Goal: Information Seeking & Learning: Learn about a topic

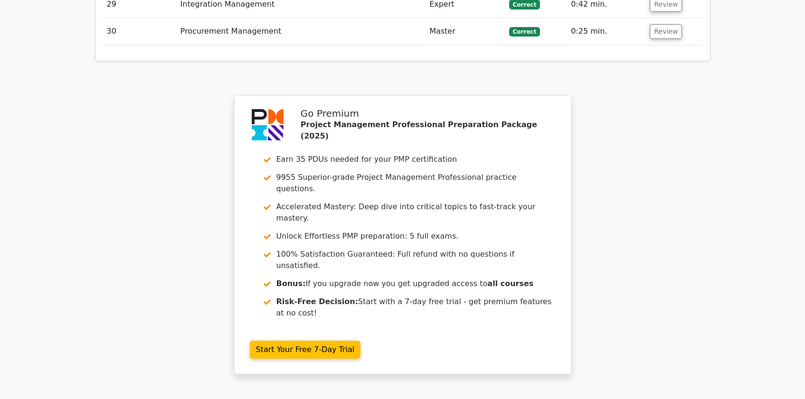
scroll to position [2539, 0]
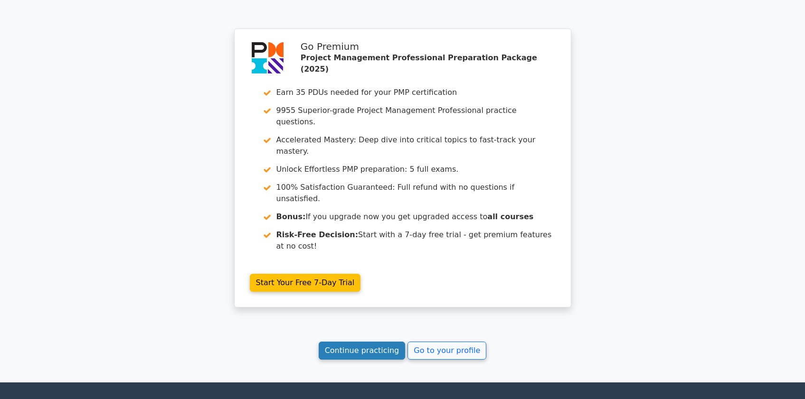
click at [374, 342] on link "Continue practicing" at bounding box center [362, 351] width 87 height 18
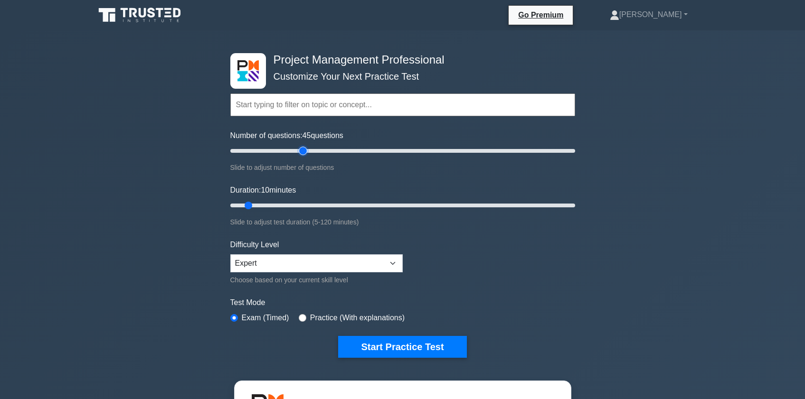
click at [304, 151] on input "Number of questions: 45 questions" at bounding box center [402, 150] width 345 height 11
type input "30"
click at [281, 150] on input "Number of questions: 45 questions" at bounding box center [402, 150] width 345 height 11
type input "30"
click at [303, 206] on input "Duration: 30 minutes" at bounding box center [402, 205] width 345 height 11
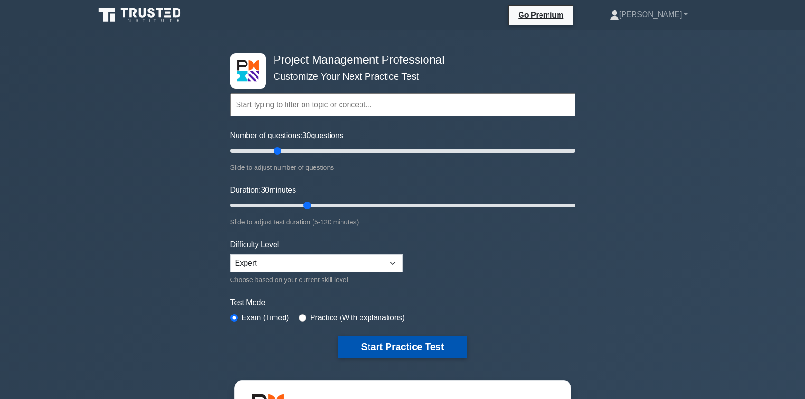
click at [400, 345] on button "Start Practice Test" at bounding box center [402, 347] width 128 height 22
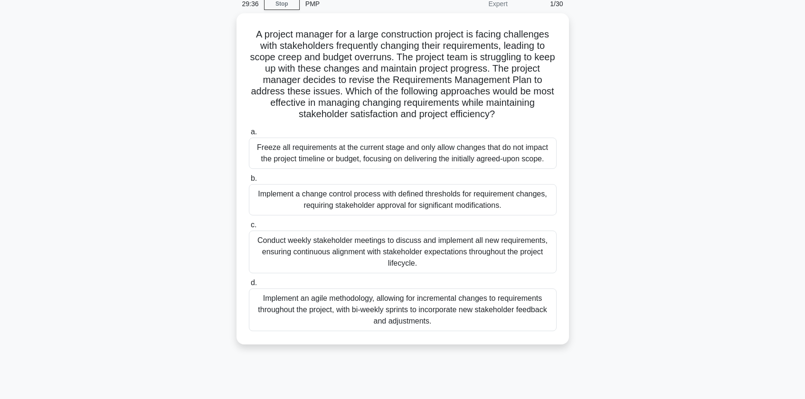
scroll to position [63, 0]
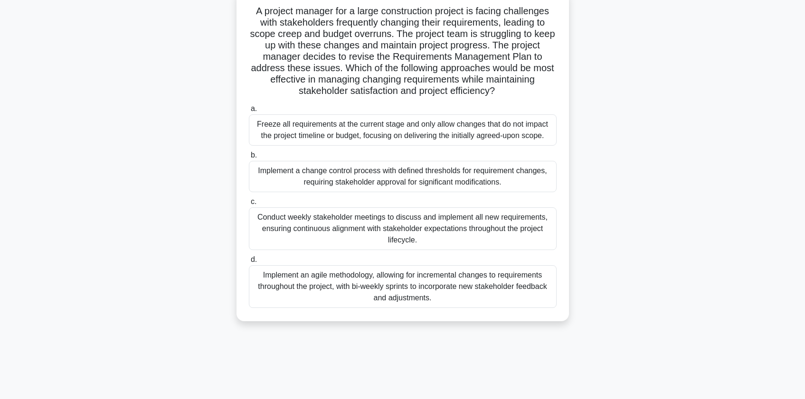
click at [351, 292] on div "Implement an agile methodology, allowing for incremental changes to requirement…" at bounding box center [403, 287] width 308 height 43
click at [249, 263] on input "d. Implement an agile methodology, allowing for incremental changes to requirem…" at bounding box center [249, 260] width 0 height 6
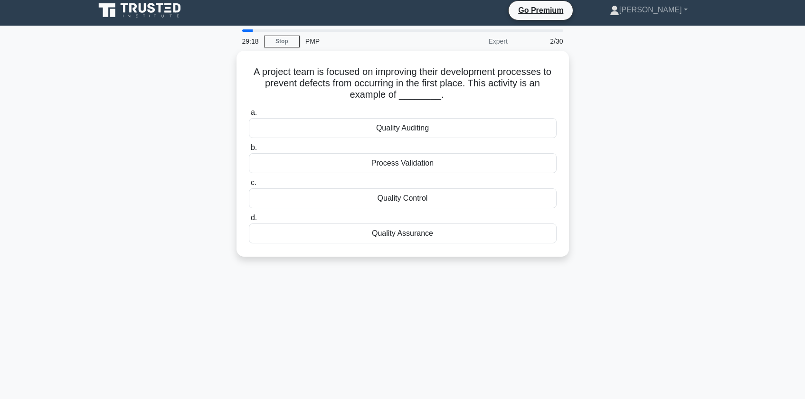
scroll to position [0, 0]
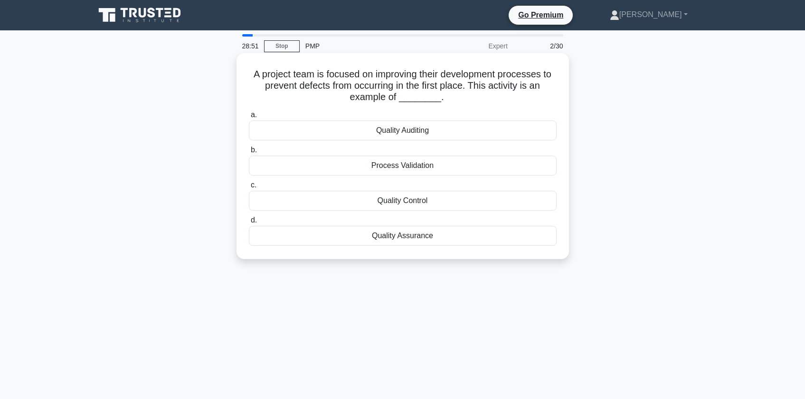
click at [421, 236] on div "Quality Assurance" at bounding box center [403, 236] width 308 height 20
click at [249, 224] on input "d. Quality Assurance" at bounding box center [249, 221] width 0 height 6
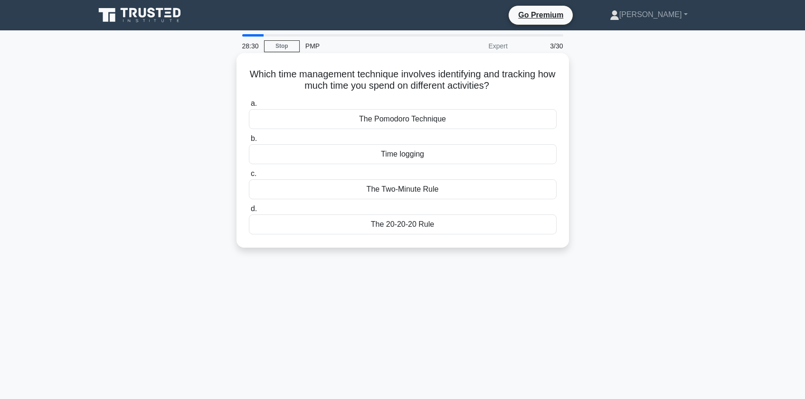
click at [306, 158] on div "Time logging" at bounding box center [403, 154] width 308 height 20
click at [249, 142] on input "b. Time logging" at bounding box center [249, 139] width 0 height 6
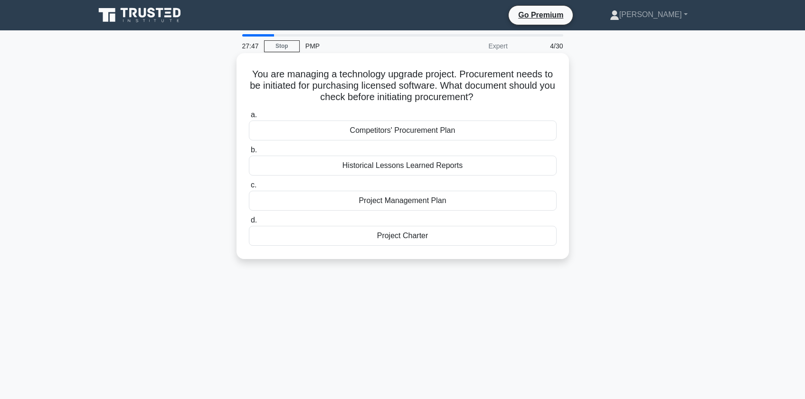
click at [403, 200] on div "Project Management Plan" at bounding box center [403, 201] width 308 height 20
click at [249, 189] on input "c. Project Management Plan" at bounding box center [249, 185] width 0 height 6
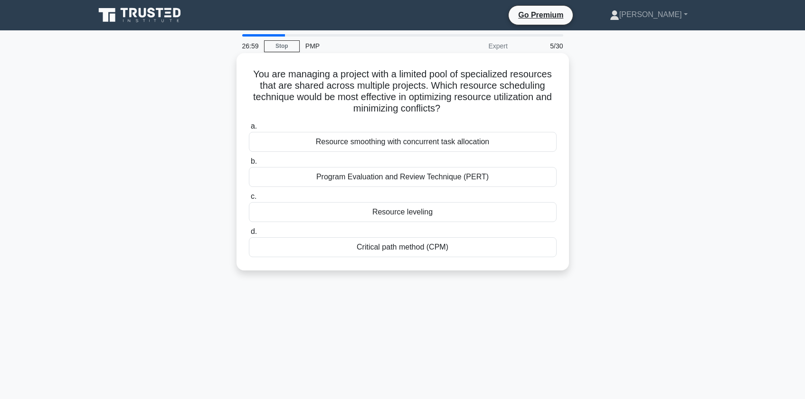
click at [366, 214] on div "Resource leveling" at bounding box center [403, 212] width 308 height 20
click at [249, 200] on input "c. Resource leveling" at bounding box center [249, 197] width 0 height 6
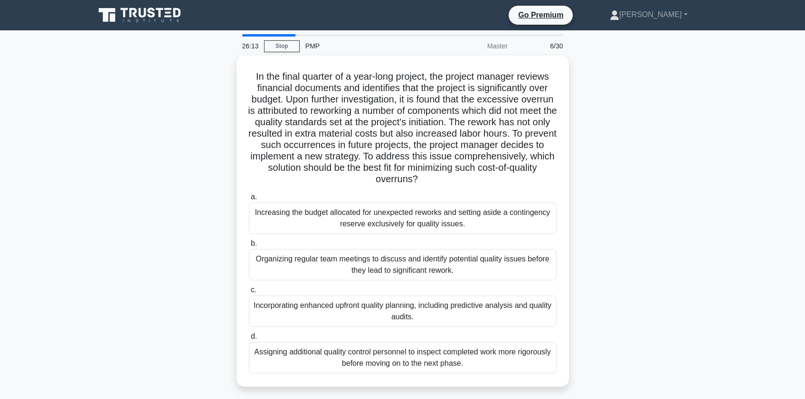
click at [202, 146] on div "In the final quarter of a year-long project, the project manager reviews financ…" at bounding box center [402, 227] width 627 height 343
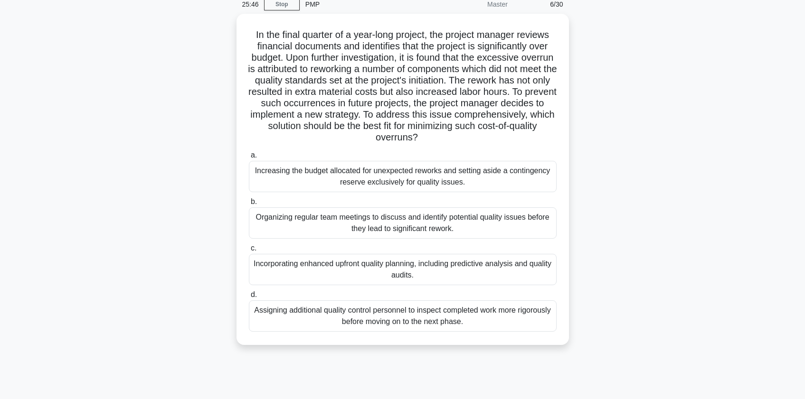
scroll to position [63, 0]
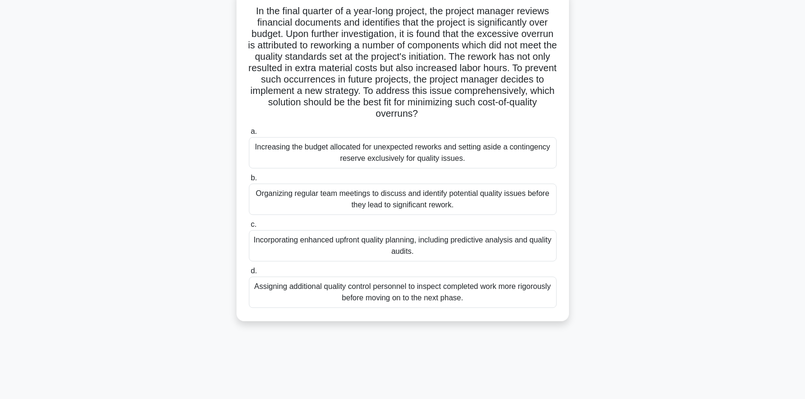
click at [335, 245] on div "Incorporating enhanced upfront quality planning, including predictive analysis …" at bounding box center [403, 245] width 308 height 31
click at [249, 228] on input "c. Incorporating enhanced upfront quality planning, including predictive analys…" at bounding box center [249, 225] width 0 height 6
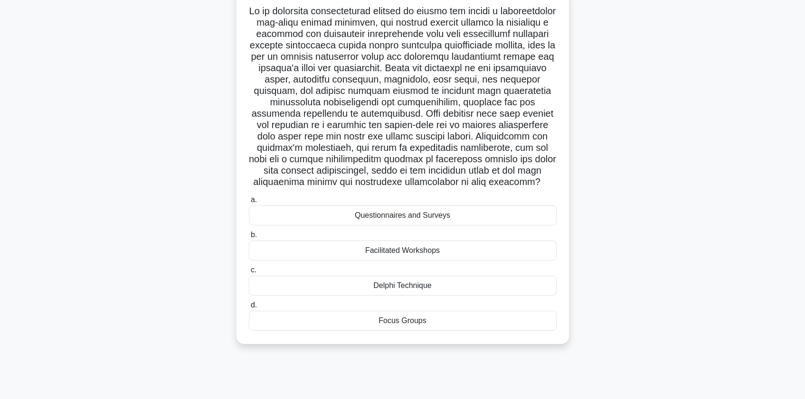
click at [326, 259] on div "Facilitated Workshops" at bounding box center [403, 251] width 308 height 20
click at [249, 238] on input "b. Facilitated Workshops" at bounding box center [249, 235] width 0 height 6
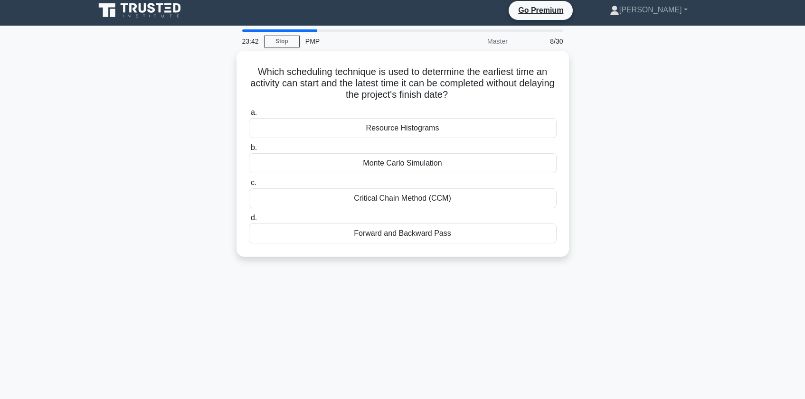
scroll to position [0, 0]
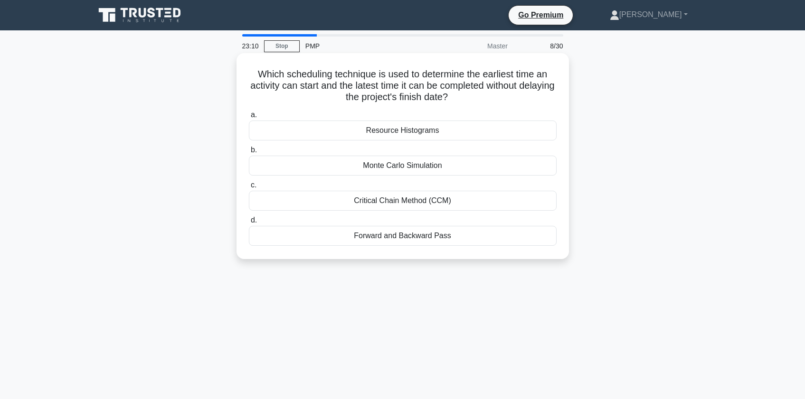
click at [329, 235] on div "Forward and Backward Pass" at bounding box center [403, 236] width 308 height 20
click at [249, 224] on input "d. Forward and Backward Pass" at bounding box center [249, 221] width 0 height 6
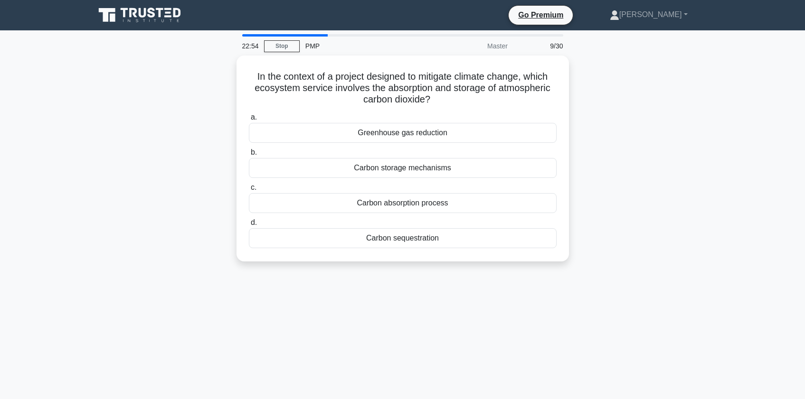
click at [199, 190] on div "In the context of a project designed to mitigate climate change, which ecosyste…" at bounding box center [402, 165] width 627 height 218
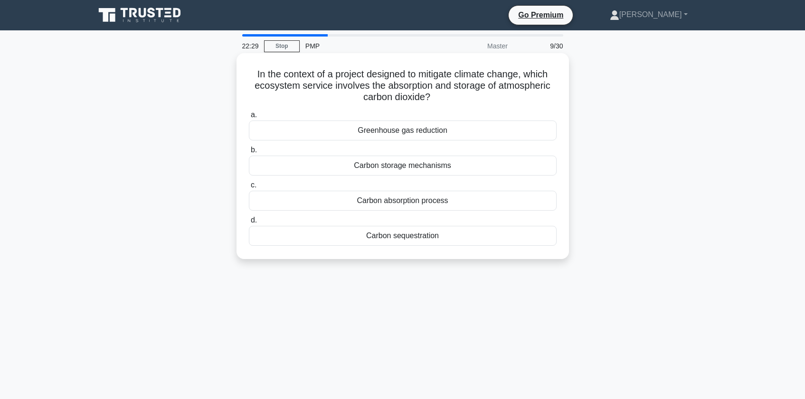
click at [336, 199] on div "Carbon absorption process" at bounding box center [403, 201] width 308 height 20
click at [249, 189] on input "c. Carbon absorption process" at bounding box center [249, 185] width 0 height 6
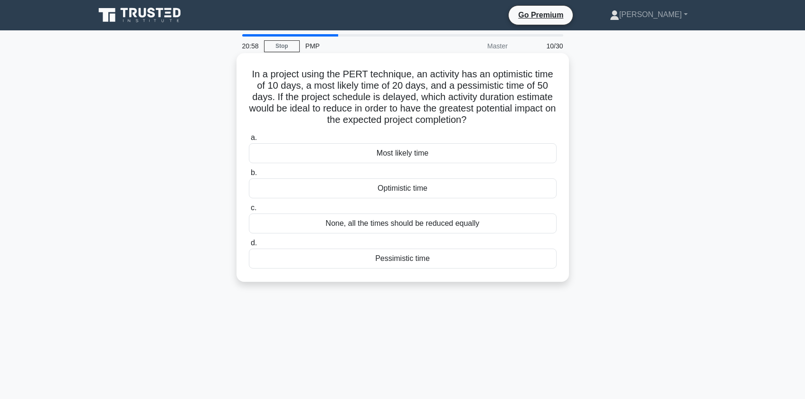
click at [392, 255] on div "Pessimistic time" at bounding box center [403, 259] width 308 height 20
click at [249, 247] on input "d. Pessimistic time" at bounding box center [249, 243] width 0 height 6
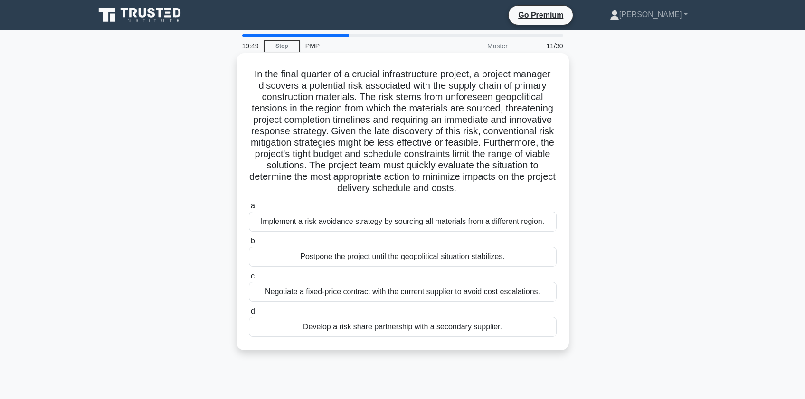
click at [298, 220] on div "Implement a risk avoidance strategy by sourcing all materials from a different …" at bounding box center [403, 222] width 308 height 20
click at [249, 209] on input "a. Implement a risk avoidance strategy by sourcing all materials from a differe…" at bounding box center [249, 206] width 0 height 6
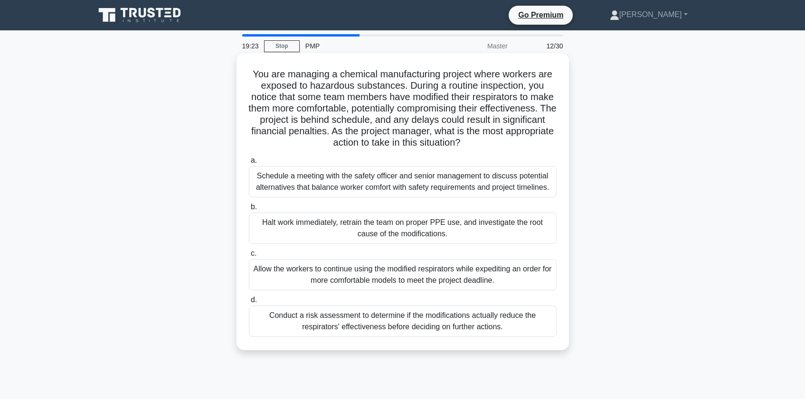
click at [295, 228] on div "Halt work immediately, retrain the team on proper PPE use, and investigate the …" at bounding box center [403, 228] width 308 height 31
click at [249, 210] on input "b. Halt work immediately, retrain the team on proper PPE use, and investigate t…" at bounding box center [249, 207] width 0 height 6
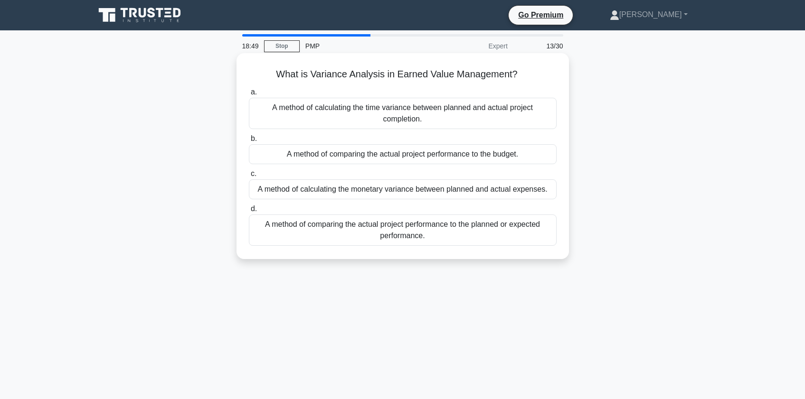
click at [457, 228] on div "A method of comparing the actual project performance to the planned or expected…" at bounding box center [403, 230] width 308 height 31
click at [249, 212] on input "d. A method of comparing the actual project performance to the planned or expec…" at bounding box center [249, 209] width 0 height 6
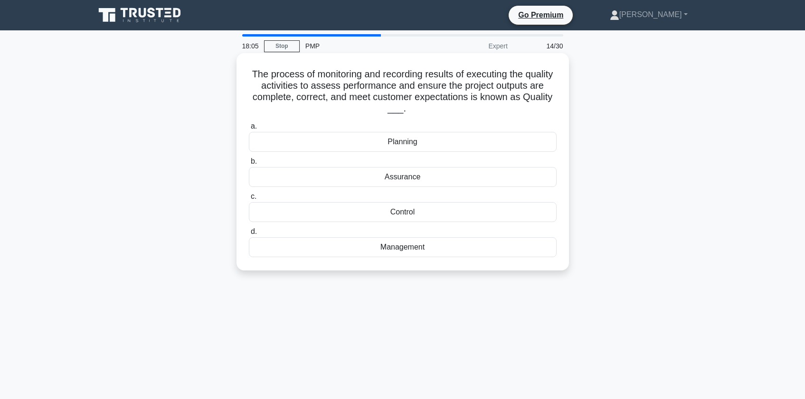
click at [309, 214] on div "Control" at bounding box center [403, 212] width 308 height 20
click at [249, 200] on input "c. Control" at bounding box center [249, 197] width 0 height 6
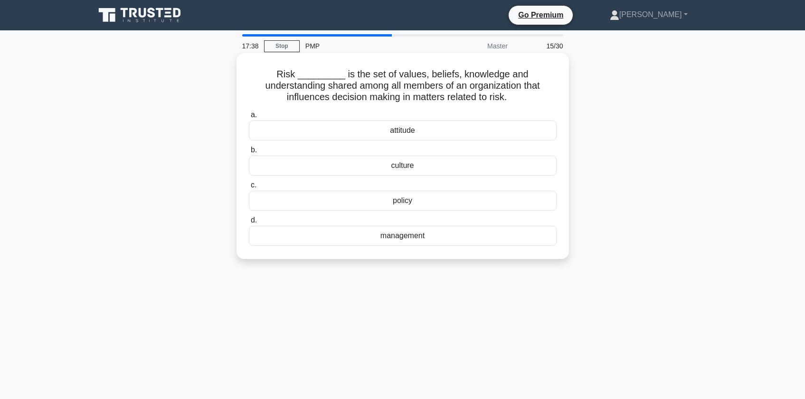
click at [366, 166] on div "culture" at bounding box center [403, 166] width 308 height 20
click at [249, 153] on input "b. culture" at bounding box center [249, 150] width 0 height 6
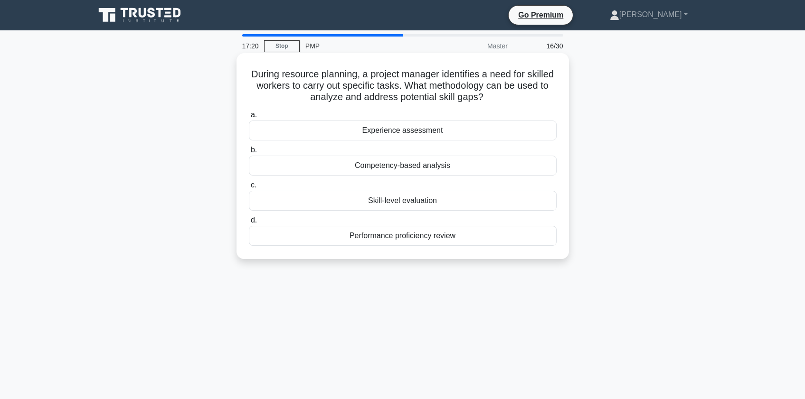
click at [355, 165] on div "Competency-based analysis" at bounding box center [403, 166] width 308 height 20
click at [249, 153] on input "b. Competency-based analysis" at bounding box center [249, 150] width 0 height 6
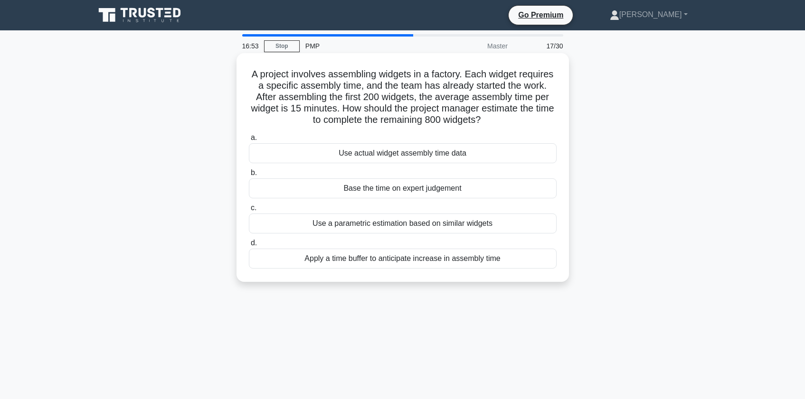
click at [305, 225] on div "Use a parametric estimation based on similar widgets" at bounding box center [403, 224] width 308 height 20
click at [249, 211] on input "c. Use a parametric estimation based on similar widgets" at bounding box center [249, 208] width 0 height 6
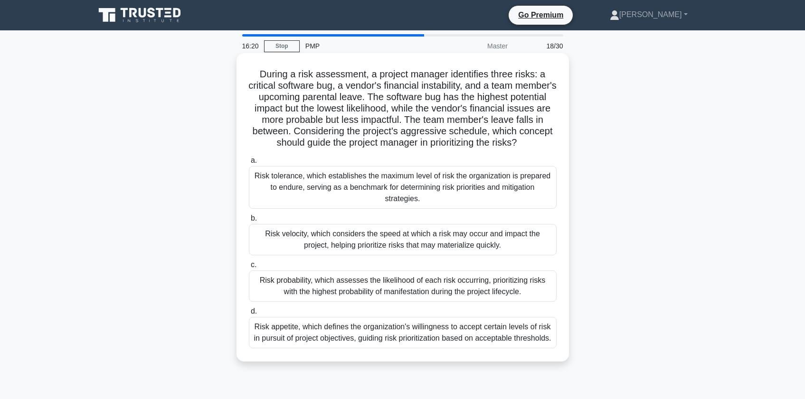
click at [291, 241] on div "Risk velocity, which considers the speed at which a risk may occur and impact t…" at bounding box center [403, 239] width 308 height 31
click at [249, 222] on input "b. Risk velocity, which considers the speed at which a risk may occur and impac…" at bounding box center [249, 219] width 0 height 6
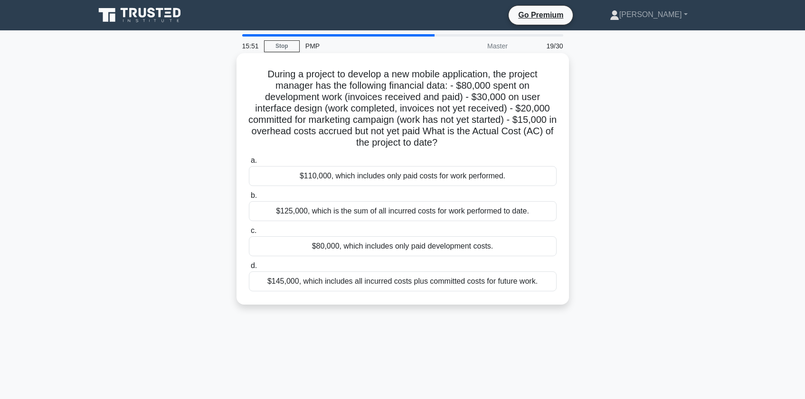
click at [306, 245] on div "$80,000, which includes only paid development costs." at bounding box center [403, 247] width 308 height 20
click at [249, 234] on input "c. $80,000, which includes only paid development costs." at bounding box center [249, 231] width 0 height 6
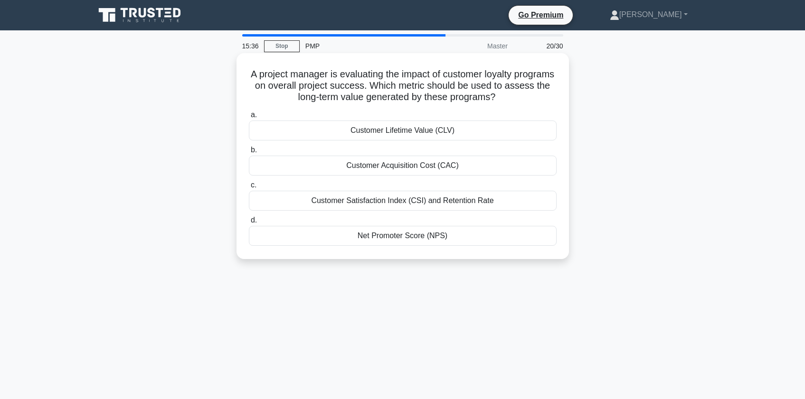
click at [393, 129] on div "Customer Lifetime Value (CLV)" at bounding box center [403, 131] width 308 height 20
click at [249, 118] on input "a. Customer Lifetime Value (CLV)" at bounding box center [249, 115] width 0 height 6
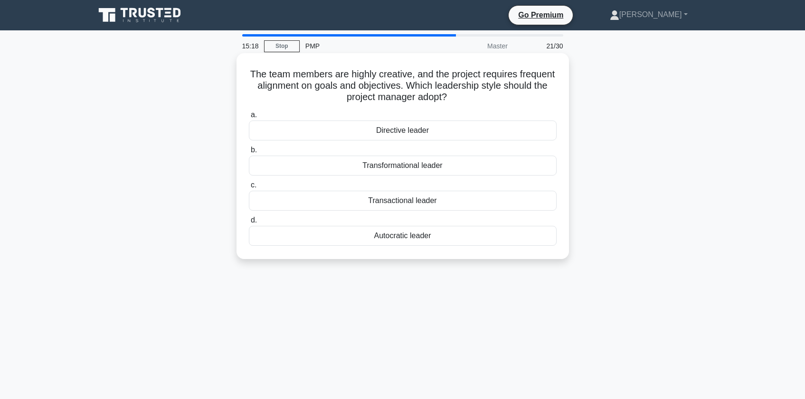
click at [336, 167] on div "Transformational leader" at bounding box center [403, 166] width 308 height 20
click at [249, 153] on input "b. Transformational leader" at bounding box center [249, 150] width 0 height 6
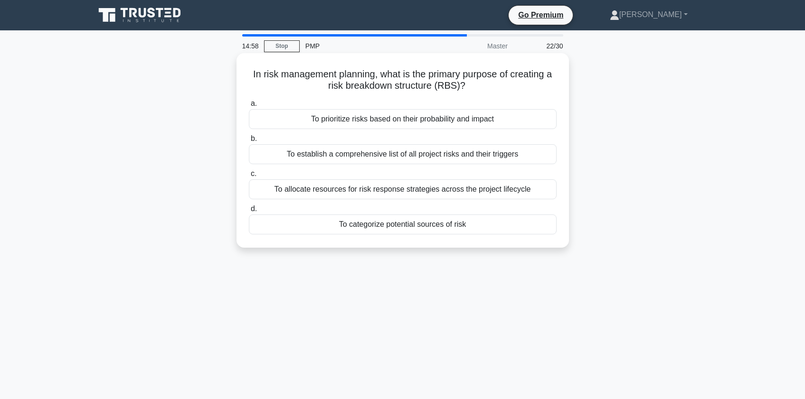
click at [302, 156] on div "To establish a comprehensive list of all project risks and their triggers" at bounding box center [403, 154] width 308 height 20
click at [249, 142] on input "b. To establish a comprehensive list of all project risks and their triggers" at bounding box center [249, 139] width 0 height 6
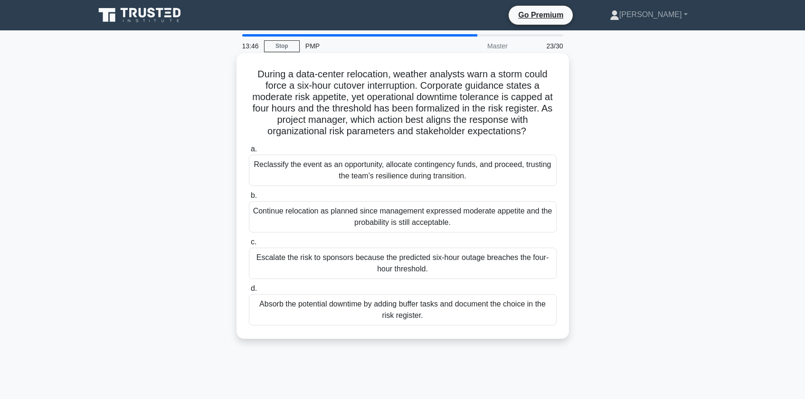
click at [265, 220] on div "Continue relocation as planned since management expressed moderate appetite and…" at bounding box center [403, 216] width 308 height 31
click at [249, 199] on input "b. Continue relocation as planned since management expressed moderate appetite …" at bounding box center [249, 196] width 0 height 6
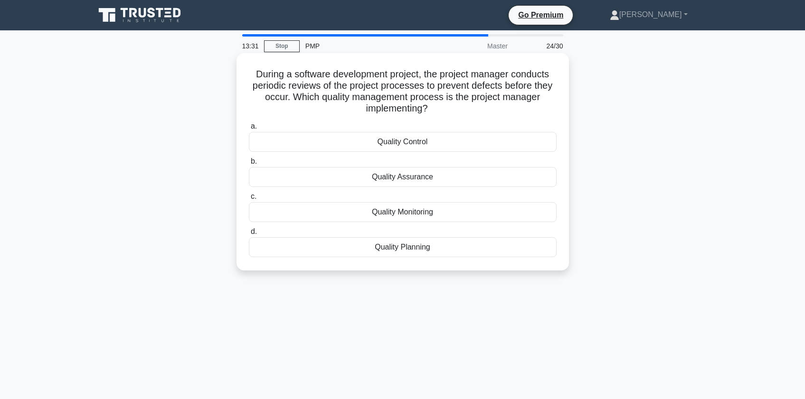
click at [273, 176] on div "Quality Assurance" at bounding box center [403, 177] width 308 height 20
click at [249, 165] on input "b. Quality Assurance" at bounding box center [249, 162] width 0 height 6
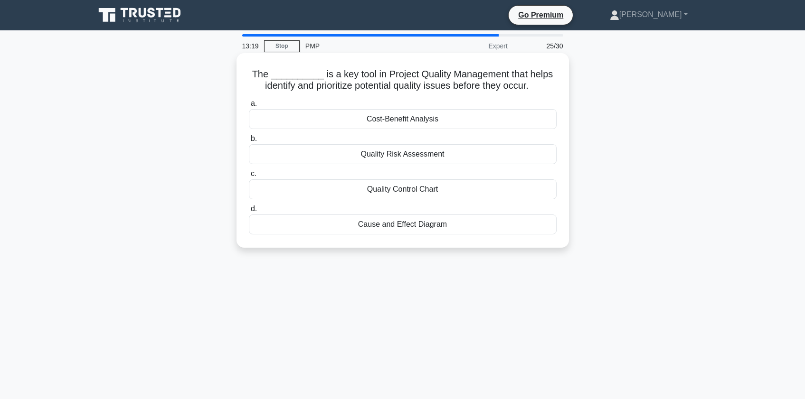
click at [389, 156] on div "Quality Risk Assessment" at bounding box center [403, 154] width 308 height 20
click at [249, 142] on input "b. Quality Risk Assessment" at bounding box center [249, 139] width 0 height 6
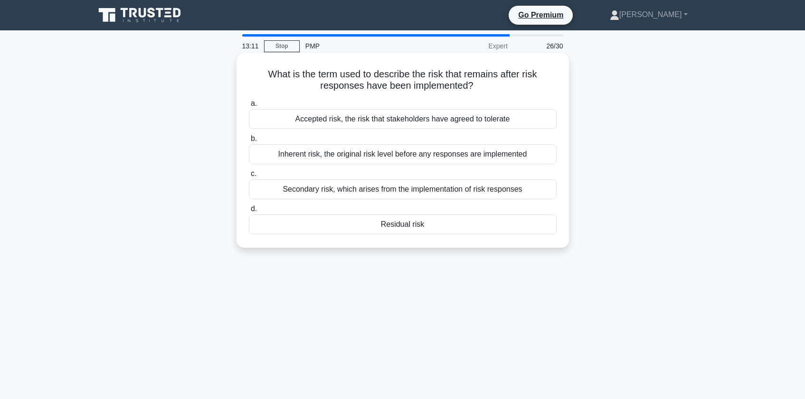
click at [354, 227] on div "Residual risk" at bounding box center [403, 225] width 308 height 20
click at [249, 212] on input "d. Residual risk" at bounding box center [249, 209] width 0 height 6
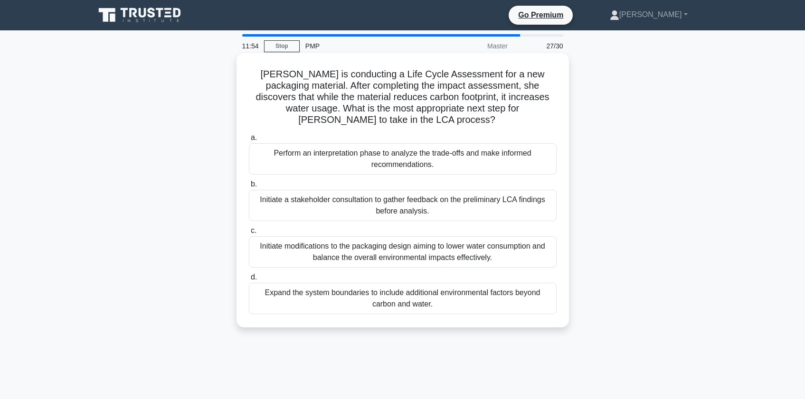
click at [297, 163] on div "Perform an interpretation phase to analyze the trade-offs and make informed rec…" at bounding box center [403, 158] width 308 height 31
click at [249, 141] on input "a. Perform an interpretation phase to analyze the trade-offs and make informed …" at bounding box center [249, 138] width 0 height 6
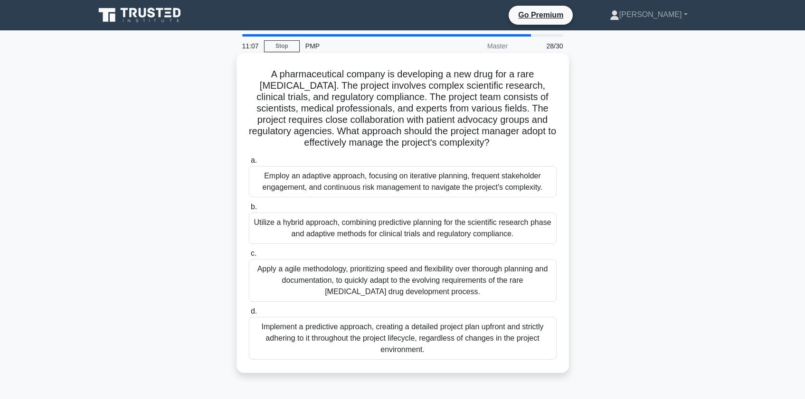
click at [332, 235] on div "Utilize a hybrid approach, combining predictive planning for the scientific res…" at bounding box center [403, 228] width 308 height 31
click at [249, 210] on input "b. Utilize a hybrid approach, combining predictive planning for the scientific …" at bounding box center [249, 207] width 0 height 6
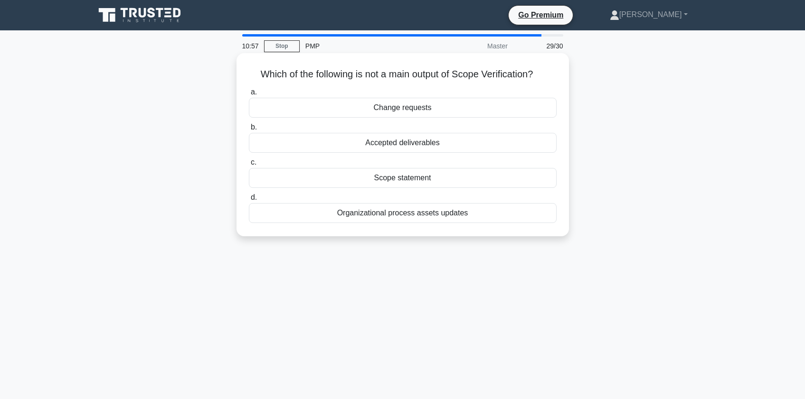
click at [381, 113] on div "Change requests" at bounding box center [403, 108] width 308 height 20
click at [249, 95] on input "a. Change requests" at bounding box center [249, 92] width 0 height 6
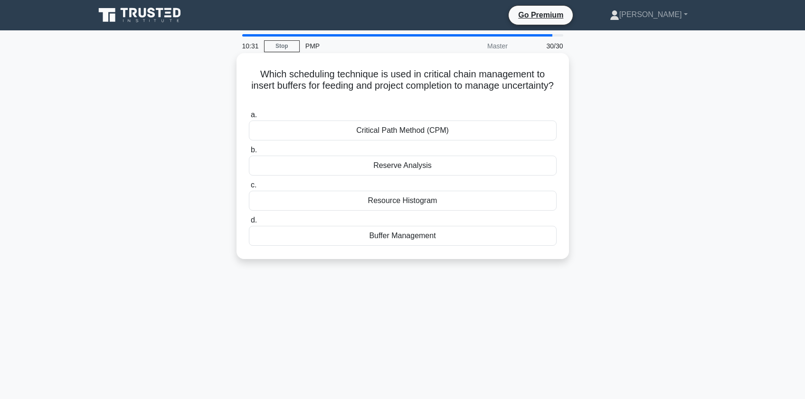
click at [373, 162] on div "Reserve Analysis" at bounding box center [403, 166] width 308 height 20
click at [249, 153] on input "b. Reserve Analysis" at bounding box center [249, 150] width 0 height 6
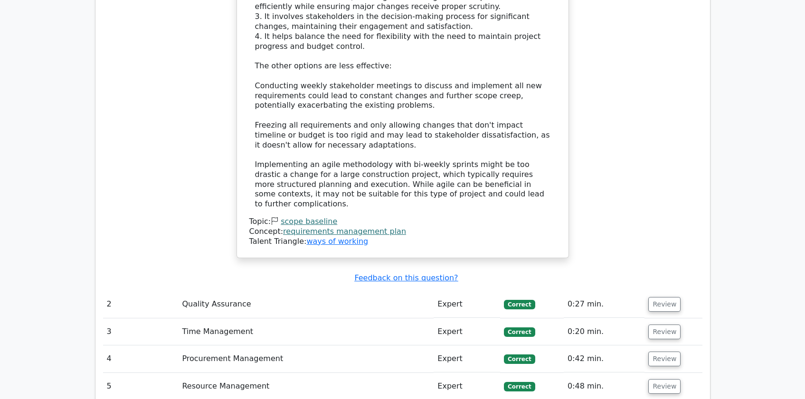
scroll to position [1710, 0]
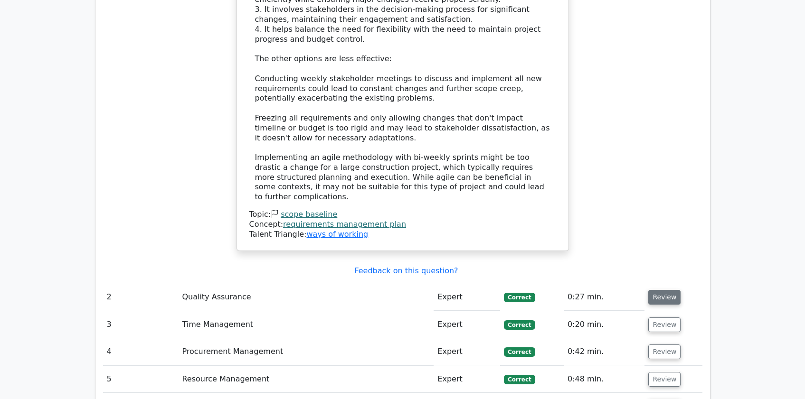
click at [664, 290] on button "Review" at bounding box center [664, 297] width 32 height 15
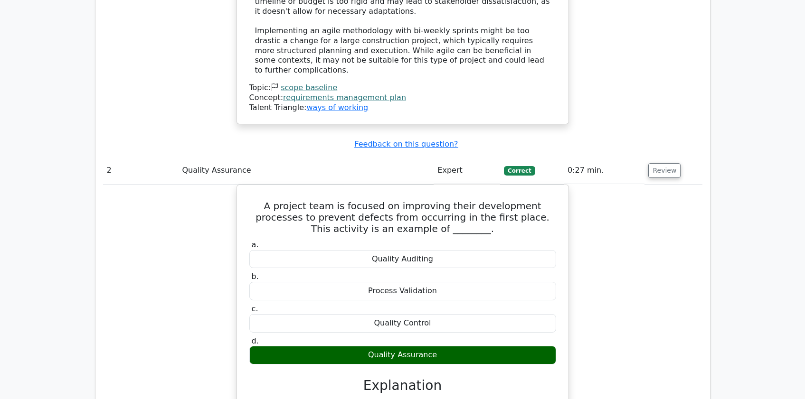
scroll to position [2153, 0]
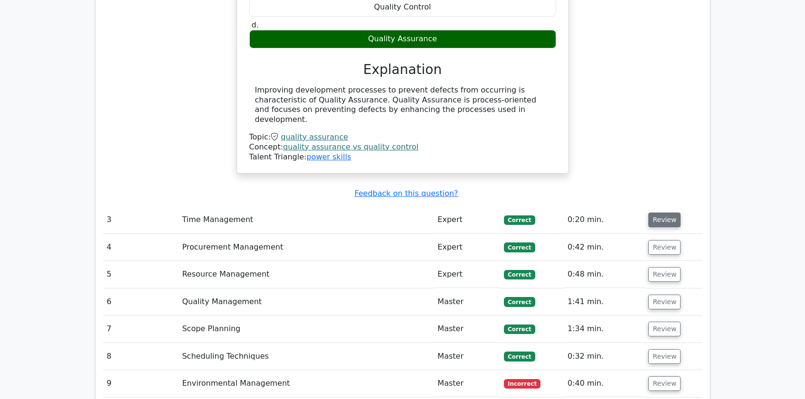
click at [663, 213] on button "Review" at bounding box center [664, 220] width 32 height 15
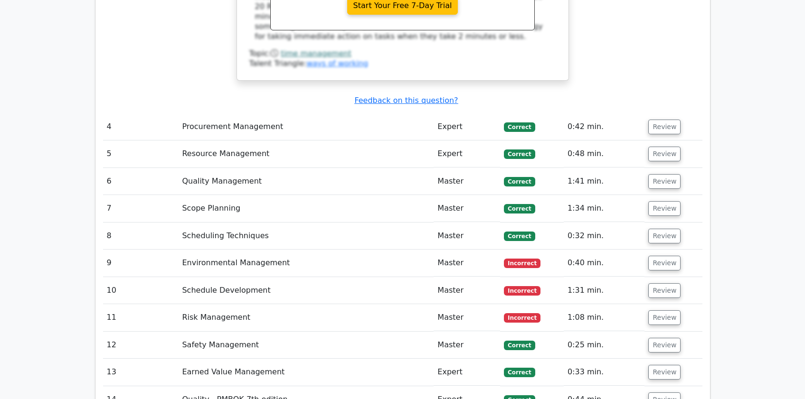
scroll to position [2533, 0]
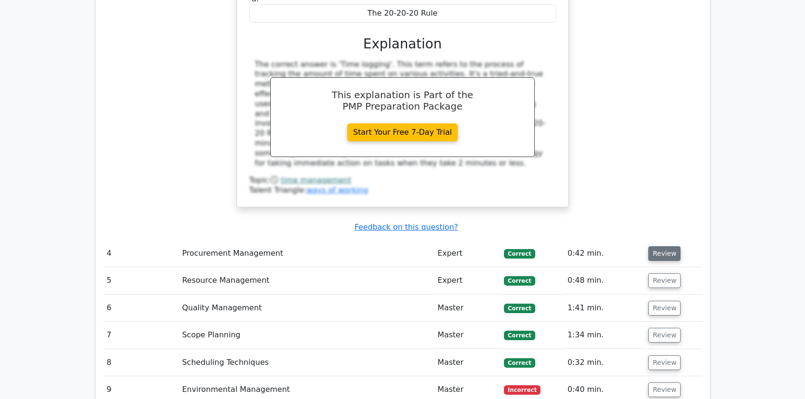
click at [657, 247] on button "Review" at bounding box center [664, 254] width 32 height 15
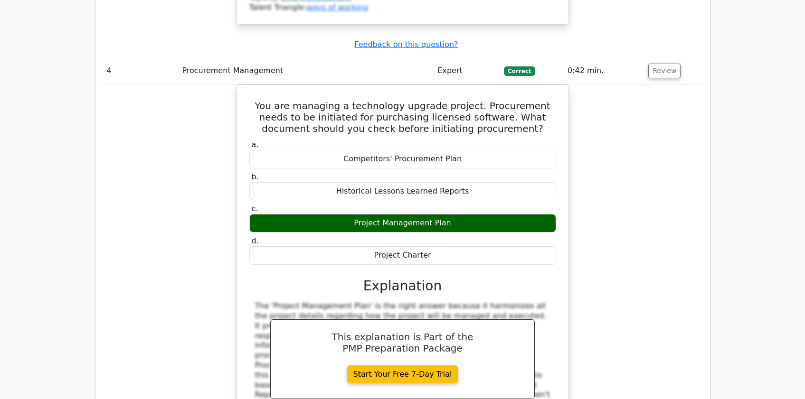
scroll to position [2913, 0]
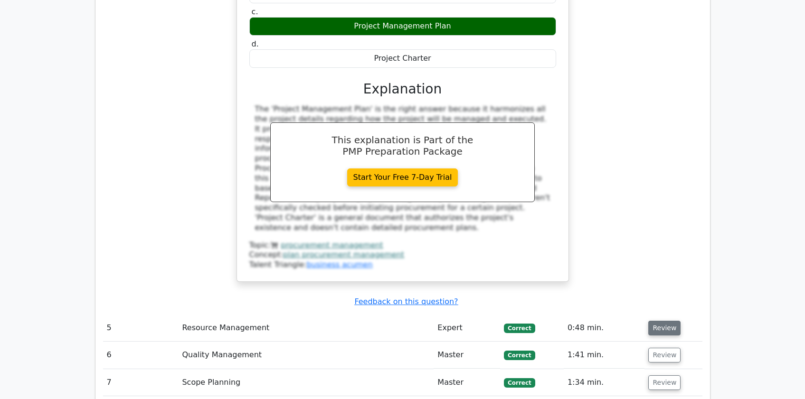
click at [666, 321] on button "Review" at bounding box center [664, 328] width 32 height 15
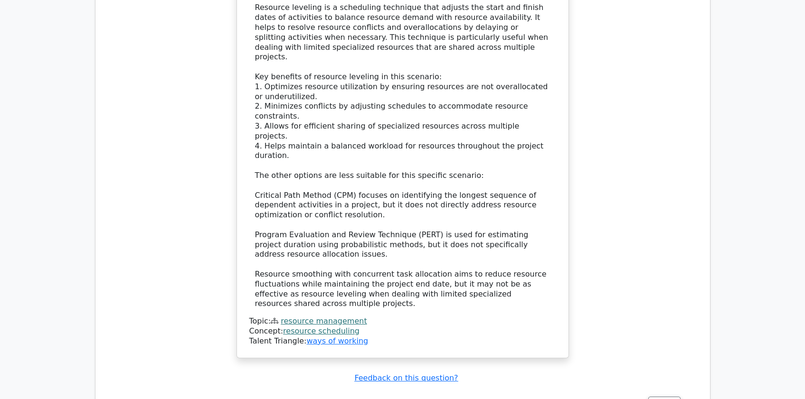
scroll to position [3610, 0]
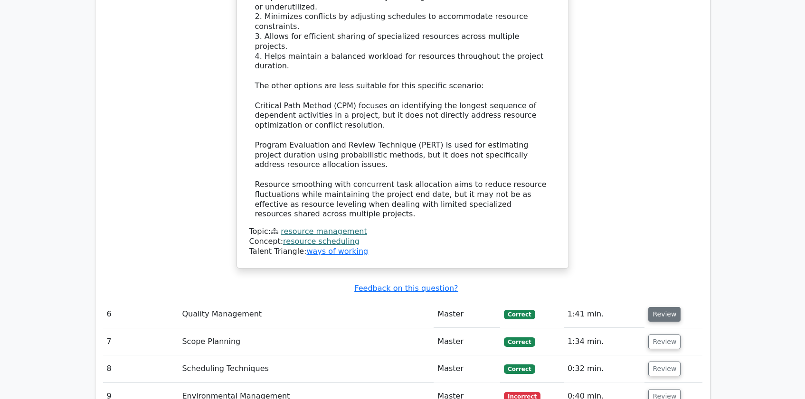
click at [660, 307] on button "Review" at bounding box center [664, 314] width 32 height 15
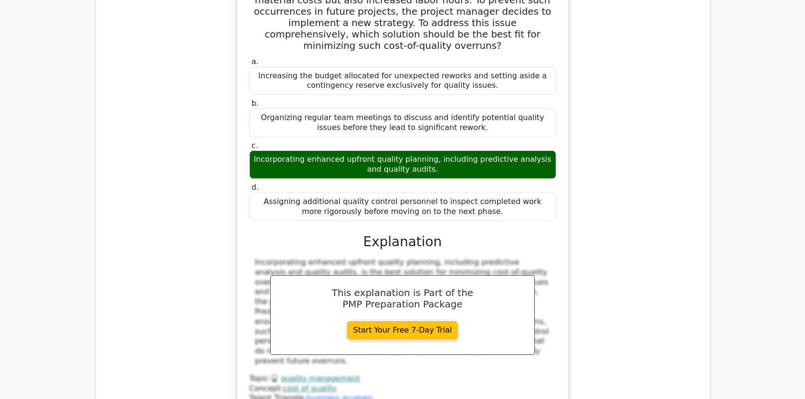
scroll to position [4116, 0]
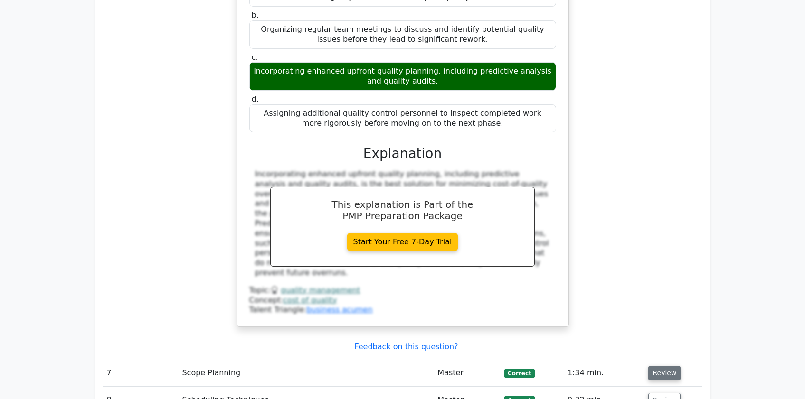
click at [659, 366] on button "Review" at bounding box center [664, 373] width 32 height 15
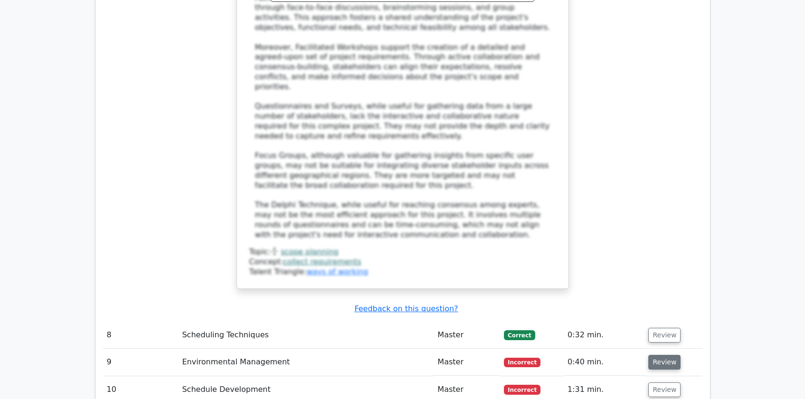
scroll to position [5003, 0]
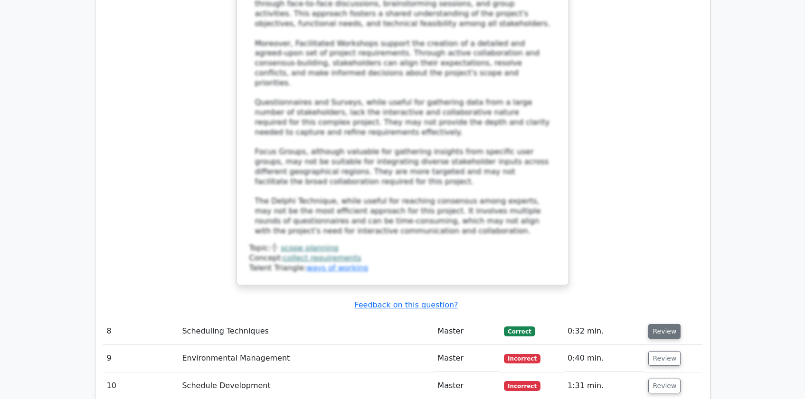
click at [664, 324] on button "Review" at bounding box center [664, 331] width 32 height 15
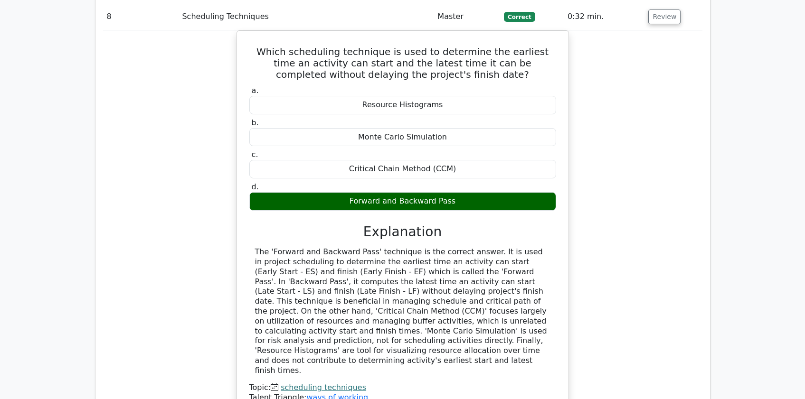
scroll to position [5510, 0]
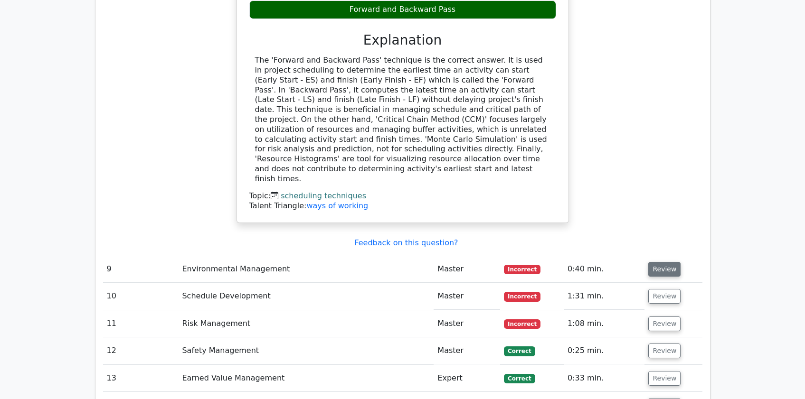
click at [664, 262] on button "Review" at bounding box center [664, 269] width 32 height 15
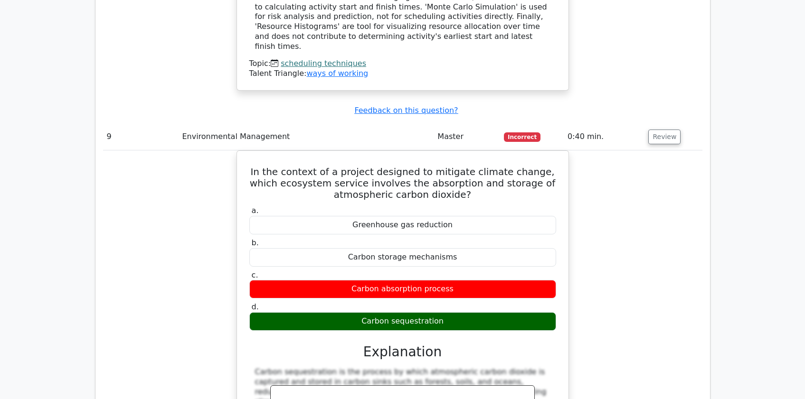
scroll to position [5890, 0]
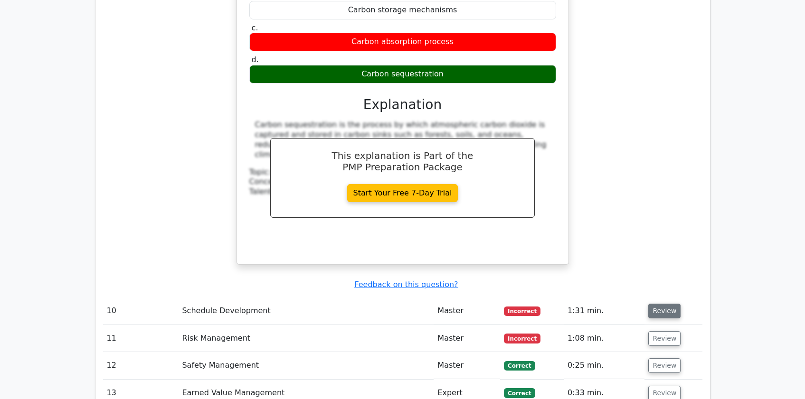
click at [660, 304] on button "Review" at bounding box center [664, 311] width 32 height 15
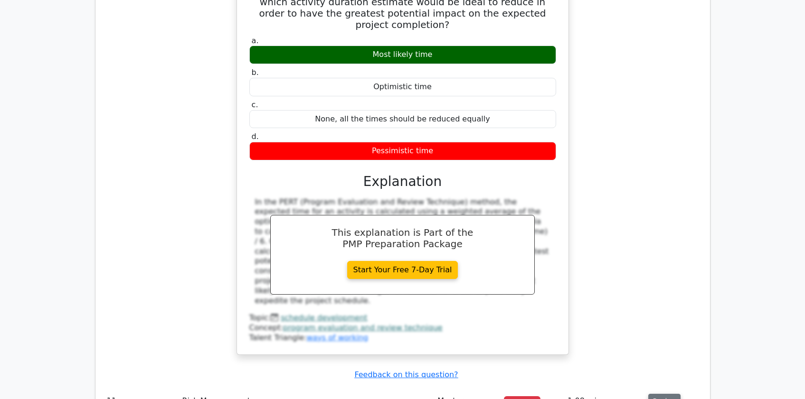
scroll to position [6270, 0]
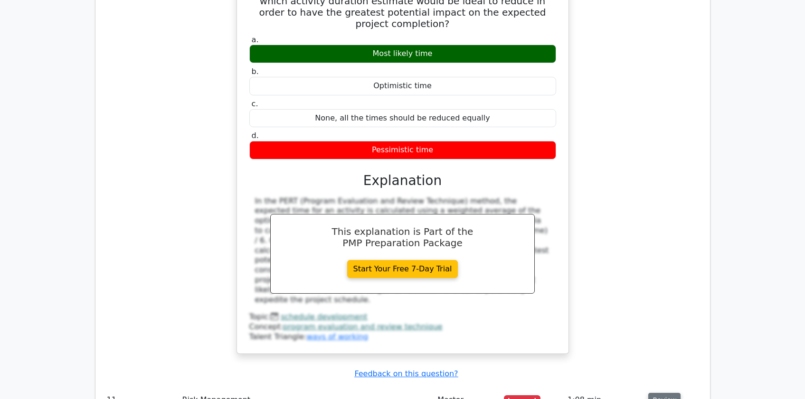
click at [655, 393] on button "Review" at bounding box center [664, 400] width 32 height 15
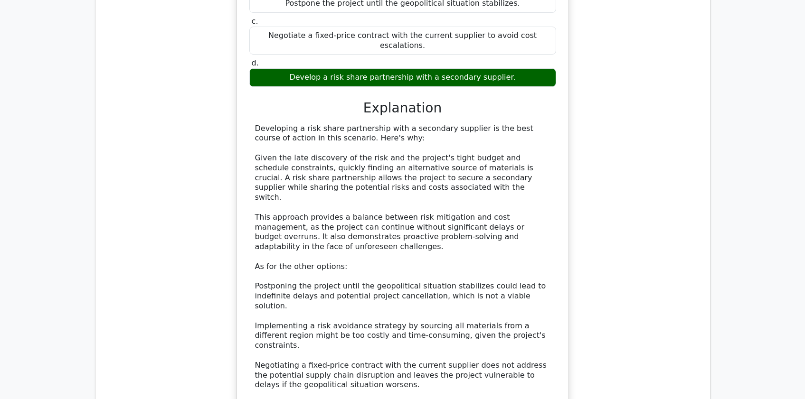
scroll to position [6903, 0]
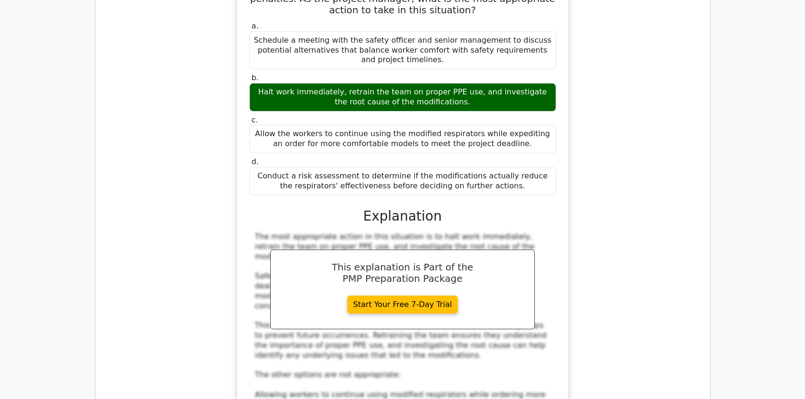
scroll to position [7536, 0]
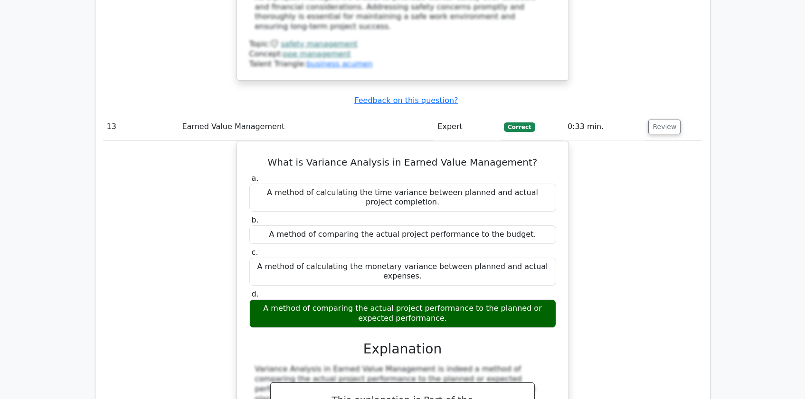
scroll to position [8043, 0]
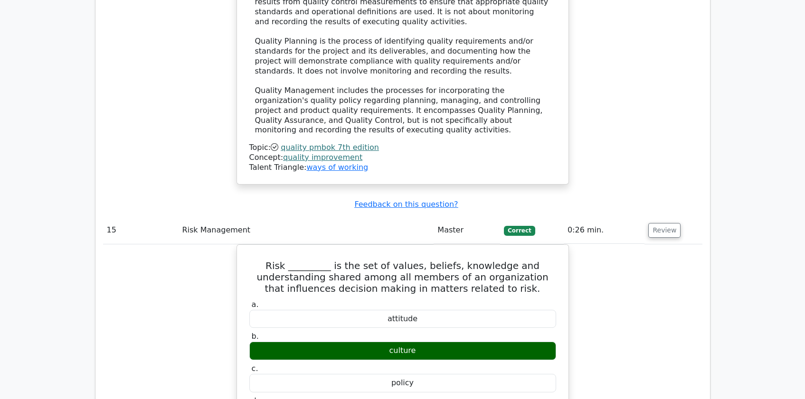
scroll to position [8929, 0]
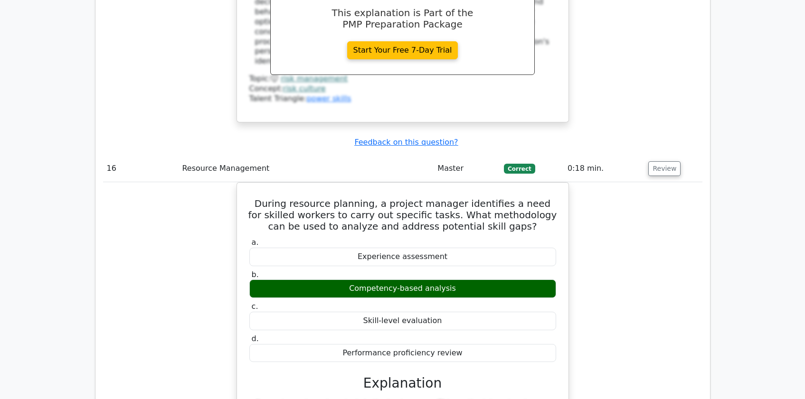
scroll to position [9372, 0]
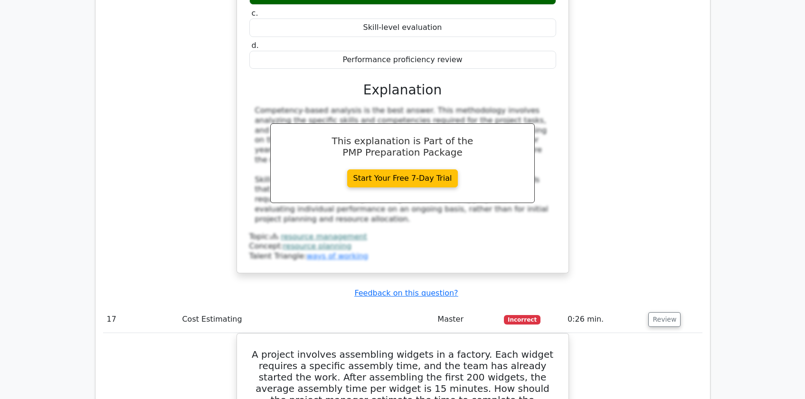
scroll to position [9816, 0]
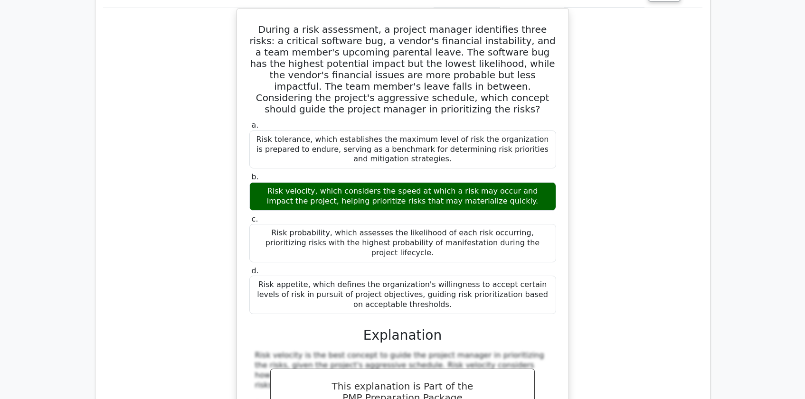
scroll to position [10449, 0]
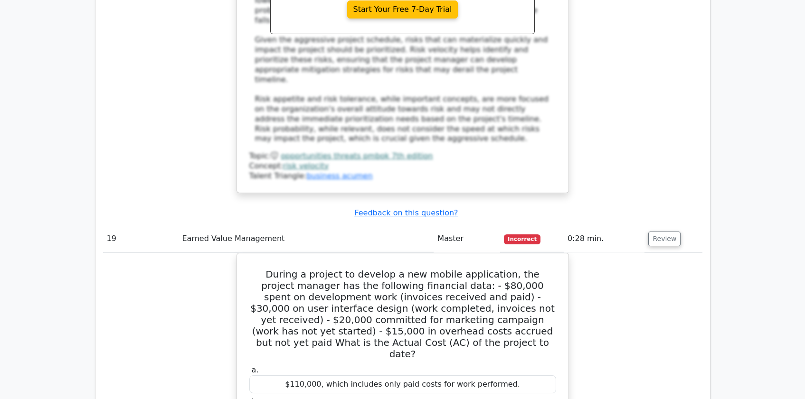
scroll to position [10892, 0]
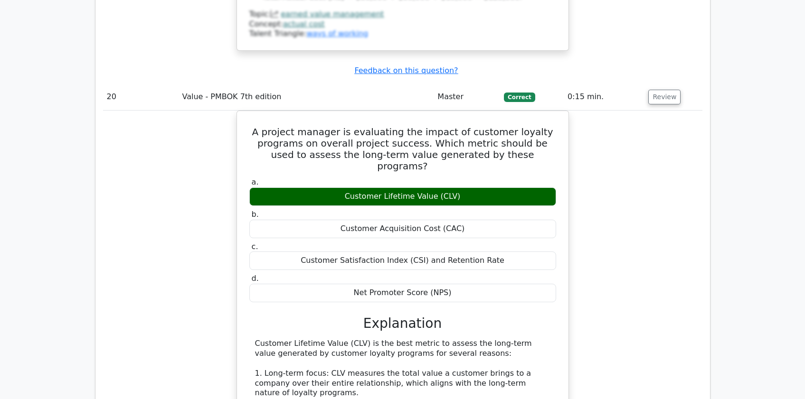
scroll to position [11589, 0]
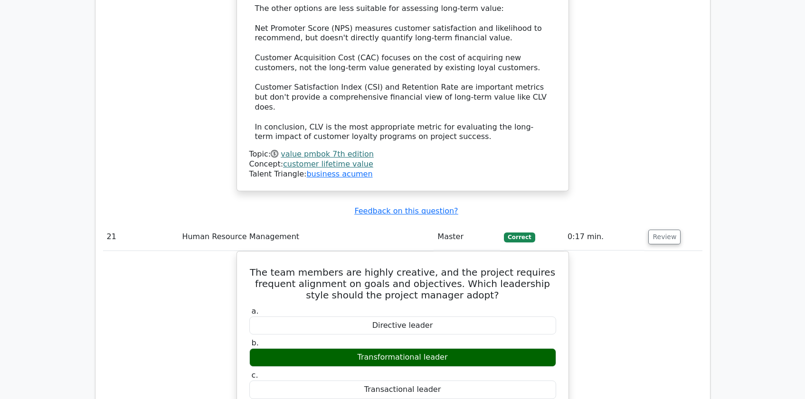
scroll to position [12096, 0]
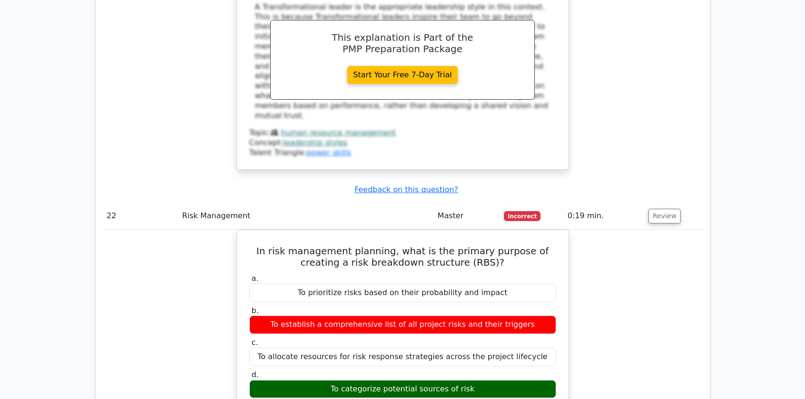
scroll to position [12602, 0]
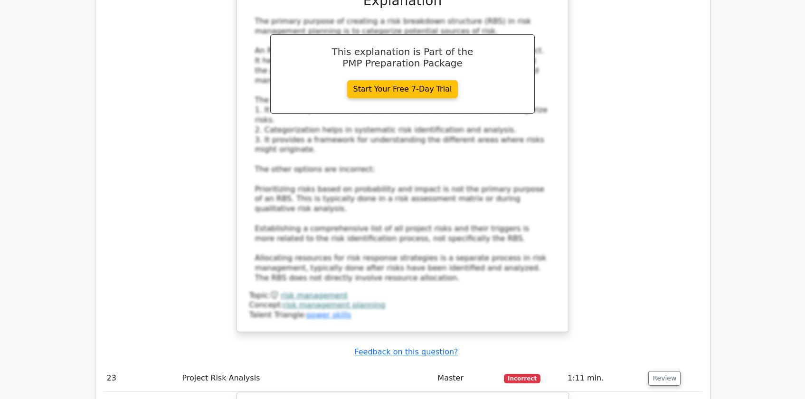
scroll to position [13109, 0]
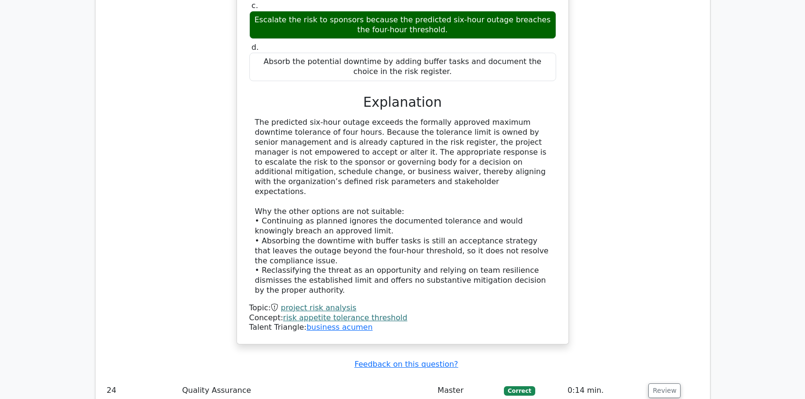
scroll to position [13552, 0]
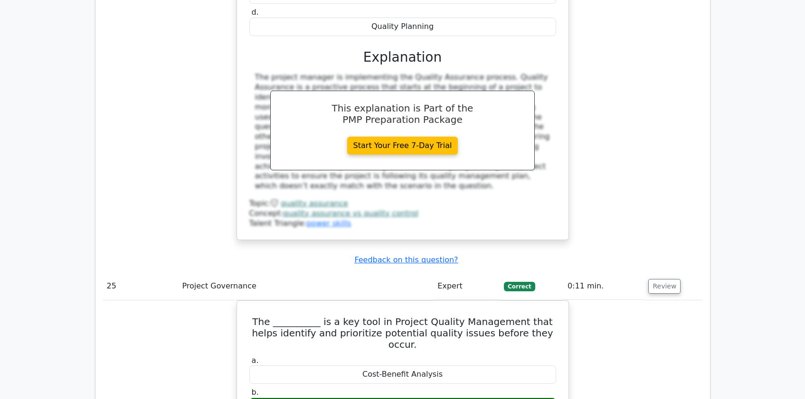
scroll to position [14186, 0]
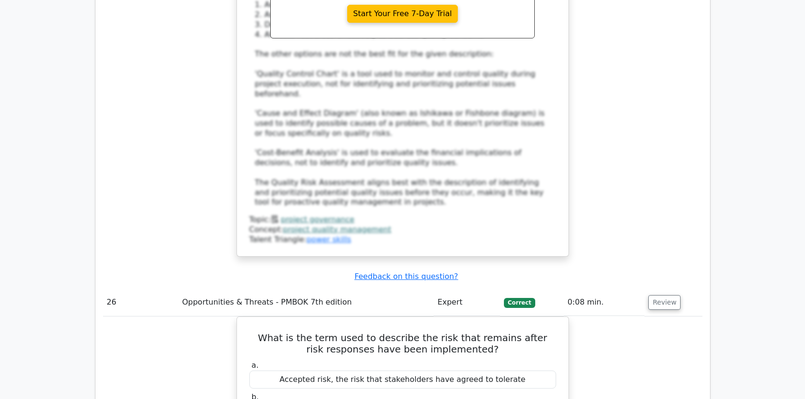
scroll to position [14692, 0]
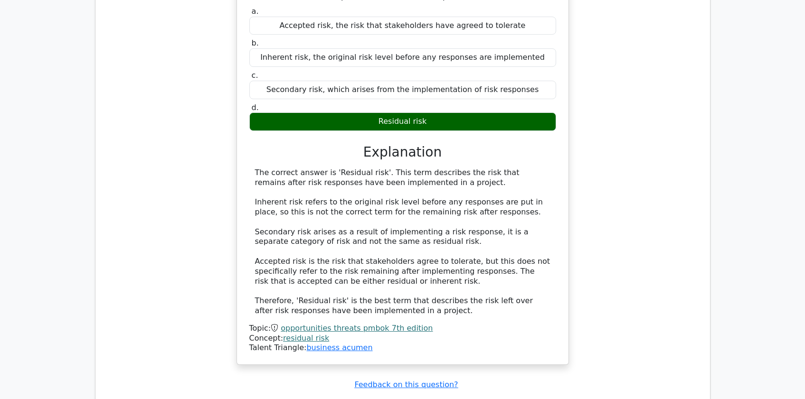
scroll to position [15072, 0]
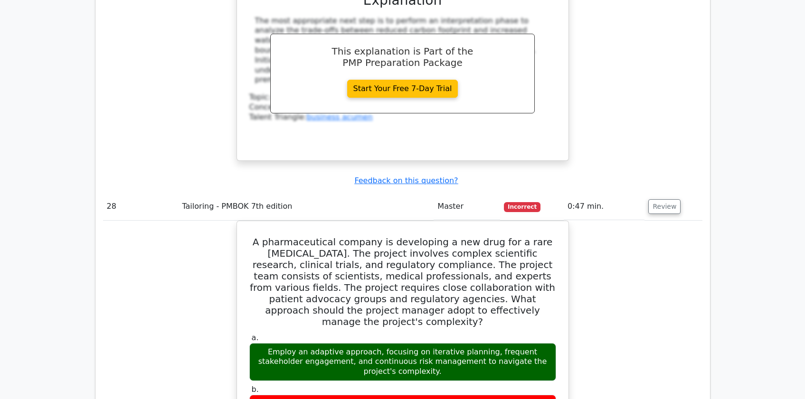
scroll to position [15832, 0]
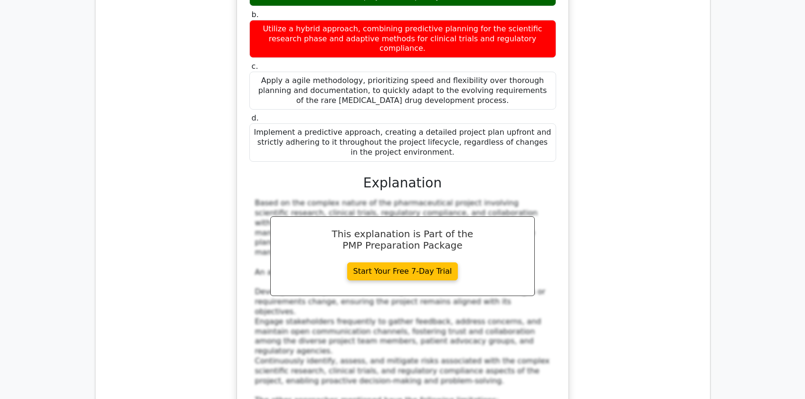
scroll to position [16212, 0]
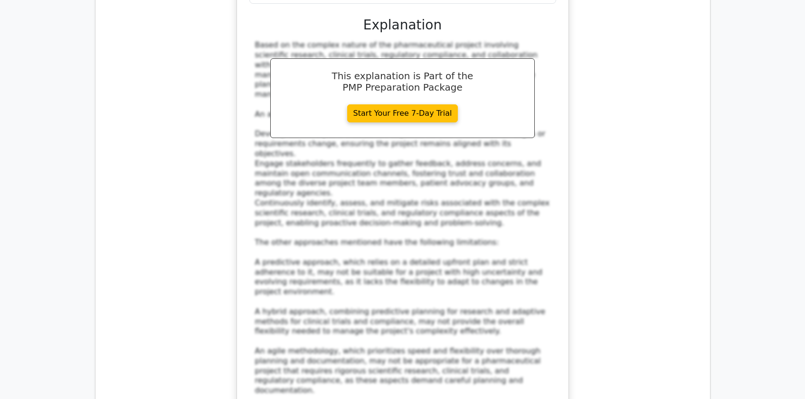
scroll to position [16276, 0]
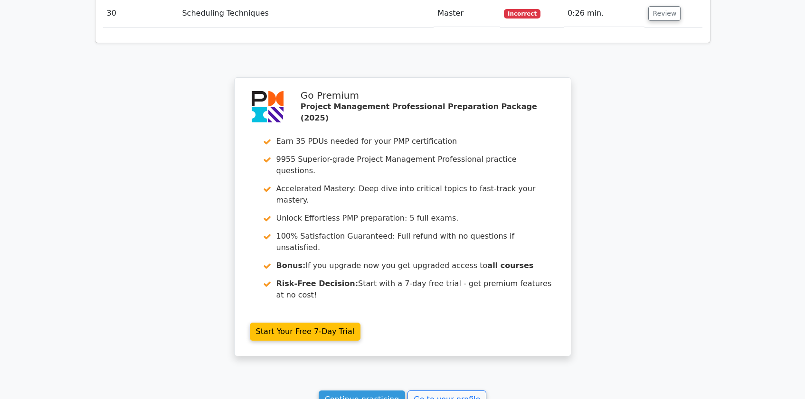
scroll to position [2780, 0]
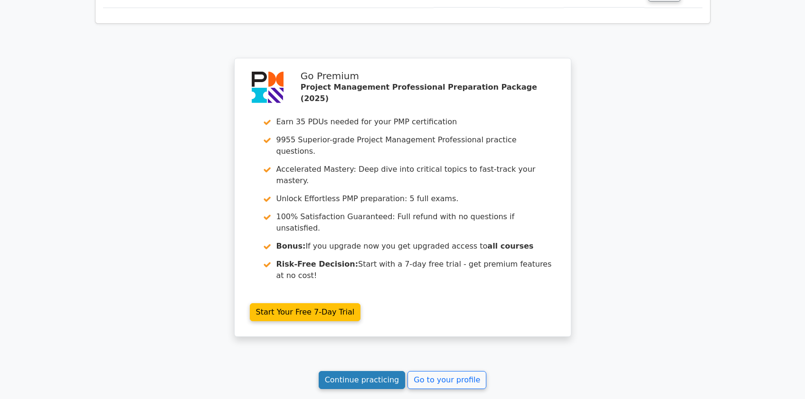
click at [367, 371] on link "Continue practicing" at bounding box center [362, 380] width 87 height 18
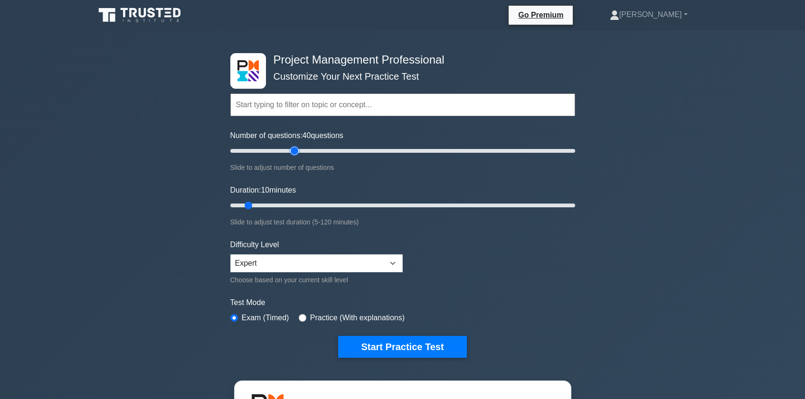
click at [292, 151] on input "Number of questions: 40 questions" at bounding box center [402, 150] width 345 height 11
type input "30"
click at [280, 151] on input "Number of questions: 40 questions" at bounding box center [402, 150] width 345 height 11
click at [294, 206] on input "Duration: 25 minutes" at bounding box center [402, 205] width 345 height 11
type input "30"
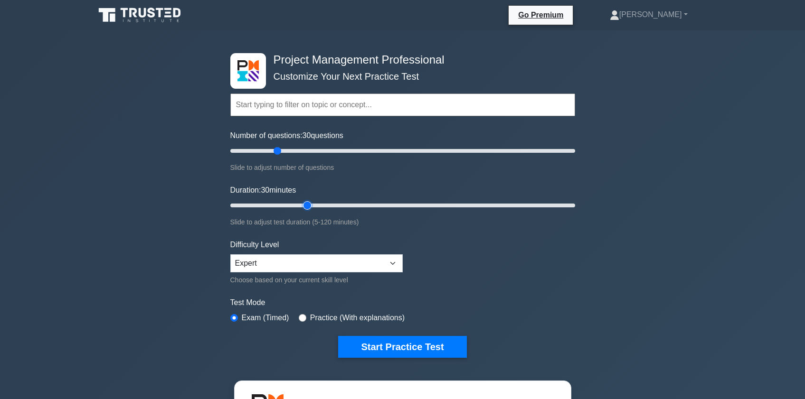
click at [301, 205] on input "Duration: 30 minutes" at bounding box center [402, 205] width 345 height 11
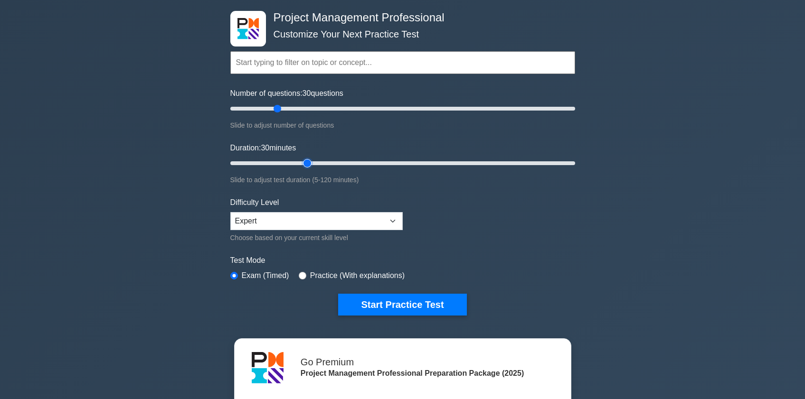
scroll to position [63, 0]
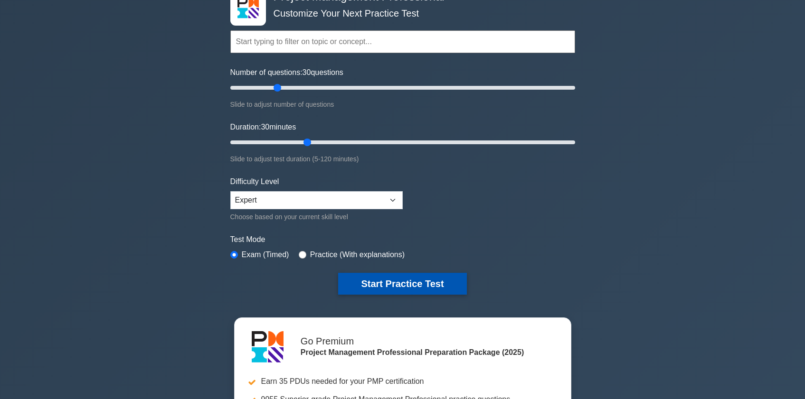
click at [394, 283] on button "Start Practice Test" at bounding box center [402, 284] width 128 height 22
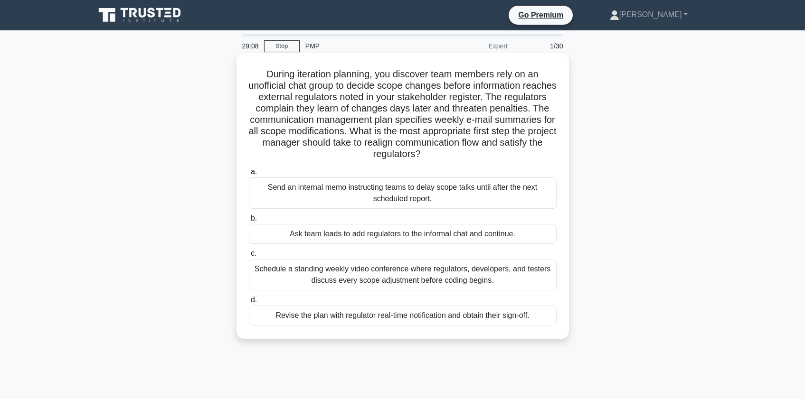
click at [356, 275] on div "Schedule a standing weekly video conference where regulators, developers, and t…" at bounding box center [403, 274] width 308 height 31
click at [249, 257] on input "c. Schedule a standing weekly video conference where regulators, developers, an…" at bounding box center [249, 254] width 0 height 6
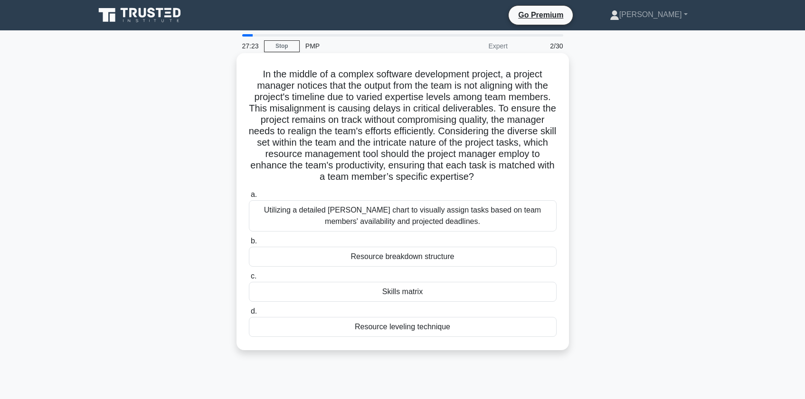
click at [323, 289] on div "Skills matrix" at bounding box center [403, 292] width 308 height 20
click at [249, 280] on input "c. Skills matrix" at bounding box center [249, 277] width 0 height 6
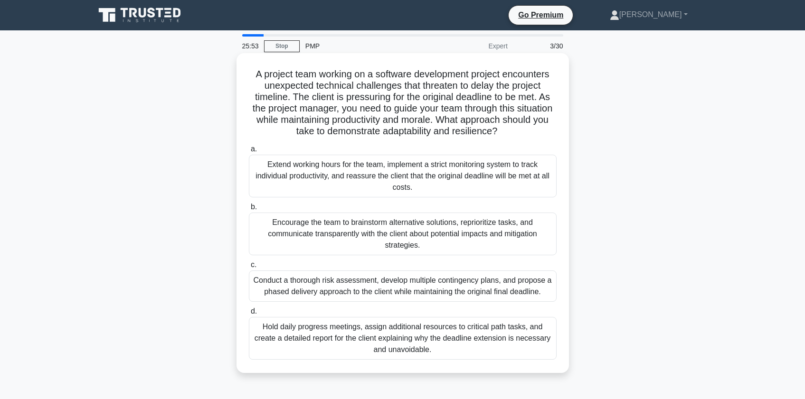
click at [329, 294] on div "Conduct a thorough risk assessment, develop multiple contingency plans, and pro…" at bounding box center [403, 286] width 308 height 31
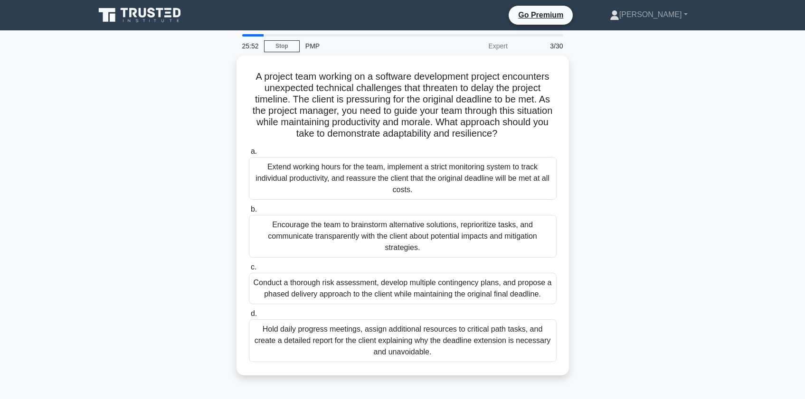
click at [163, 270] on div "A project team working on a software development project encounters unexpected …" at bounding box center [402, 222] width 627 height 332
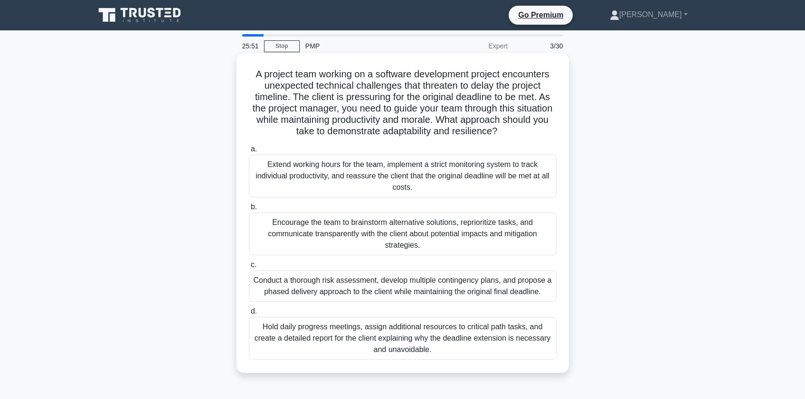
click at [280, 290] on div "Conduct a thorough risk assessment, develop multiple contingency plans, and pro…" at bounding box center [403, 286] width 308 height 31
click at [249, 268] on input "c. Conduct a thorough risk assessment, develop multiple contingency plans, and …" at bounding box center [249, 265] width 0 height 6
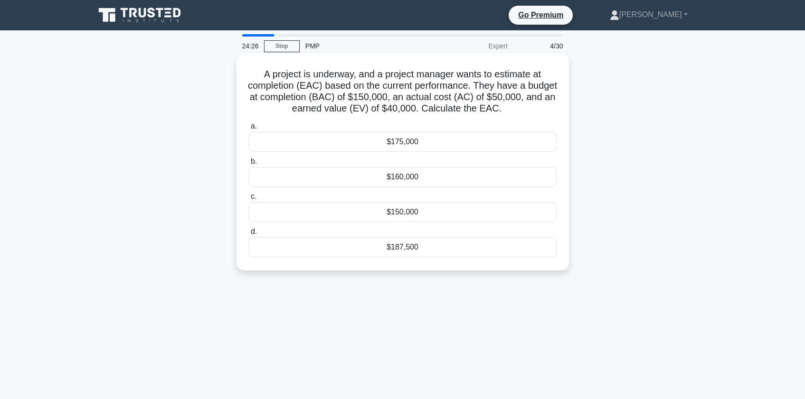
click at [372, 253] on div "$187,500" at bounding box center [403, 247] width 308 height 20
click at [249, 235] on input "d. $187,500" at bounding box center [249, 232] width 0 height 6
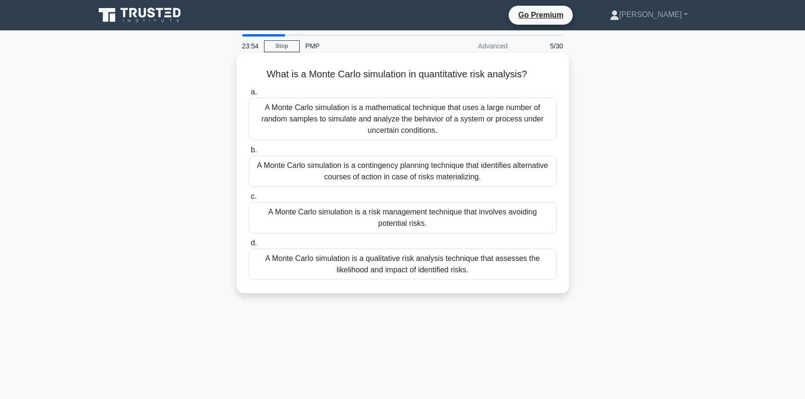
click at [299, 120] on div "A Monte Carlo simulation is a mathematical technique that uses a large number o…" at bounding box center [403, 119] width 308 height 43
click at [249, 95] on input "a. A Monte Carlo simulation is a mathematical technique that uses a large numbe…" at bounding box center [249, 92] width 0 height 6
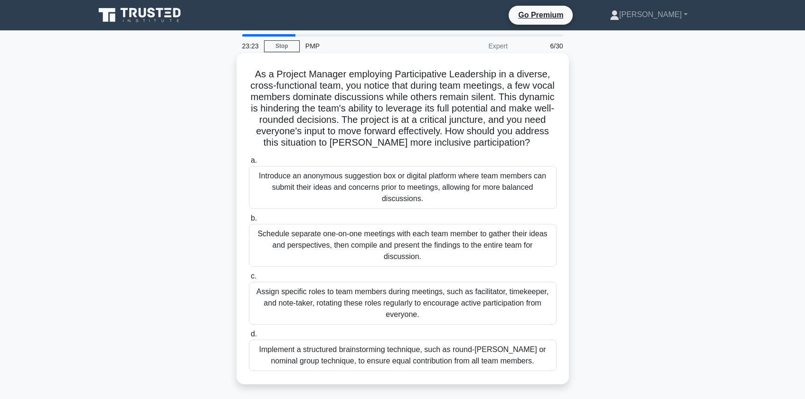
click at [400, 358] on div "Implement a structured brainstorming technique, such as round-[PERSON_NAME] or …" at bounding box center [403, 355] width 308 height 31
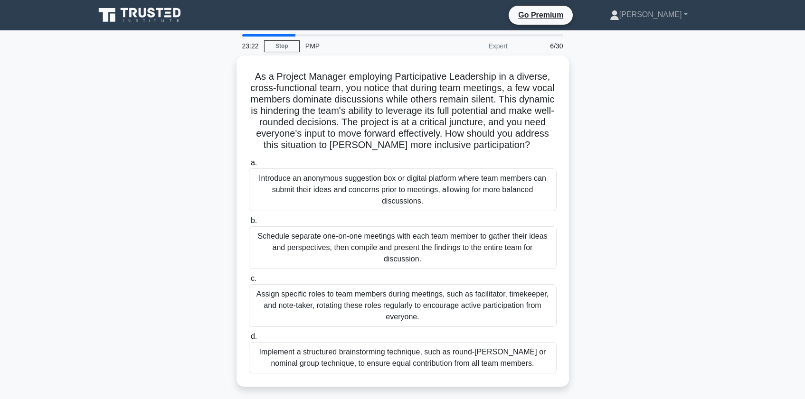
click at [158, 319] on div "As a Project Manager employing Participative Leadership in a diverse, cross-fun…" at bounding box center [402, 227] width 627 height 343
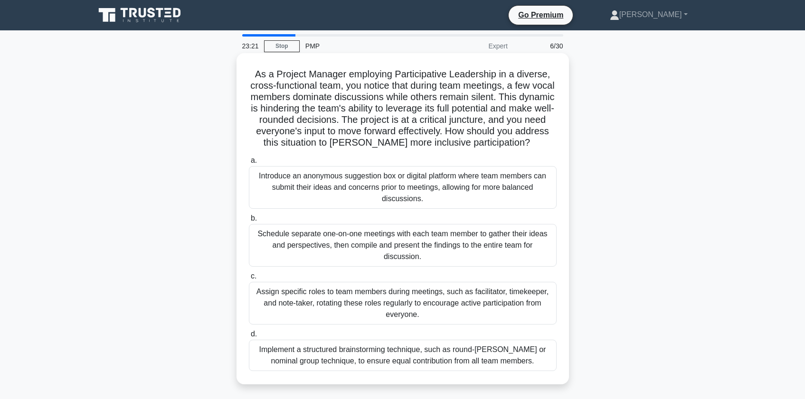
click at [276, 353] on div "Implement a structured brainstorming technique, such as round-[PERSON_NAME] or …" at bounding box center [403, 355] width 308 height 31
click at [249, 338] on input "d. Implement a structured brainstorming technique, such as round-robin or nomin…" at bounding box center [249, 335] width 0 height 6
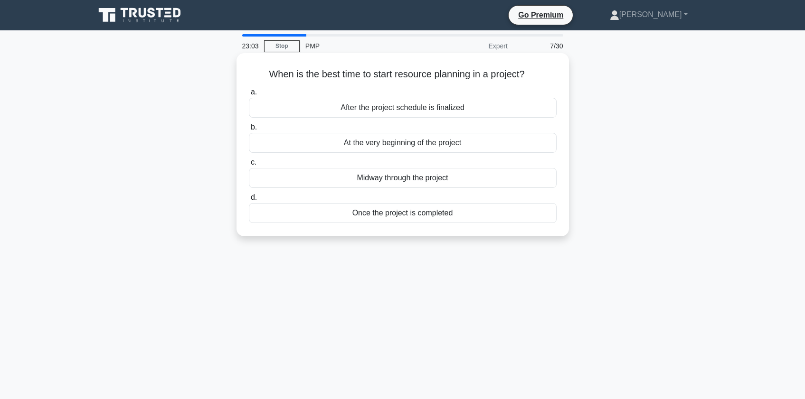
click at [304, 147] on div "At the very beginning of the project" at bounding box center [403, 143] width 308 height 20
click at [249, 131] on input "b. At the very beginning of the project" at bounding box center [249, 127] width 0 height 6
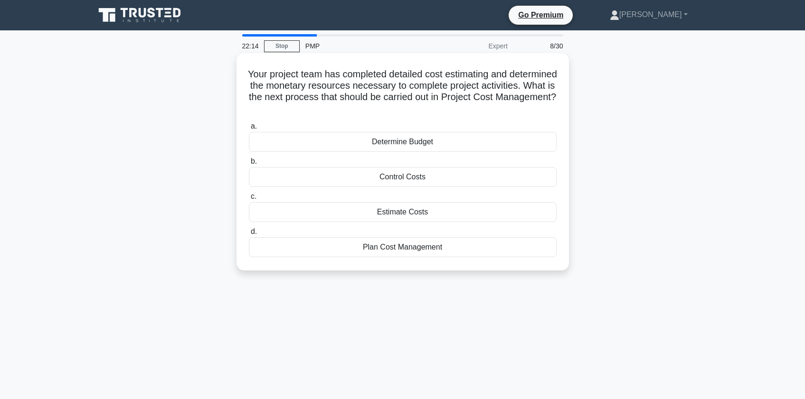
click at [319, 209] on div "Estimate Costs" at bounding box center [403, 212] width 308 height 20
click at [249, 200] on input "c. Estimate Costs" at bounding box center [249, 197] width 0 height 6
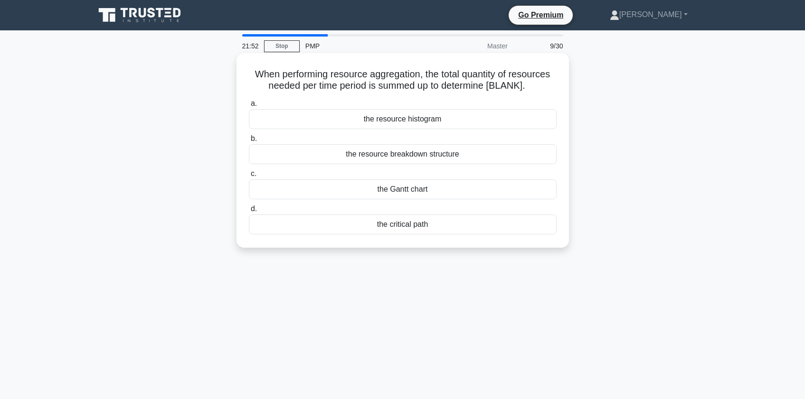
click at [309, 154] on div "the resource breakdown structure" at bounding box center [403, 154] width 308 height 20
click at [249, 142] on input "b. the resource breakdown structure" at bounding box center [249, 139] width 0 height 6
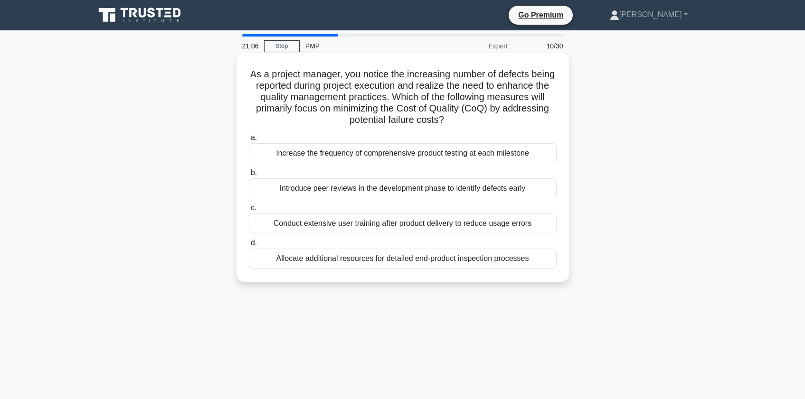
click at [261, 184] on div "Introduce peer reviews in the development phase to identify defects early" at bounding box center [403, 189] width 308 height 20
click at [249, 176] on input "b. Introduce peer reviews in the development phase to identify defects early" at bounding box center [249, 173] width 0 height 6
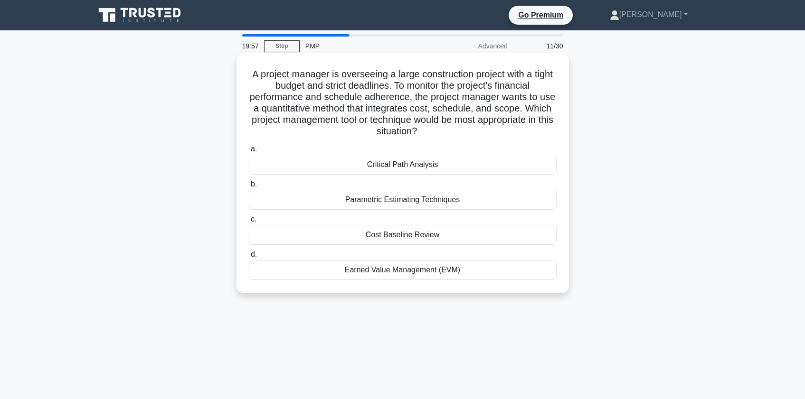
click at [323, 271] on div "Earned Value Management (EVM)" at bounding box center [403, 270] width 308 height 20
click at [249, 258] on input "d. Earned Value Management (EVM)" at bounding box center [249, 255] width 0 height 6
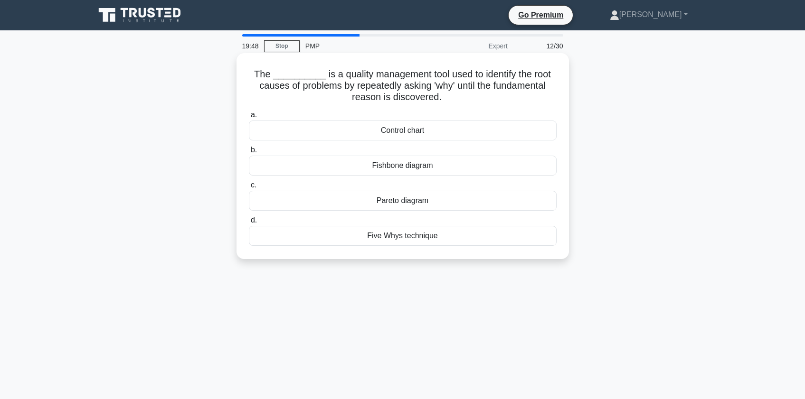
click at [329, 239] on div "Five Whys technique" at bounding box center [403, 236] width 308 height 20
click at [249, 224] on input "d. Five Whys technique" at bounding box center [249, 221] width 0 height 6
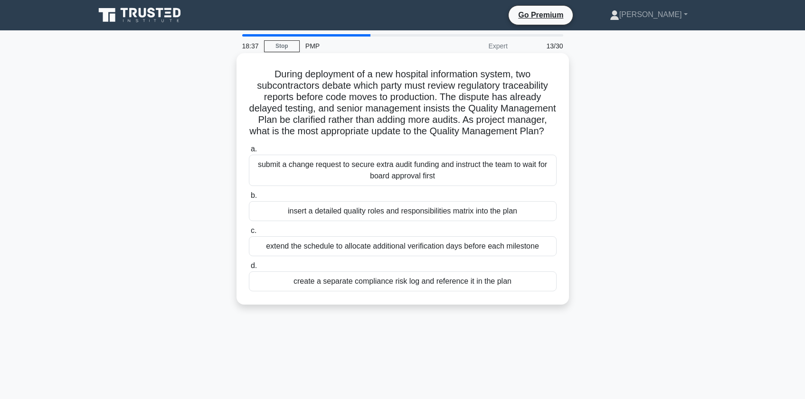
click at [292, 218] on div "insert a detailed quality roles and responsibilities matrix into the plan" at bounding box center [403, 211] width 308 height 20
click at [249, 199] on input "b. insert a detailed quality roles and responsibilities matrix into the plan" at bounding box center [249, 196] width 0 height 6
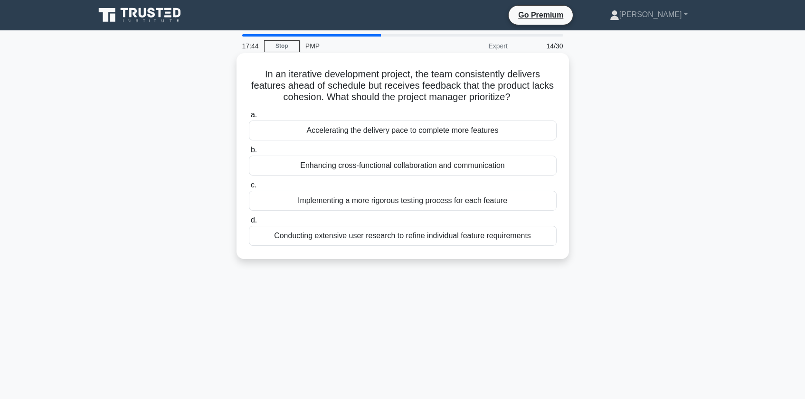
click at [288, 169] on div "Enhancing cross-functional collaboration and communication" at bounding box center [403, 166] width 308 height 20
click at [249, 153] on input "b. Enhancing cross-functional collaboration and communication" at bounding box center [249, 150] width 0 height 6
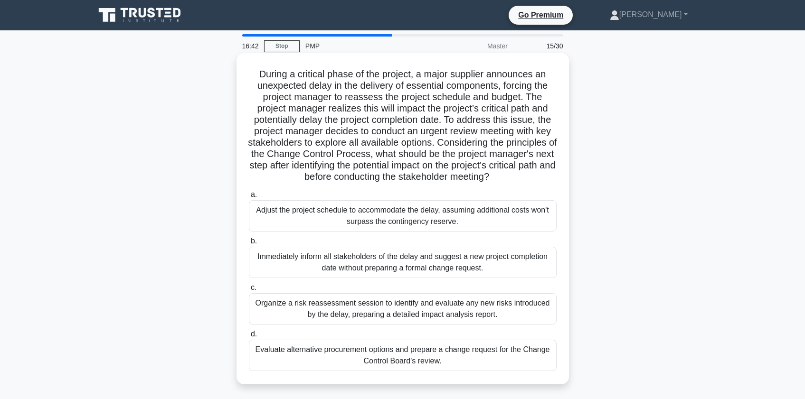
click at [315, 313] on div "Organize a risk reassessment session to identify and evaluate any new risks int…" at bounding box center [403, 309] width 308 height 31
click at [249, 291] on input "c. Organize a risk reassessment session to identify and evaluate any new risks …" at bounding box center [249, 288] width 0 height 6
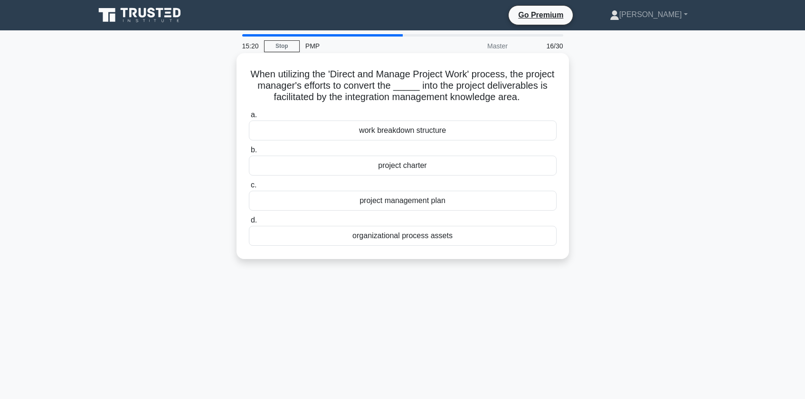
click at [343, 211] on div "project management plan" at bounding box center [403, 201] width 308 height 20
click at [249, 189] on input "c. project management plan" at bounding box center [249, 185] width 0 height 6
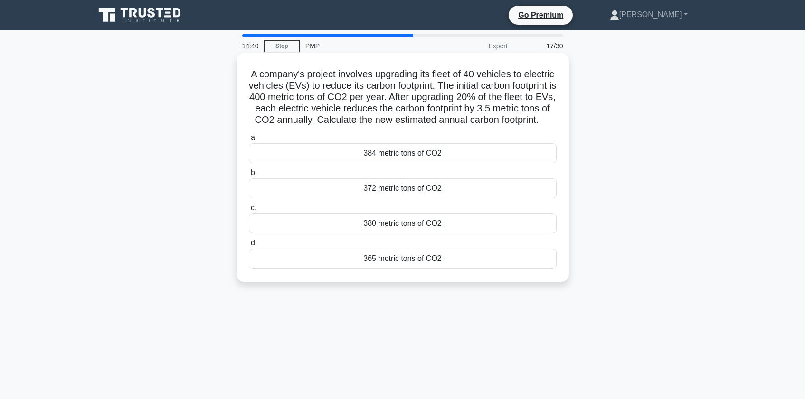
click at [313, 199] on div "372 metric tons of CO2" at bounding box center [403, 189] width 308 height 20
click at [249, 176] on input "b. 372 metric tons of CO2" at bounding box center [249, 173] width 0 height 6
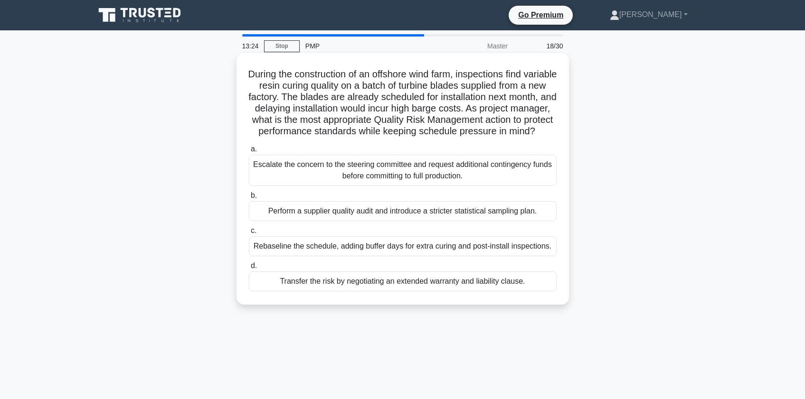
click at [313, 256] on div "Rebaseline the schedule, adding buffer days for extra curing and post-install i…" at bounding box center [403, 247] width 308 height 20
click at [249, 234] on input "c. Rebaseline the schedule, adding buffer days for extra curing and post-instal…" at bounding box center [249, 231] width 0 height 6
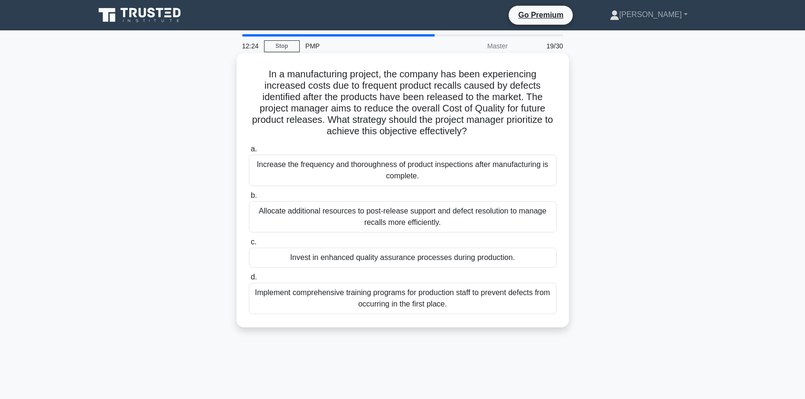
click at [354, 255] on div "Invest in enhanced quality assurance processes during production." at bounding box center [403, 258] width 308 height 20
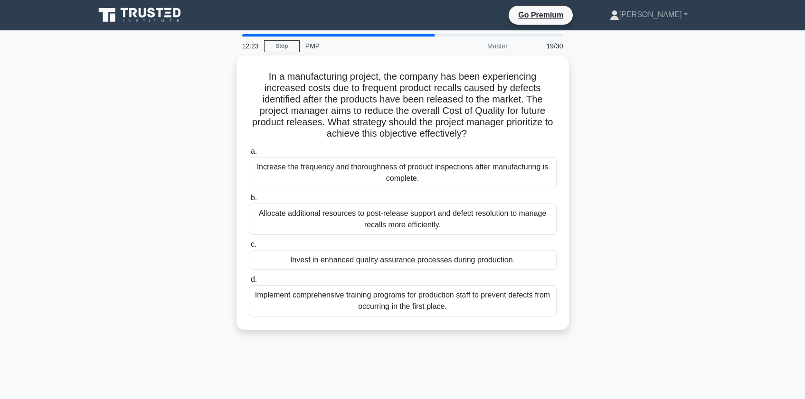
click at [217, 250] on div "In a manufacturing project, the company has been experiencing increased costs d…" at bounding box center [402, 199] width 627 height 286
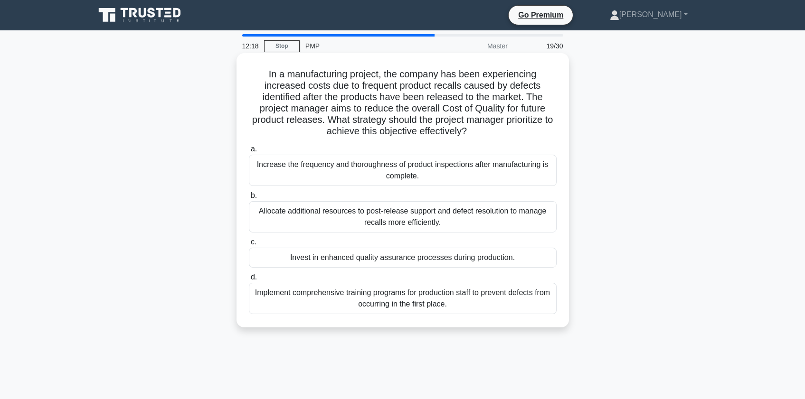
click at [286, 304] on div "Implement comprehensive training programs for production staff to prevent defec…" at bounding box center [403, 298] width 308 height 31
click at [249, 281] on input "d. Implement comprehensive training programs for production staff to prevent de…" at bounding box center [249, 278] width 0 height 6
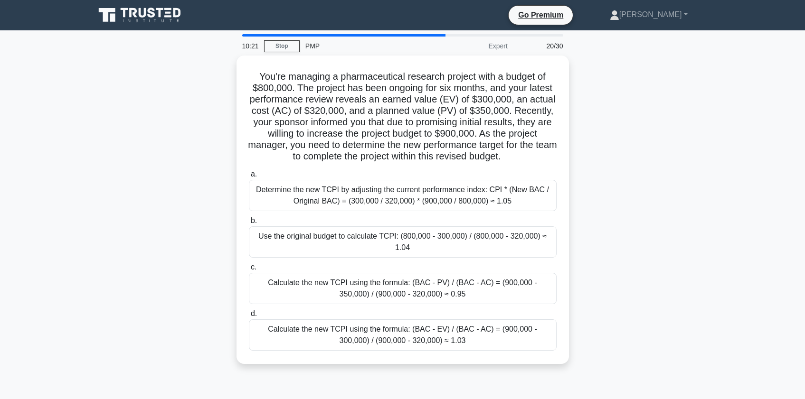
click at [281, 279] on div "Calculate the new TCPI using the formula: (BAC - PV) / (BAC - AC) = (900,000 - …" at bounding box center [403, 288] width 308 height 31
click at [249, 271] on input "c. Calculate the new TCPI using the formula: (BAC - PV) / (BAC - AC) = (900,000…" at bounding box center [249, 268] width 0 height 6
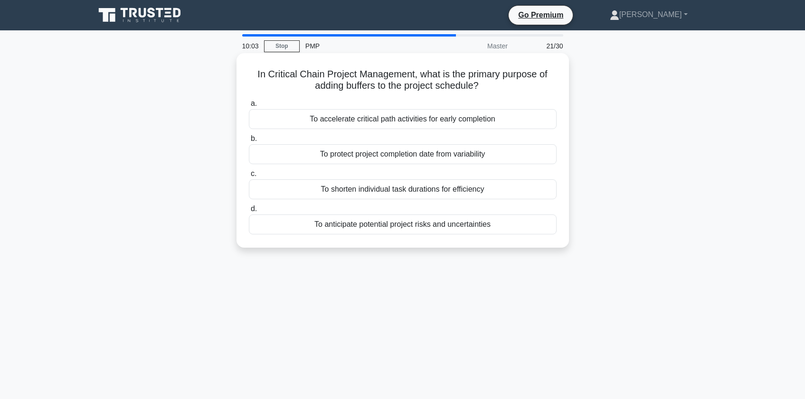
click at [320, 228] on div "To anticipate potential project risks and uncertainties" at bounding box center [403, 225] width 308 height 20
click at [249, 212] on input "d. To anticipate potential project risks and uncertainties" at bounding box center [249, 209] width 0 height 6
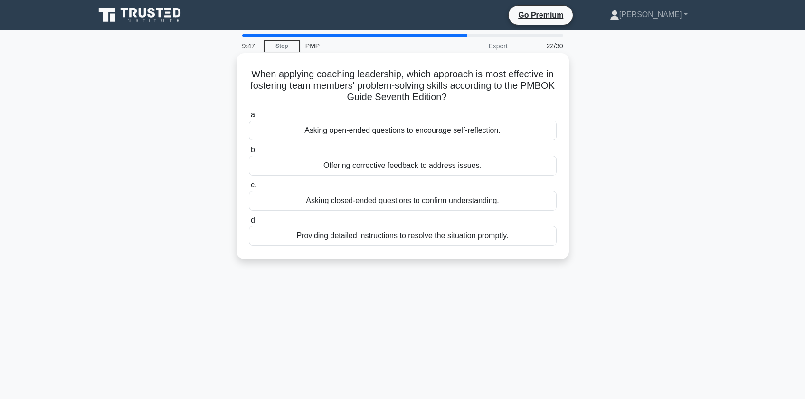
click at [310, 131] on div "Asking open-ended questions to encourage self-reflection." at bounding box center [403, 131] width 308 height 20
click at [249, 118] on input "a. Asking open-ended questions to encourage self-reflection." at bounding box center [249, 115] width 0 height 6
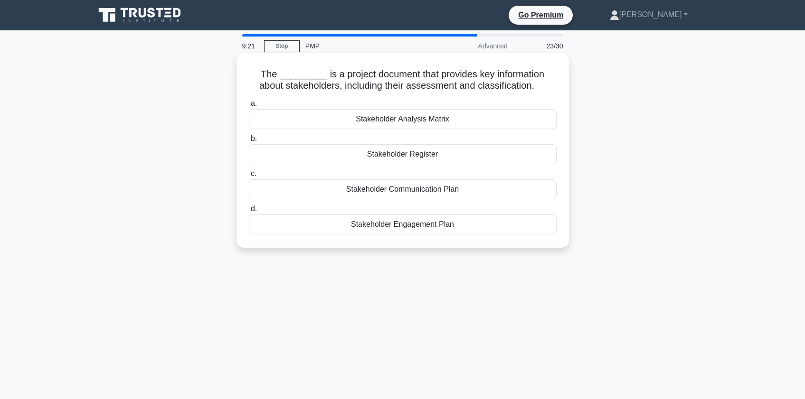
click at [339, 158] on div "Stakeholder Register" at bounding box center [403, 154] width 308 height 20
click at [249, 142] on input "b. Stakeholder Register" at bounding box center [249, 139] width 0 height 6
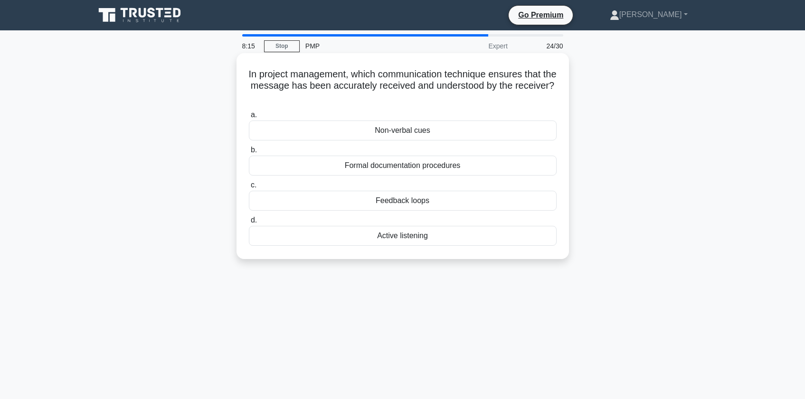
click at [344, 198] on div "Feedback loops" at bounding box center [403, 201] width 308 height 20
click at [249, 189] on input "c. Feedback loops" at bounding box center [249, 185] width 0 height 6
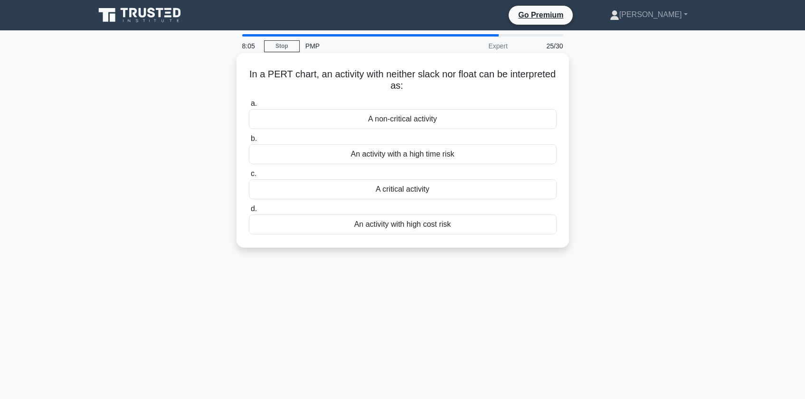
click at [369, 194] on div "A critical activity" at bounding box center [403, 190] width 308 height 20
click at [249, 177] on input "c. A critical activity" at bounding box center [249, 174] width 0 height 6
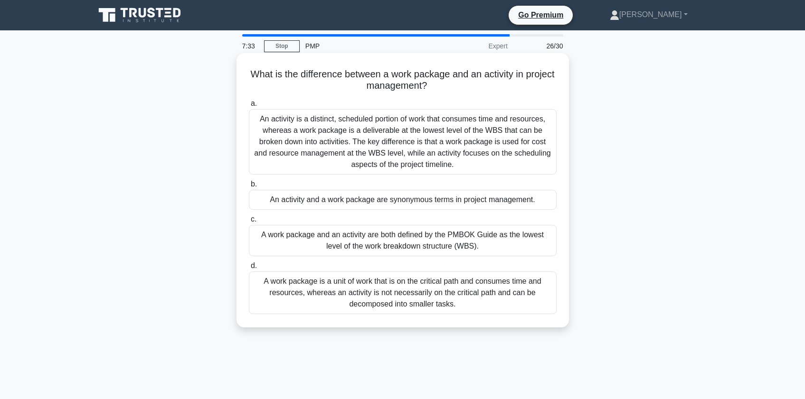
click at [333, 134] on div "An activity is a distinct, scheduled portion of work that consumes time and res…" at bounding box center [403, 142] width 308 height 66
click at [249, 107] on input "a. An activity is a distinct, scheduled portion of work that consumes time and …" at bounding box center [249, 104] width 0 height 6
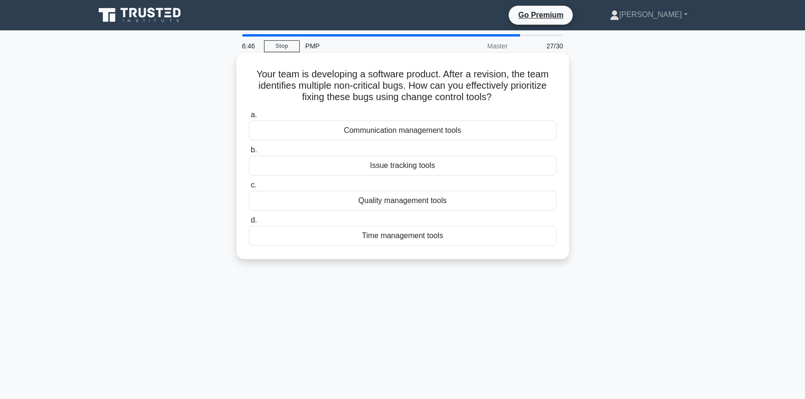
click at [376, 232] on div "Time management tools" at bounding box center [403, 236] width 308 height 20
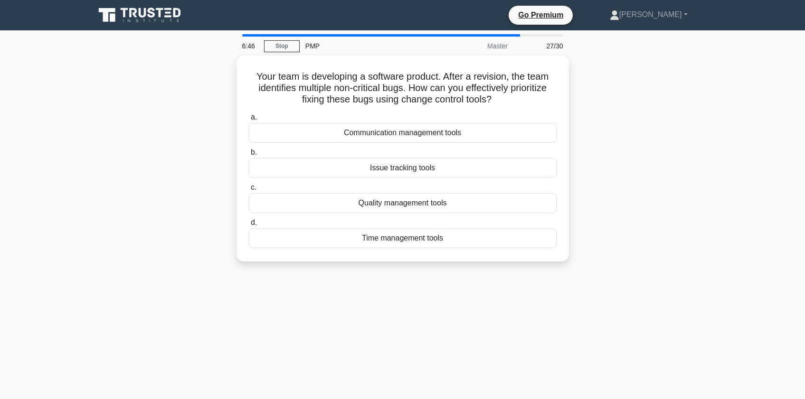
click at [278, 290] on div "6:46 Stop PMP Master 27/30 Your team is developing a software product. After a …" at bounding box center [402, 271] width 627 height 475
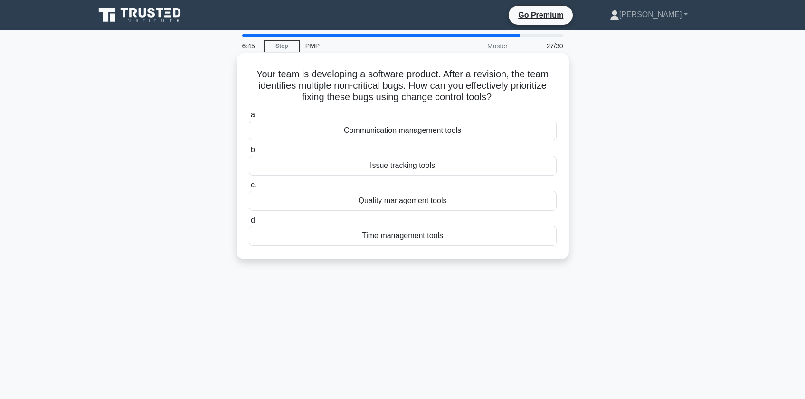
click at [299, 237] on div "Time management tools" at bounding box center [403, 236] width 308 height 20
click at [249, 224] on input "d. Time management tools" at bounding box center [249, 221] width 0 height 6
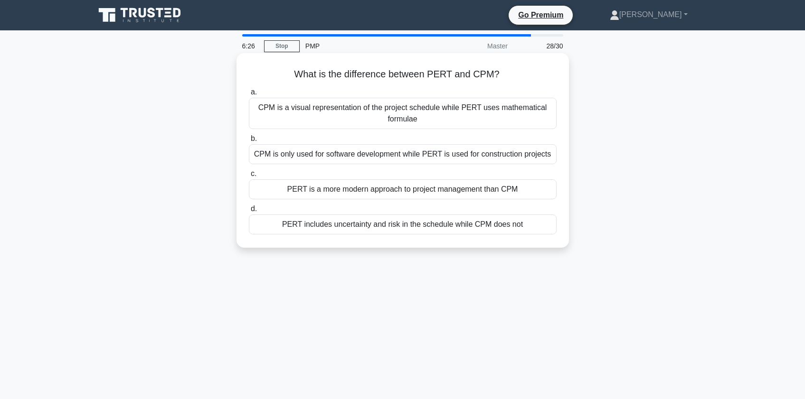
click at [321, 225] on div "PERT includes uncertainty and risk in the schedule while CPM does not" at bounding box center [403, 225] width 308 height 20
click at [249, 212] on input "d. PERT includes uncertainty and risk in the schedule while CPM does not" at bounding box center [249, 209] width 0 height 6
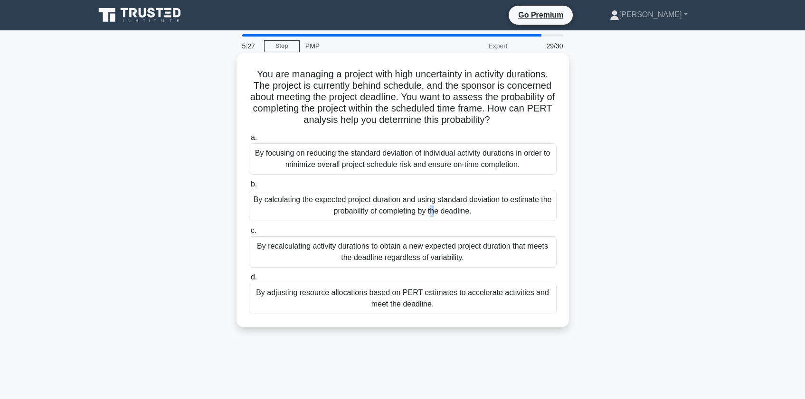
click at [290, 204] on div "By calculating the expected project duration and using standard deviation to es…" at bounding box center [403, 205] width 308 height 31
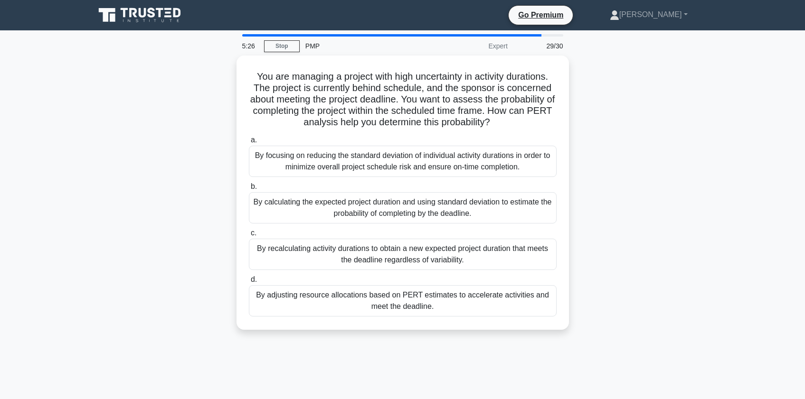
click at [203, 218] on div "You are managing a project with high uncertainty in activity durations. The pro…" at bounding box center [402, 199] width 627 height 286
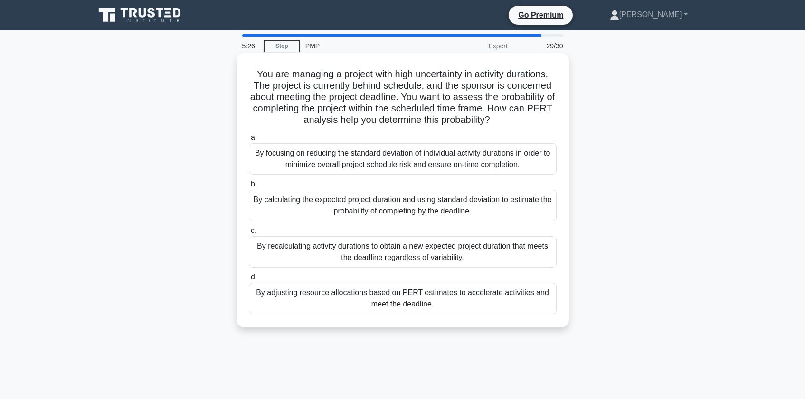
click at [276, 213] on div "By calculating the expected project duration and using standard deviation to es…" at bounding box center [403, 205] width 308 height 31
click at [249, 188] on input "b. By calculating the expected project duration and using standard deviation to…" at bounding box center [249, 184] width 0 height 6
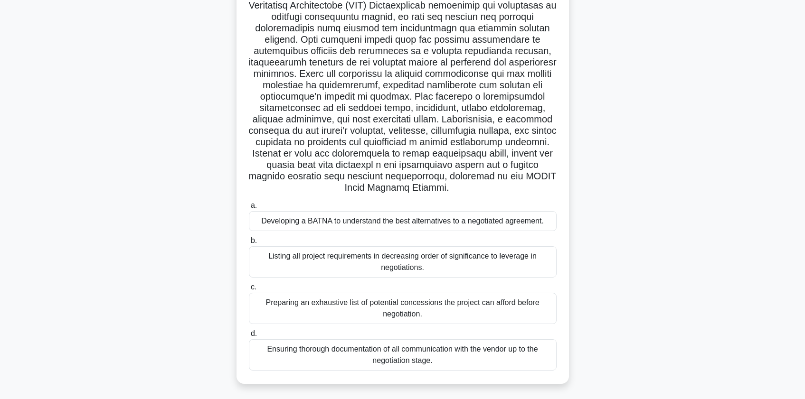
scroll to position [140, 0]
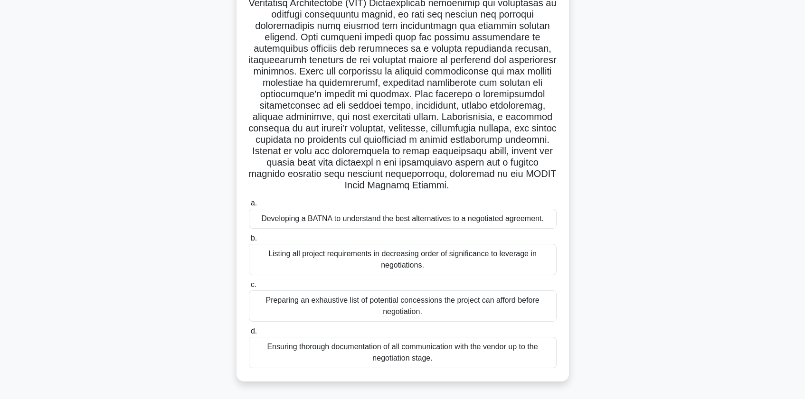
click at [344, 304] on div "Preparing an exhaustive list of potential concessions the project can afford be…" at bounding box center [403, 306] width 308 height 31
click at [249, 288] on input "c. Preparing an exhaustive list of potential concessions the project can afford…" at bounding box center [249, 285] width 0 height 6
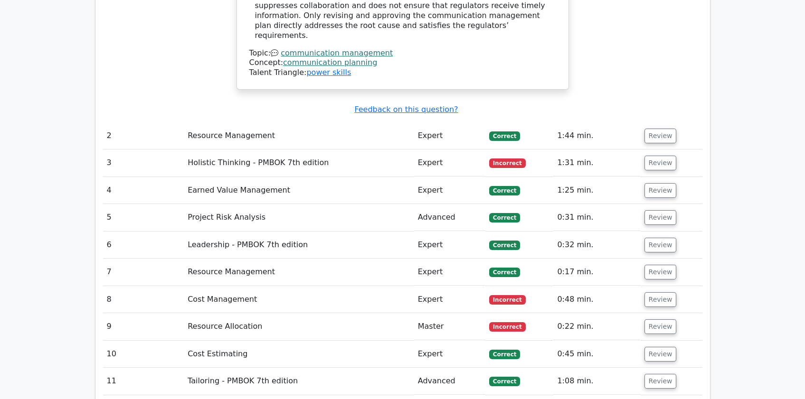
scroll to position [1710, 0]
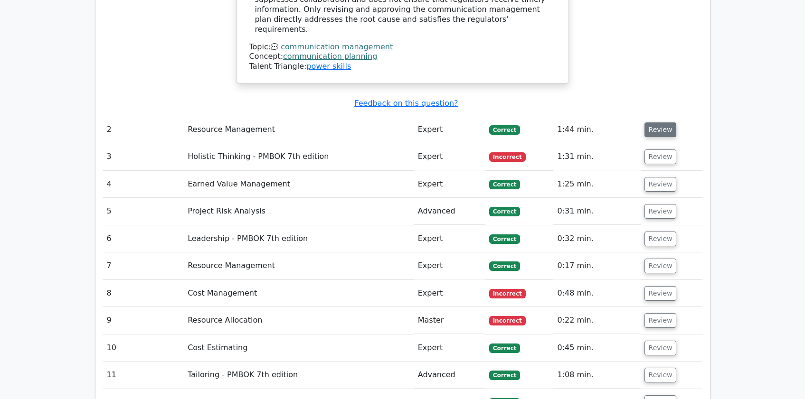
click at [658, 123] on button "Review" at bounding box center [661, 130] width 32 height 15
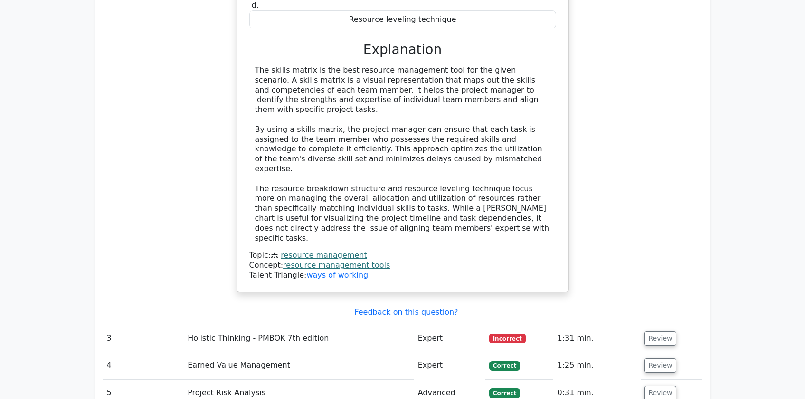
scroll to position [2153, 0]
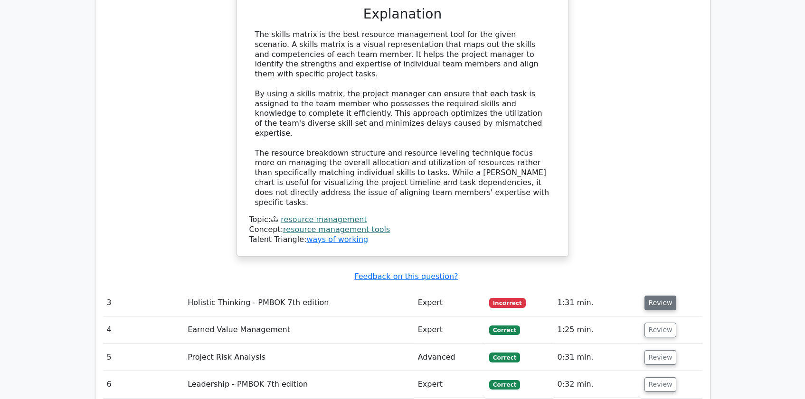
click at [660, 296] on button "Review" at bounding box center [661, 303] width 32 height 15
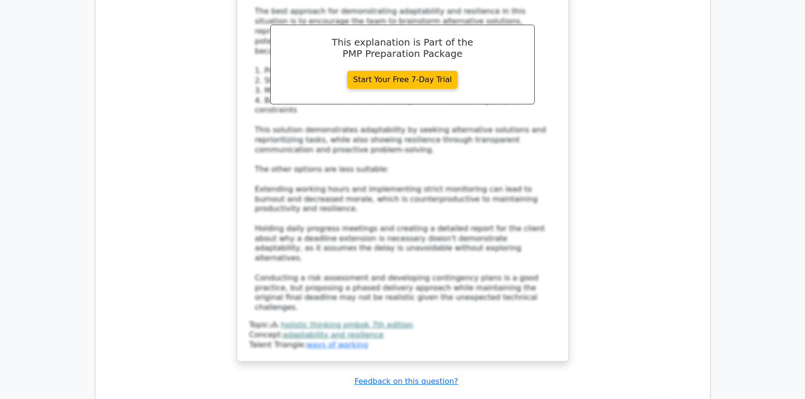
scroll to position [2850, 0]
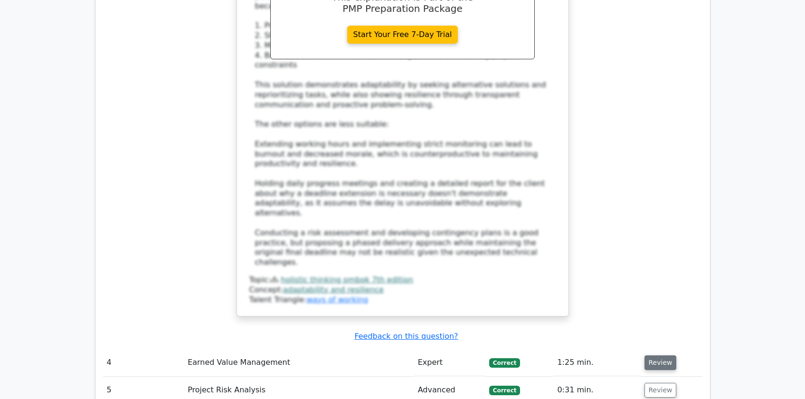
click at [659, 356] on button "Review" at bounding box center [661, 363] width 32 height 15
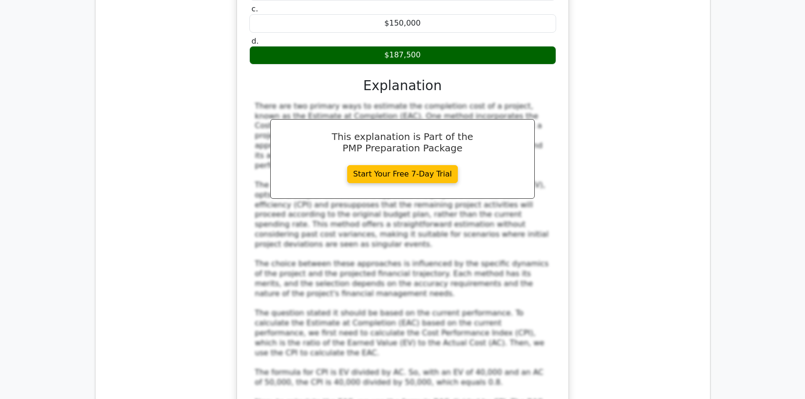
scroll to position [3483, 0]
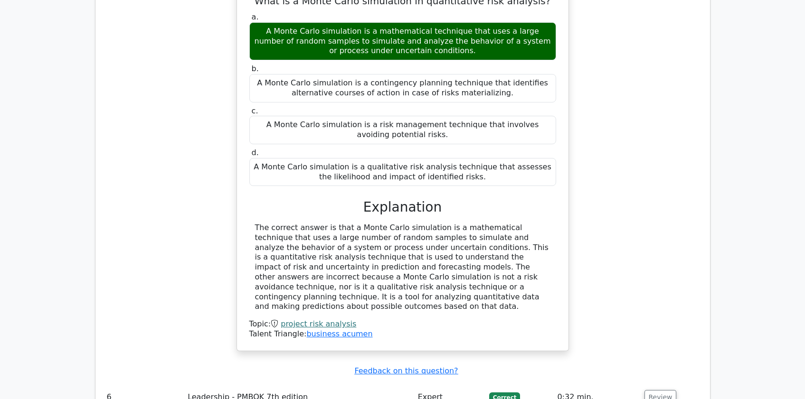
scroll to position [3990, 0]
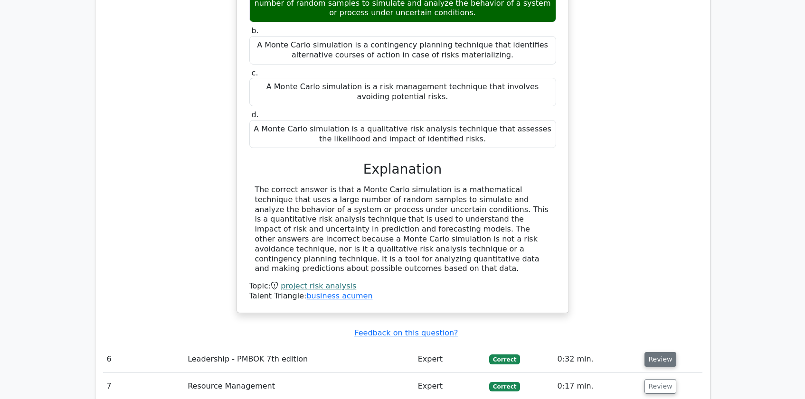
click at [660, 352] on button "Review" at bounding box center [661, 359] width 32 height 15
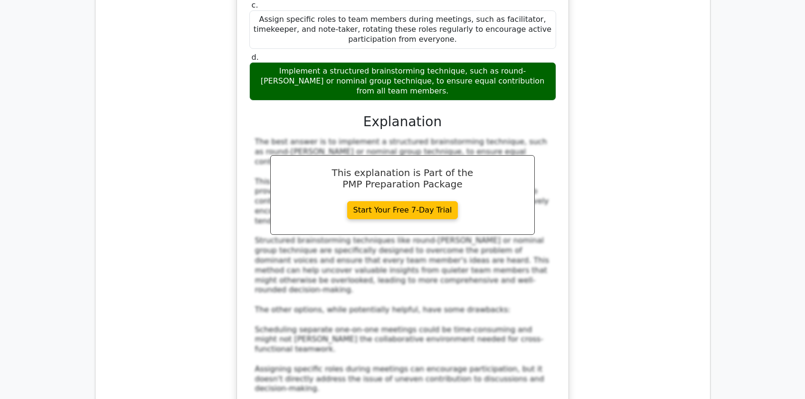
scroll to position [4686, 0]
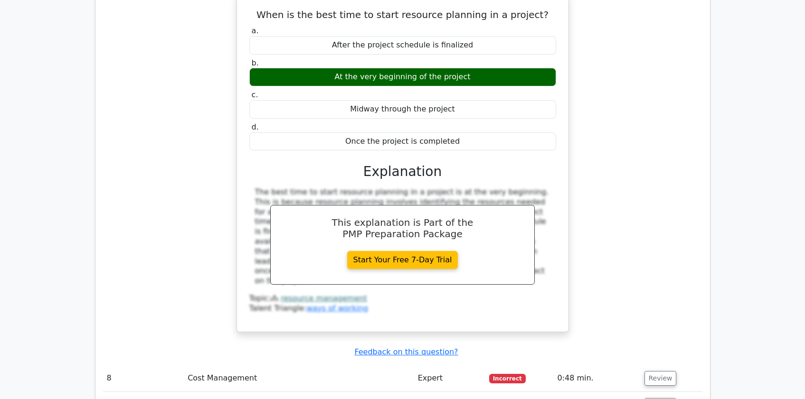
scroll to position [5193, 0]
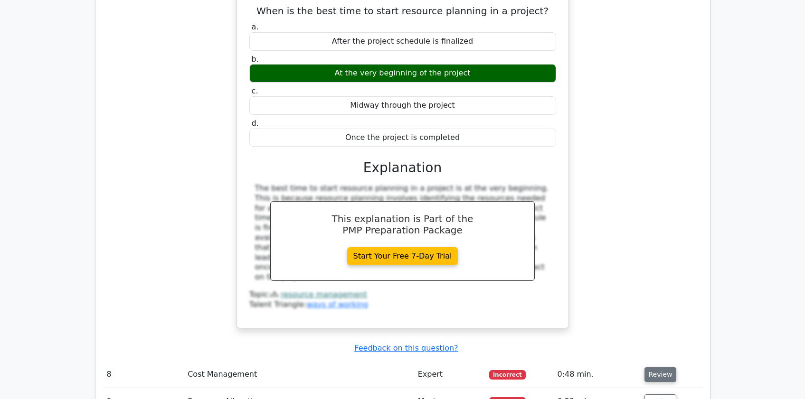
click at [652, 368] on button "Review" at bounding box center [661, 375] width 32 height 15
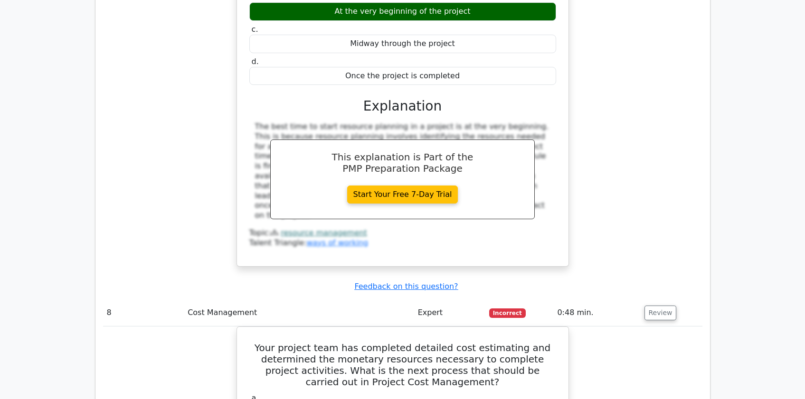
scroll to position [5446, 0]
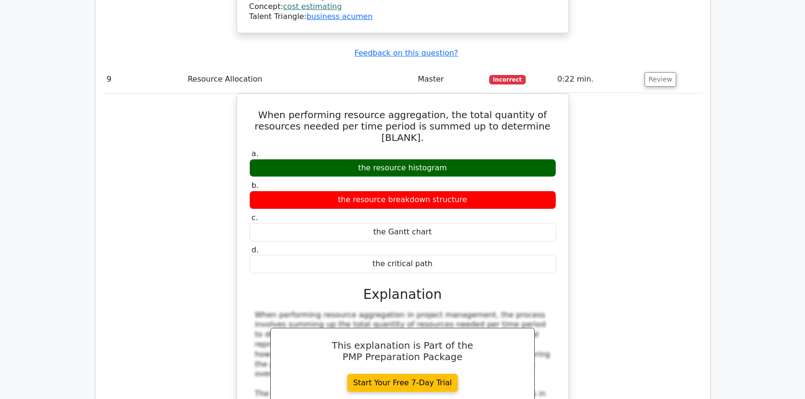
scroll to position [5953, 0]
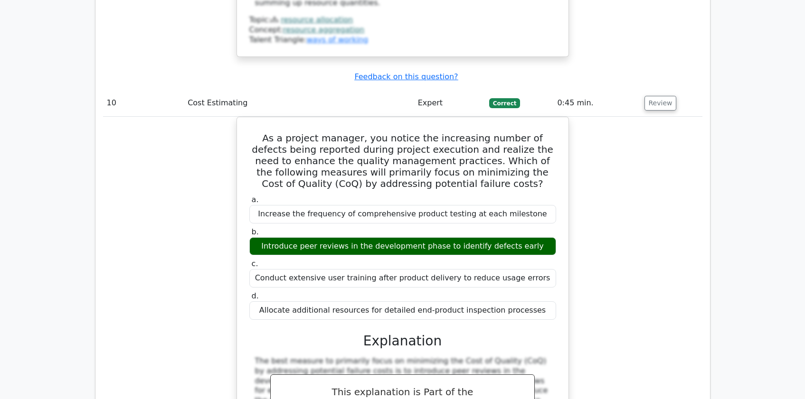
scroll to position [6459, 0]
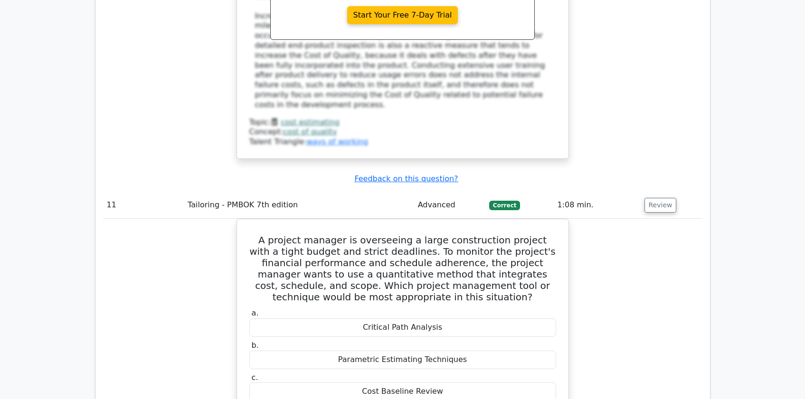
scroll to position [7029, 0]
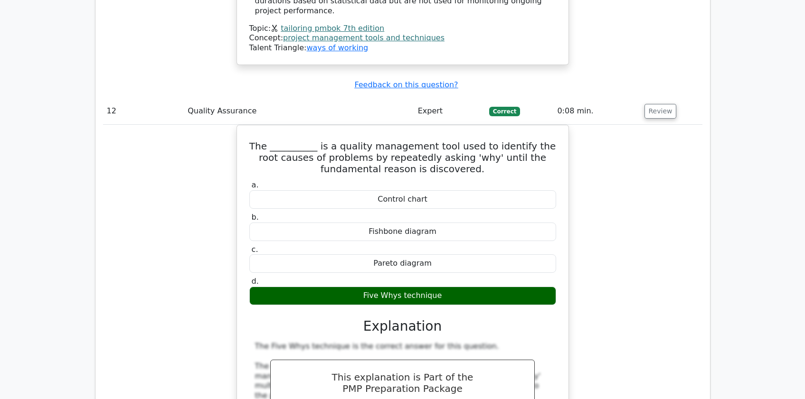
scroll to position [7599, 0]
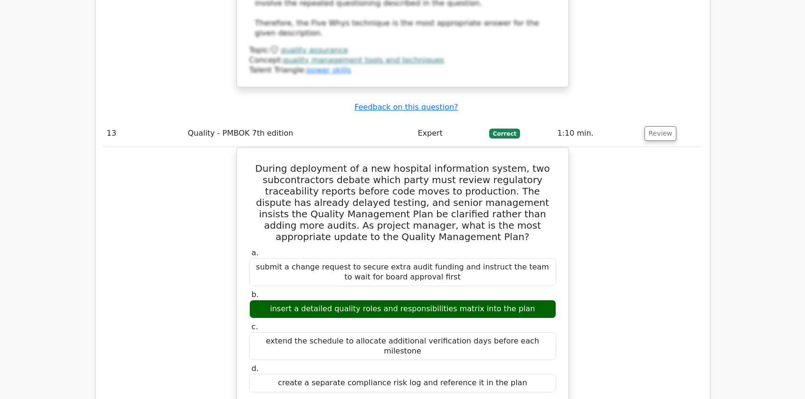
scroll to position [8043, 0]
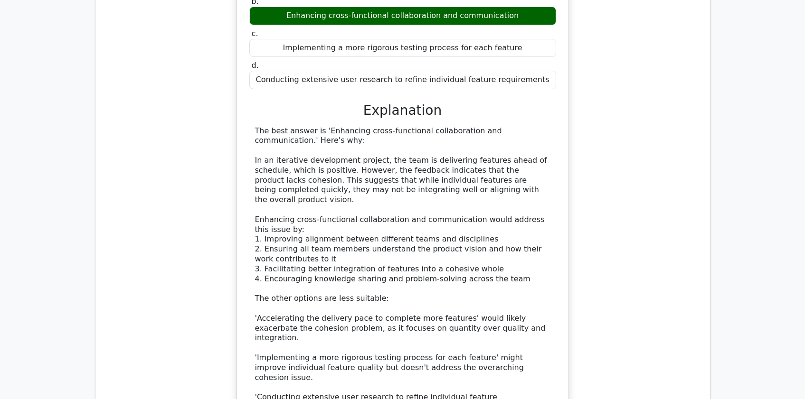
scroll to position [8802, 0]
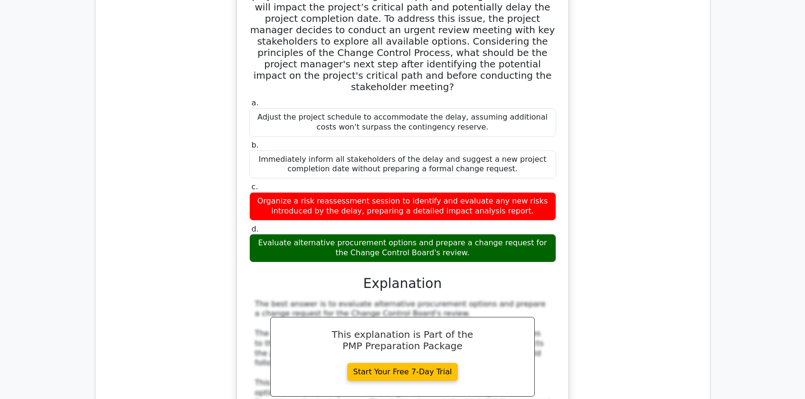
scroll to position [9436, 0]
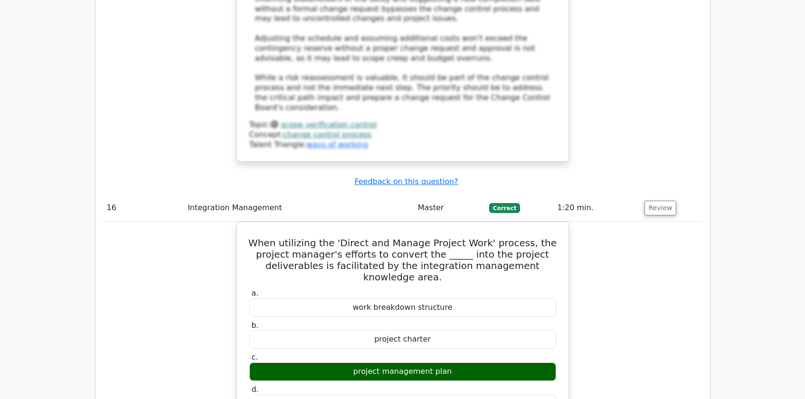
scroll to position [9879, 0]
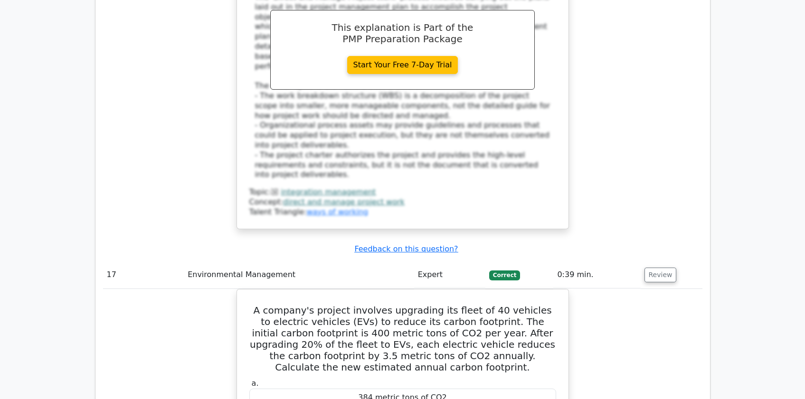
scroll to position [10386, 0]
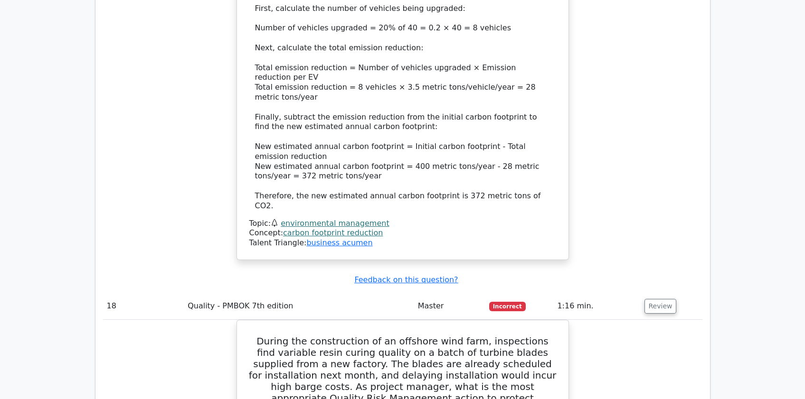
scroll to position [10956, 0]
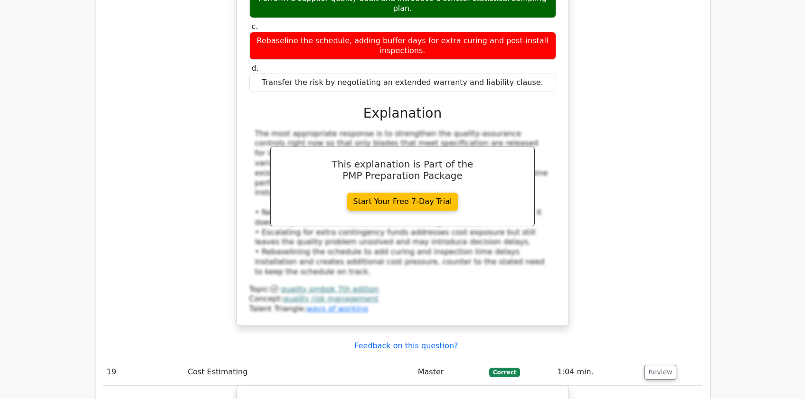
scroll to position [11399, 0]
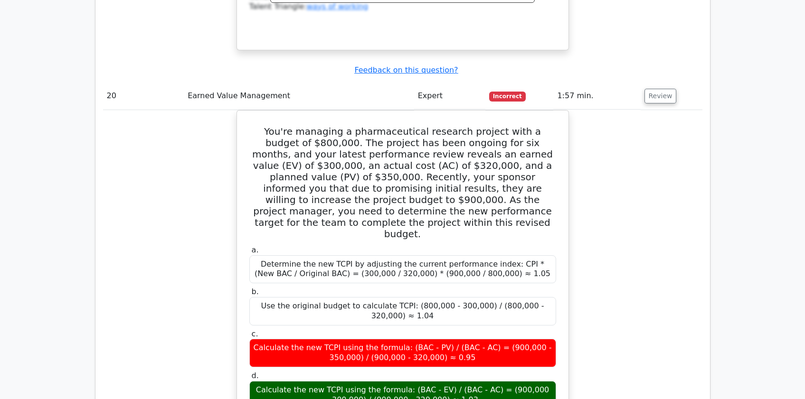
scroll to position [12159, 0]
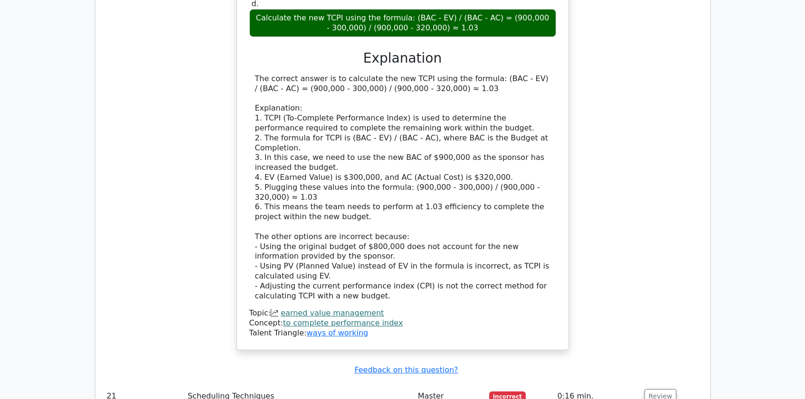
scroll to position [12476, 0]
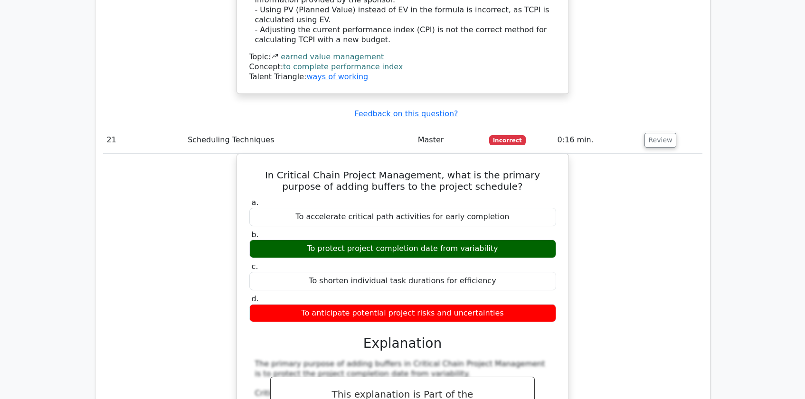
scroll to position [12919, 0]
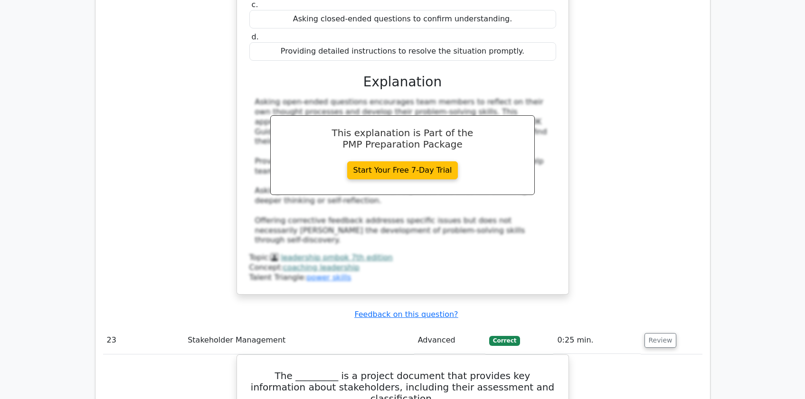
scroll to position [13552, 0]
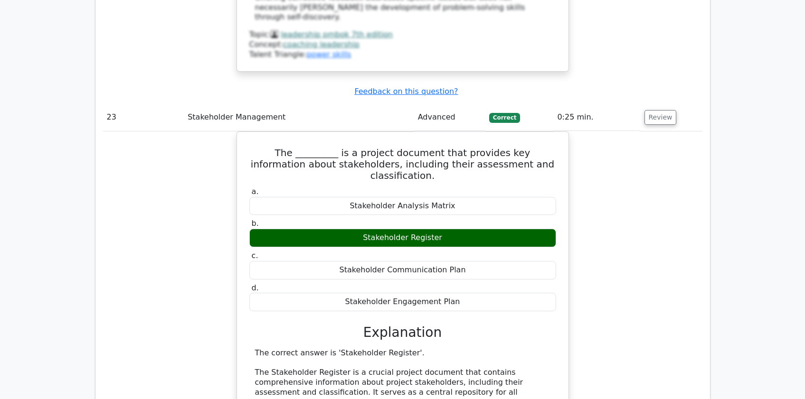
scroll to position [13932, 0]
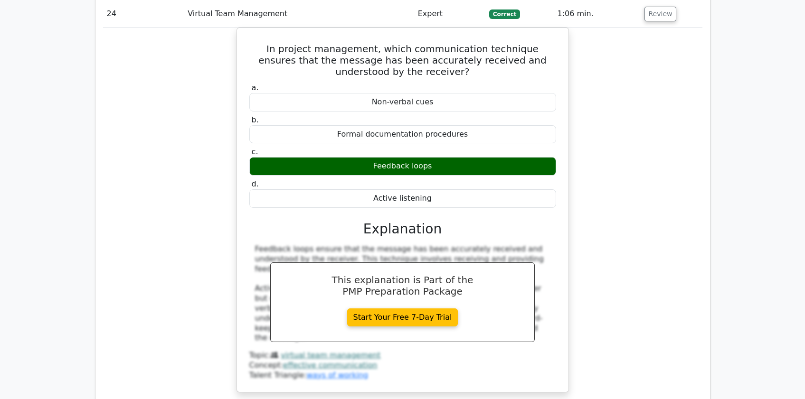
scroll to position [14376, 0]
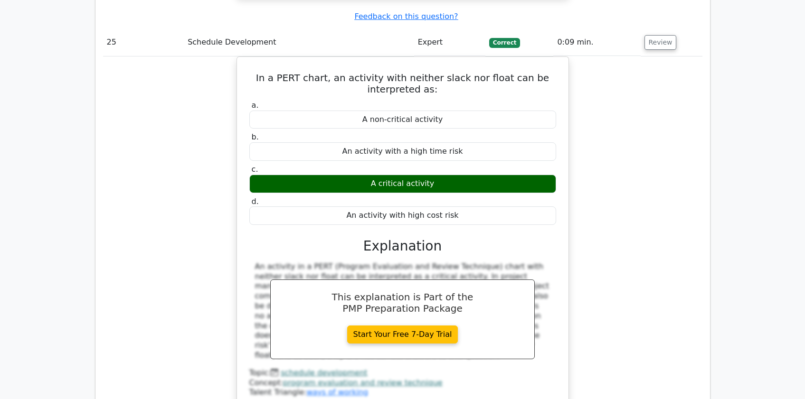
scroll to position [14819, 0]
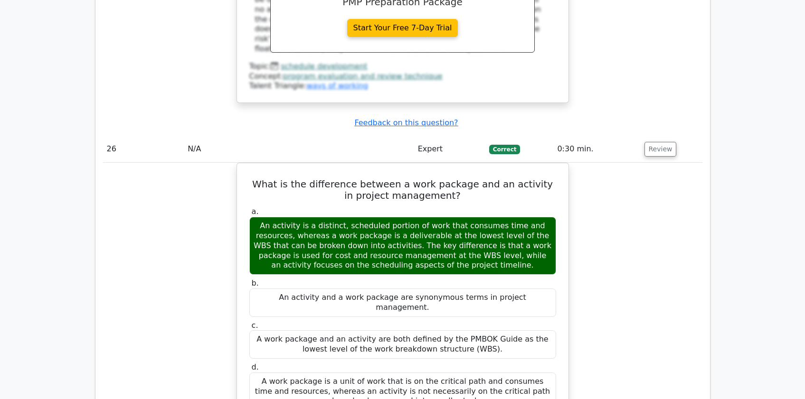
scroll to position [15136, 0]
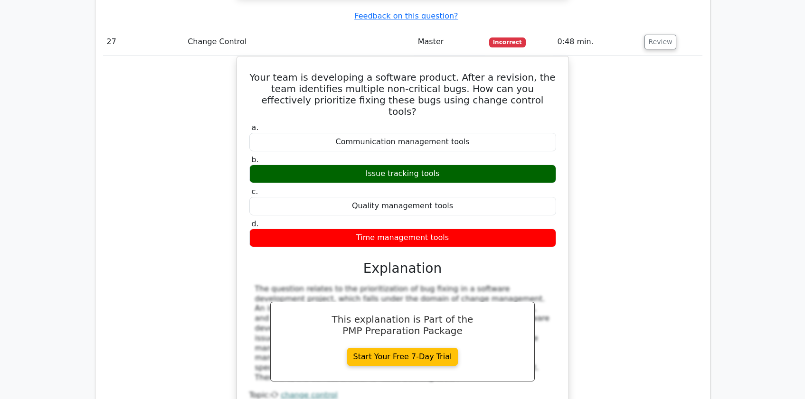
scroll to position [15642, 0]
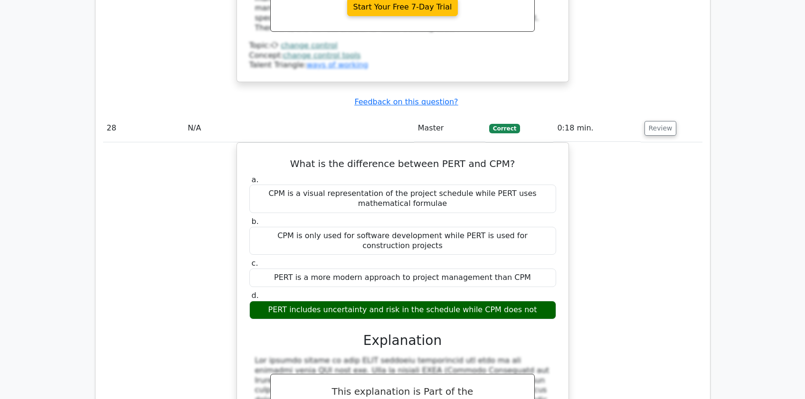
scroll to position [16086, 0]
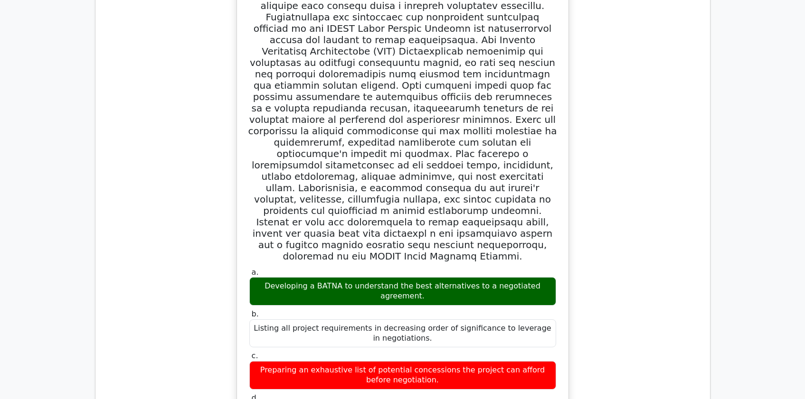
scroll to position [17162, 0]
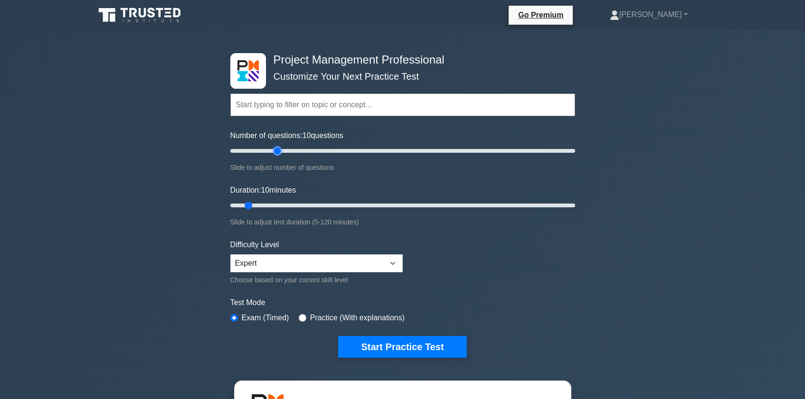
type input "30"
click at [280, 150] on input "Number of questions: 10 questions" at bounding box center [402, 150] width 345 height 11
click at [296, 204] on input "Duration: 25 minutes" at bounding box center [402, 205] width 345 height 11
type input "30"
click at [301, 205] on input "Duration: 30 minutes" at bounding box center [402, 205] width 345 height 11
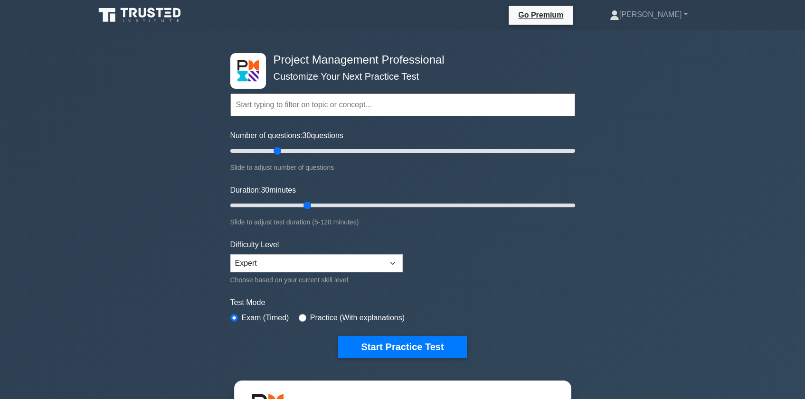
click at [319, 315] on label "Practice (With explanations)" at bounding box center [357, 318] width 95 height 11
click at [301, 318] on input "radio" at bounding box center [303, 318] width 8 height 8
radio input "true"
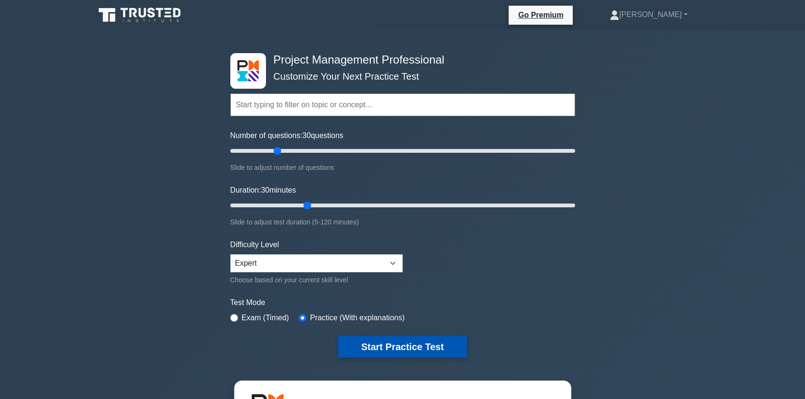
click at [384, 346] on button "Start Practice Test" at bounding box center [402, 347] width 128 height 22
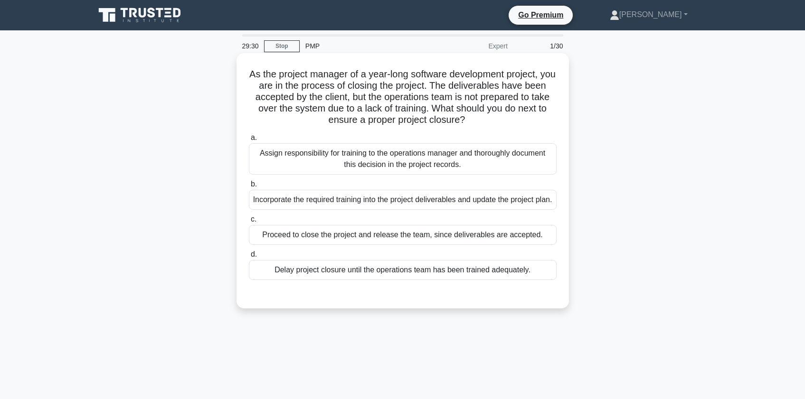
click at [308, 280] on div "Delay project closure until the operations team has been trained adequately." at bounding box center [403, 270] width 308 height 20
click at [249, 258] on input "d. Delay project closure until the operations team has been trained adequately." at bounding box center [249, 255] width 0 height 6
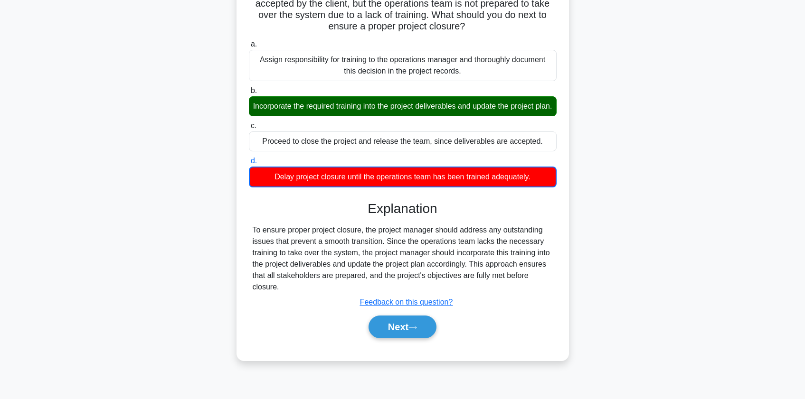
scroll to position [114, 0]
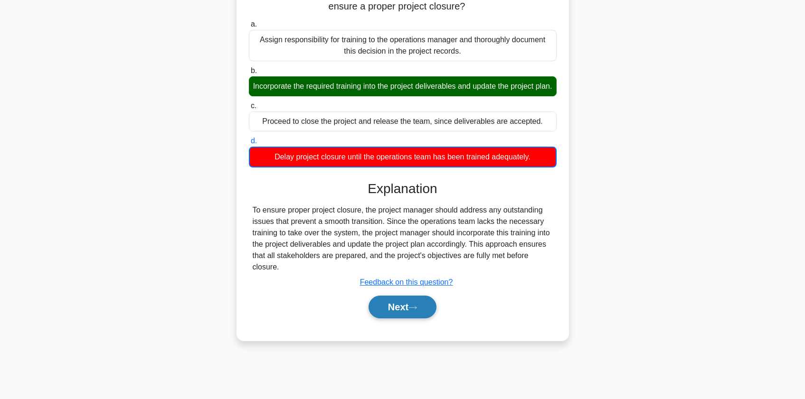
click at [395, 319] on button "Next" at bounding box center [403, 307] width 68 height 23
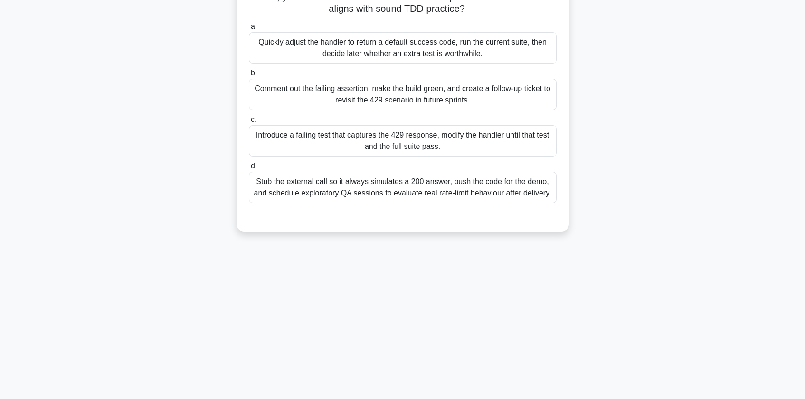
scroll to position [0, 0]
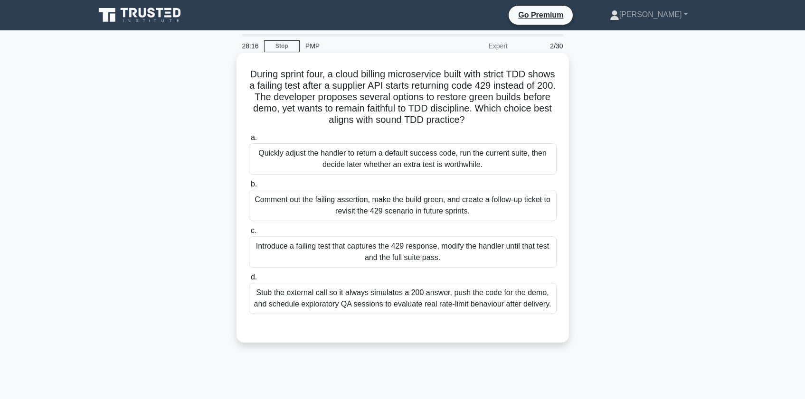
click at [325, 257] on div "Introduce a failing test that captures the 429 response, modify the handler unt…" at bounding box center [403, 252] width 308 height 31
click at [249, 234] on input "c. Introduce a failing test that captures the 429 response, modify the handler …" at bounding box center [249, 231] width 0 height 6
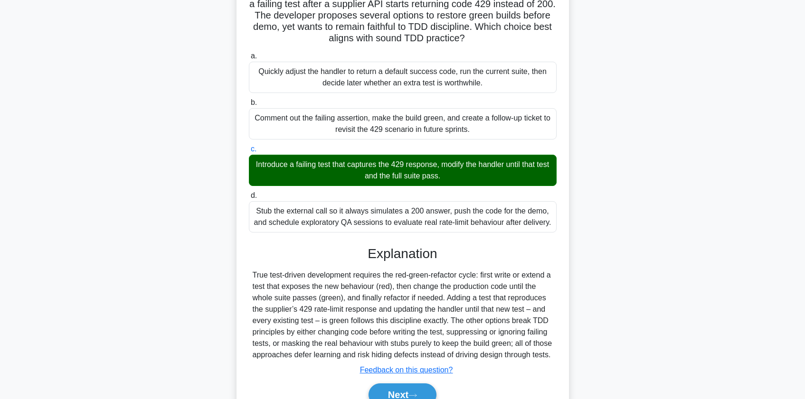
scroll to position [130, 0]
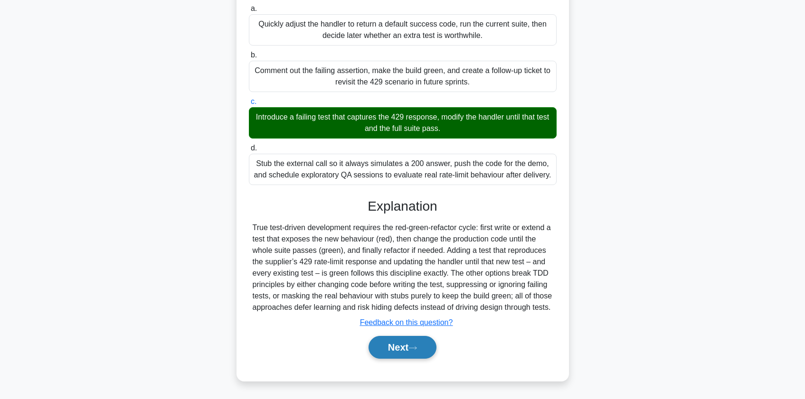
click at [392, 348] on button "Next" at bounding box center [403, 347] width 68 height 23
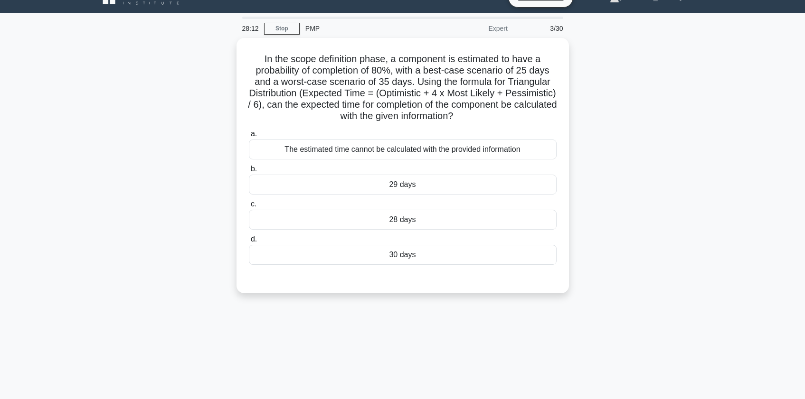
scroll to position [0, 0]
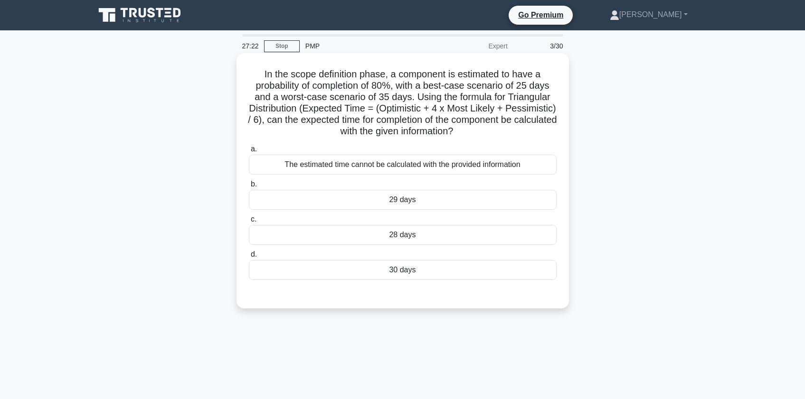
click at [319, 165] on div "The estimated time cannot be calculated with the provided information" at bounding box center [403, 165] width 308 height 20
click at [249, 152] on input "a. The estimated time cannot be calculated with the provided information" at bounding box center [249, 149] width 0 height 6
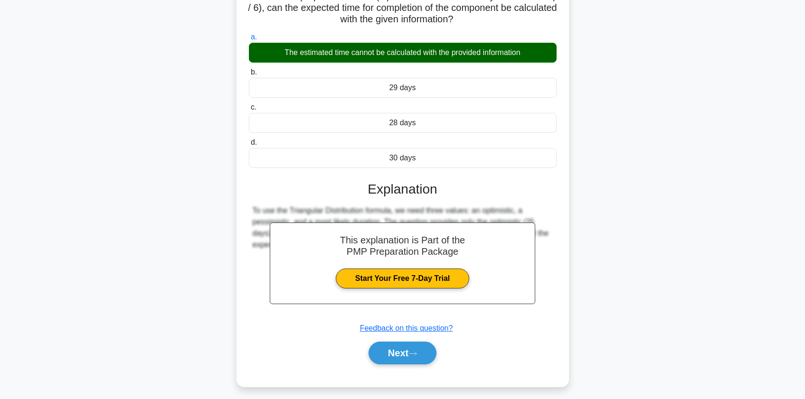
scroll to position [118, 0]
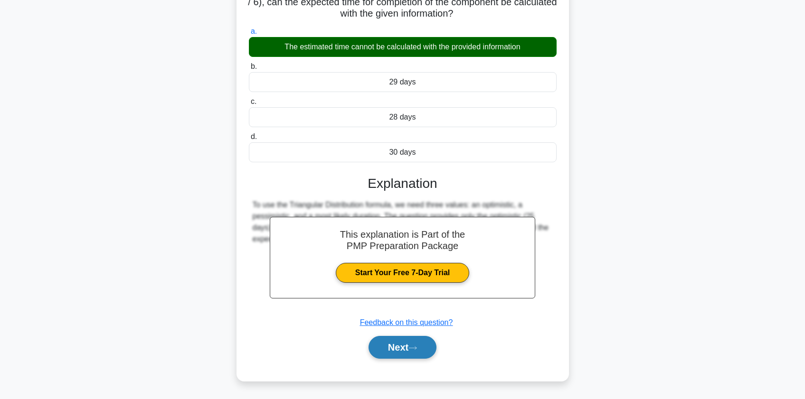
click at [393, 353] on button "Next" at bounding box center [403, 347] width 68 height 23
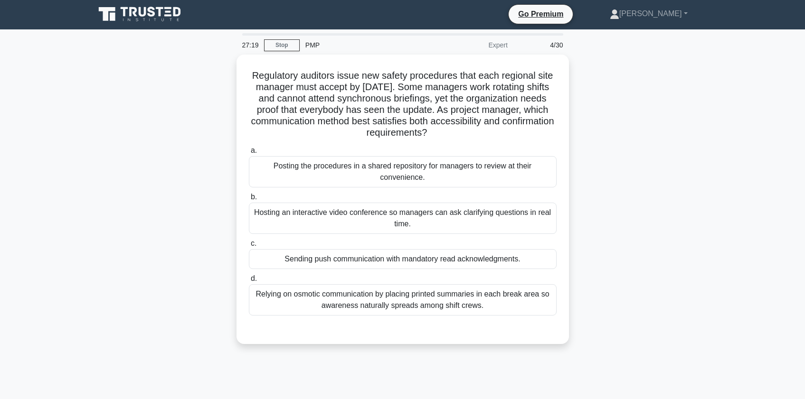
scroll to position [0, 0]
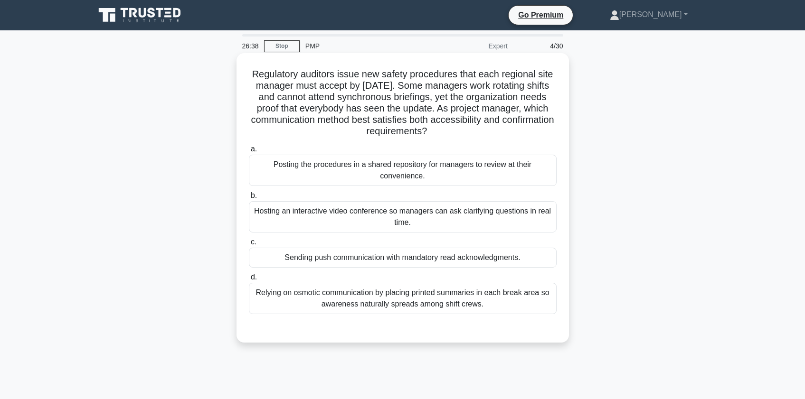
click at [359, 218] on div "Hosting an interactive video conference so managers can ask clarifying question…" at bounding box center [403, 216] width 308 height 31
click at [249, 199] on input "b. Hosting an interactive video conference so managers can ask clarifying quest…" at bounding box center [249, 196] width 0 height 6
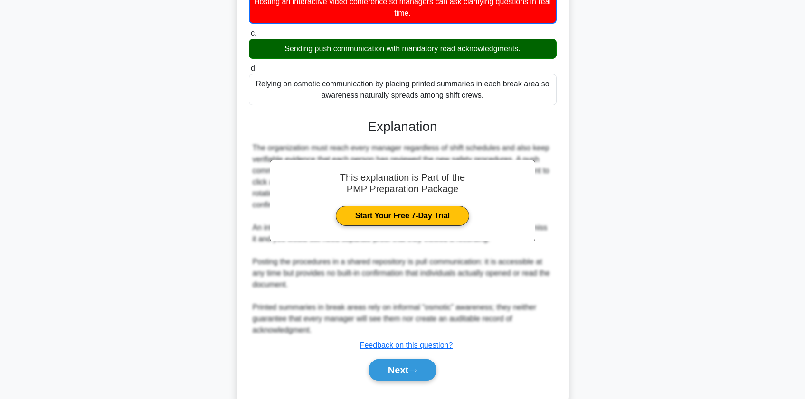
scroll to position [233, 0]
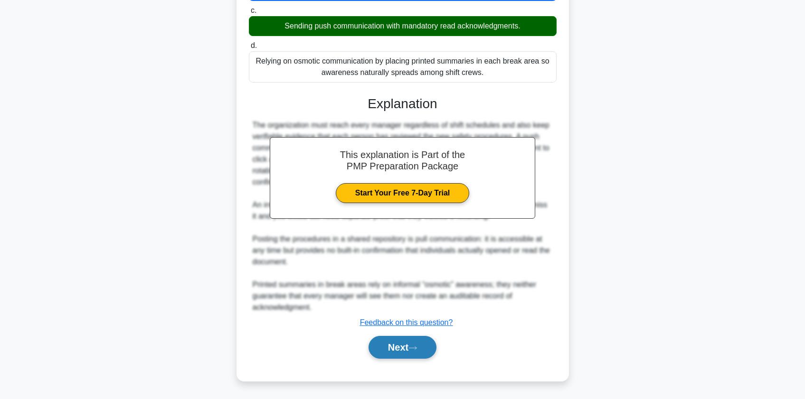
click at [396, 351] on button "Next" at bounding box center [403, 347] width 68 height 23
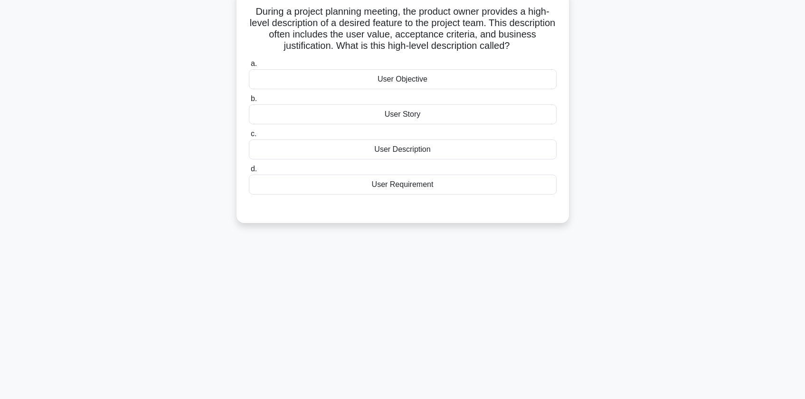
scroll to position [0, 0]
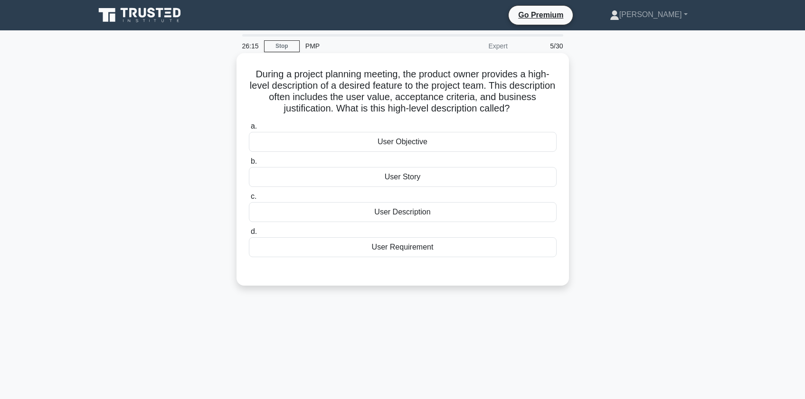
click at [370, 176] on div "User Story" at bounding box center [403, 177] width 308 height 20
click at [249, 165] on input "b. User Story" at bounding box center [249, 162] width 0 height 6
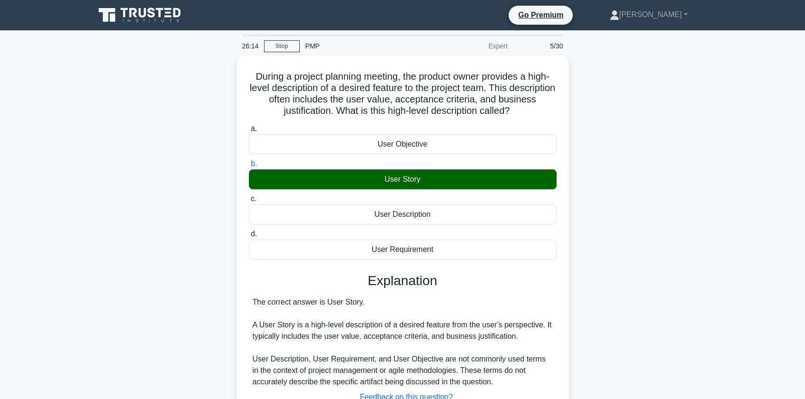
scroll to position [114, 0]
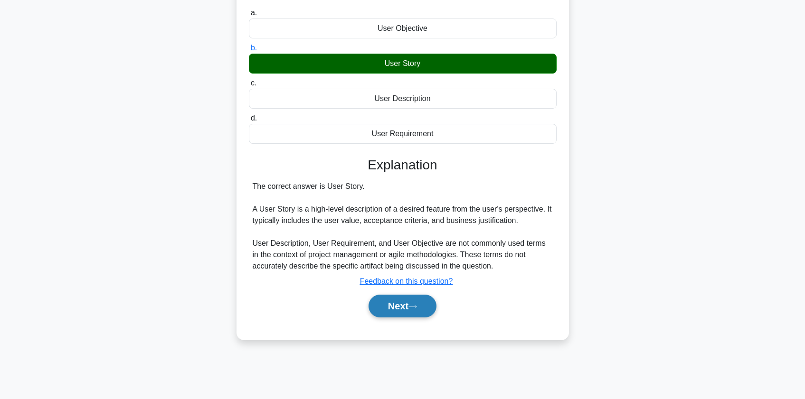
click at [402, 308] on button "Next" at bounding box center [403, 306] width 68 height 23
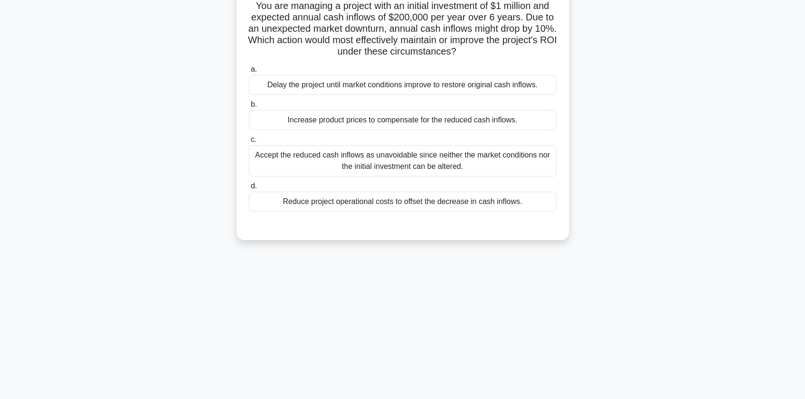
scroll to position [0, 0]
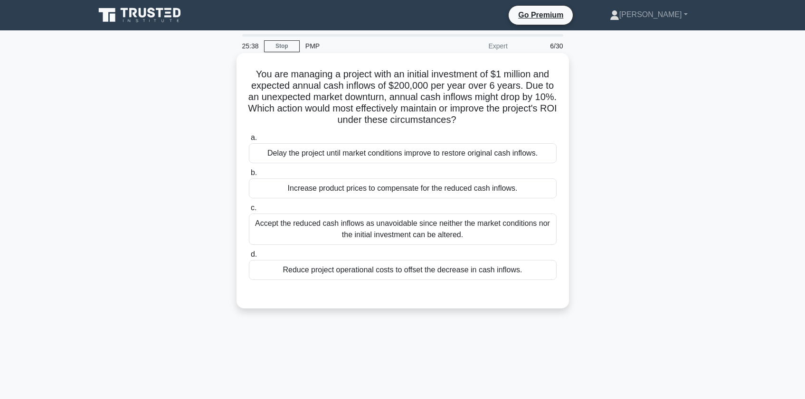
click at [286, 270] on div "Reduce project operational costs to offset the decrease in cash inflows." at bounding box center [403, 270] width 308 height 20
click at [249, 258] on input "d. Reduce project operational costs to offset the decrease in cash inflows." at bounding box center [249, 255] width 0 height 6
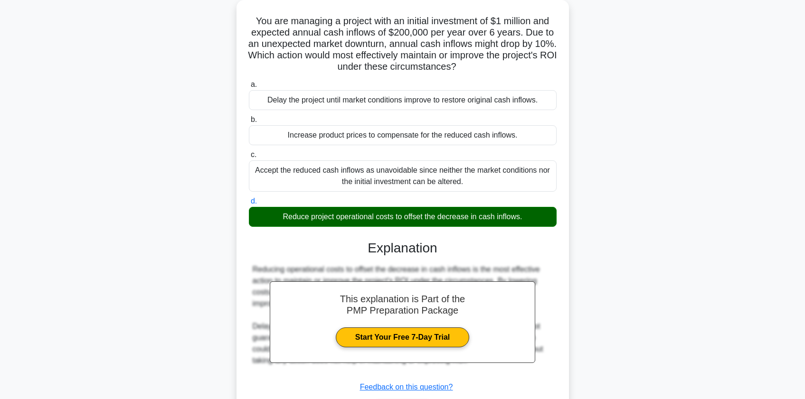
scroll to position [118, 0]
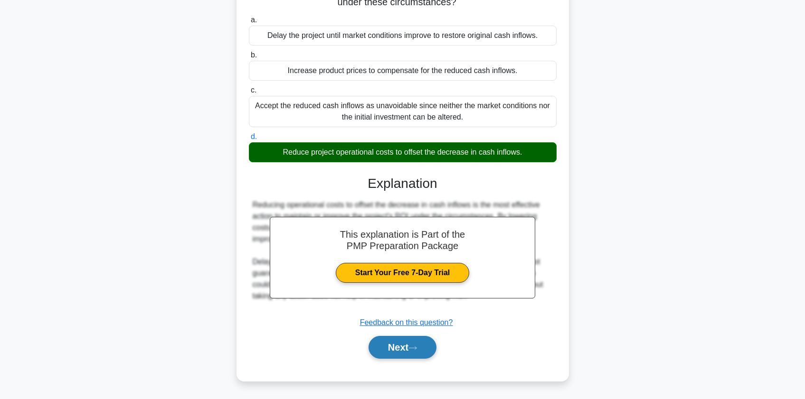
click at [376, 352] on button "Next" at bounding box center [403, 347] width 68 height 23
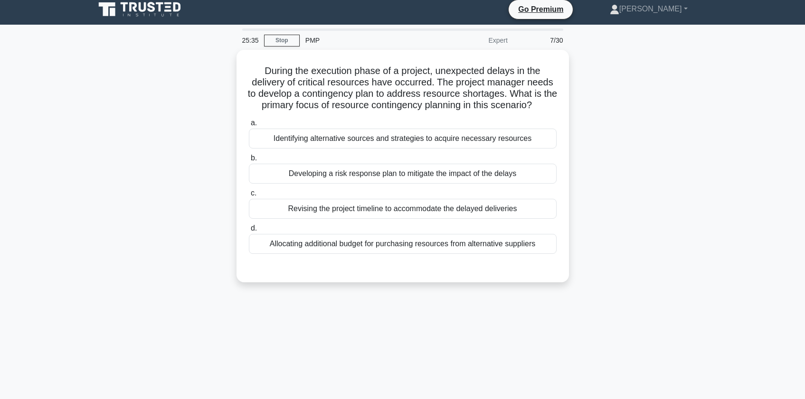
scroll to position [0, 0]
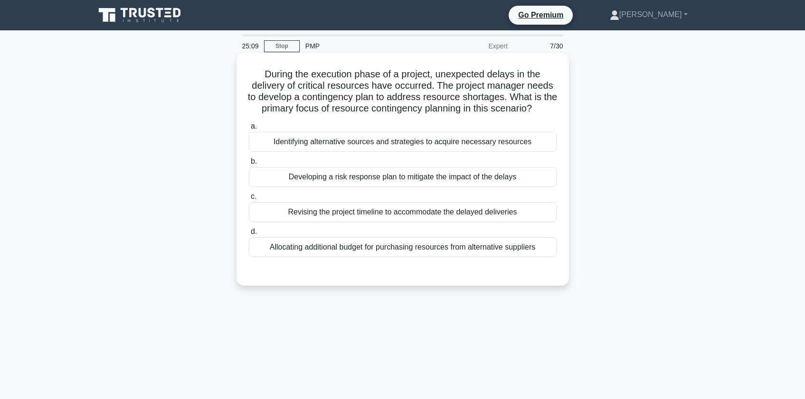
click at [279, 140] on div "Identifying alternative sources and strategies to acquire necessary resources" at bounding box center [403, 142] width 308 height 20
click at [249, 130] on input "a. Identifying alternative sources and strategies to acquire necessary resources" at bounding box center [249, 126] width 0 height 6
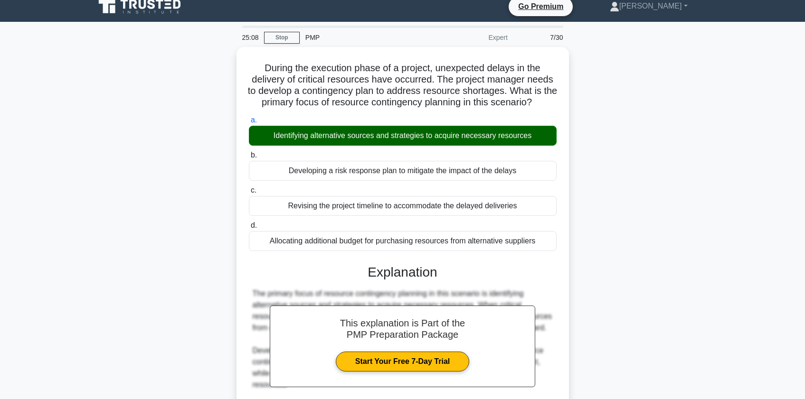
scroll to position [187, 0]
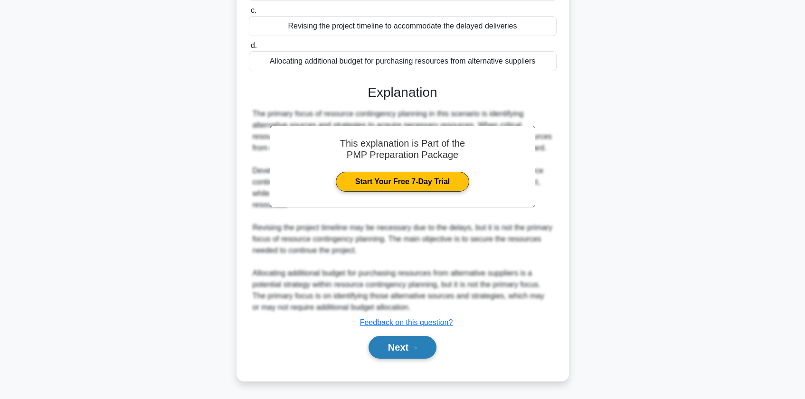
click at [420, 344] on button "Next" at bounding box center [403, 347] width 68 height 23
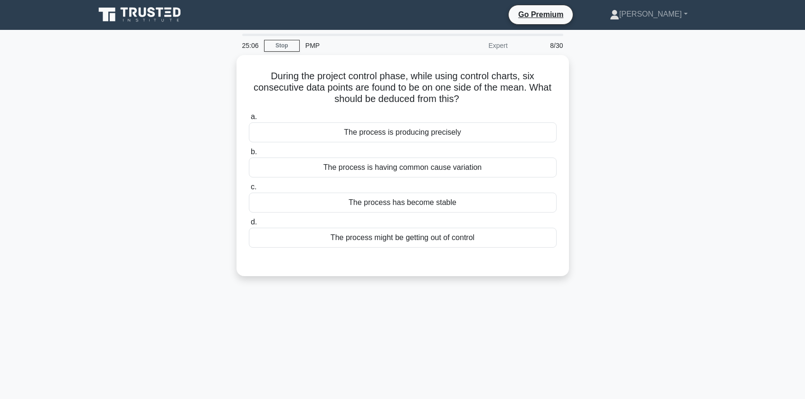
scroll to position [0, 0]
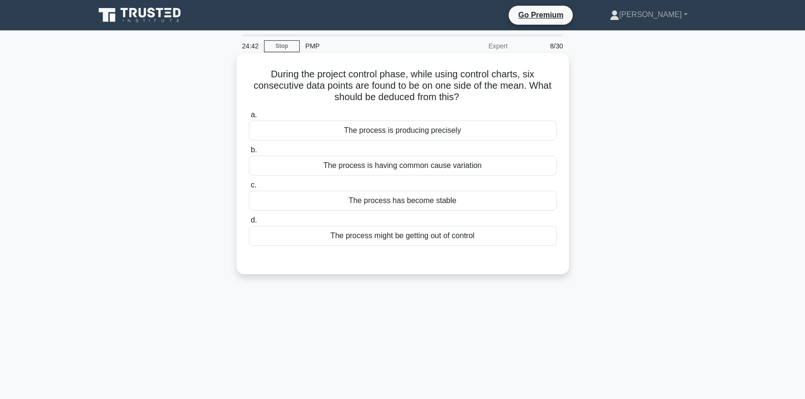
click at [339, 166] on div "The process is having common cause variation" at bounding box center [403, 166] width 308 height 20
click at [249, 153] on input "b. The process is having common cause variation" at bounding box center [249, 150] width 0 height 6
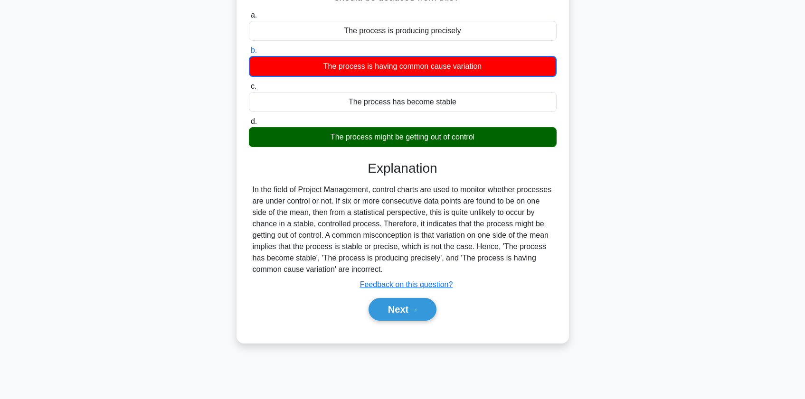
scroll to position [114, 0]
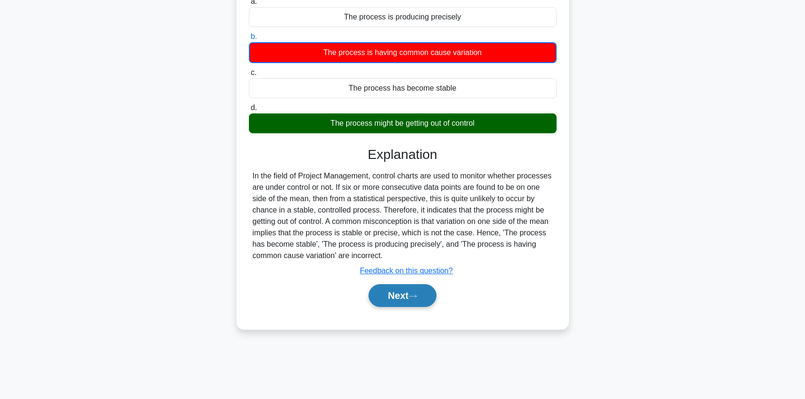
click at [398, 293] on button "Next" at bounding box center [403, 296] width 68 height 23
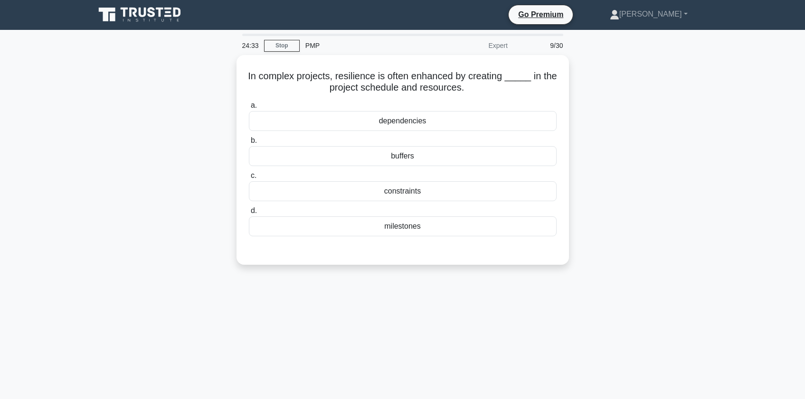
scroll to position [0, 0]
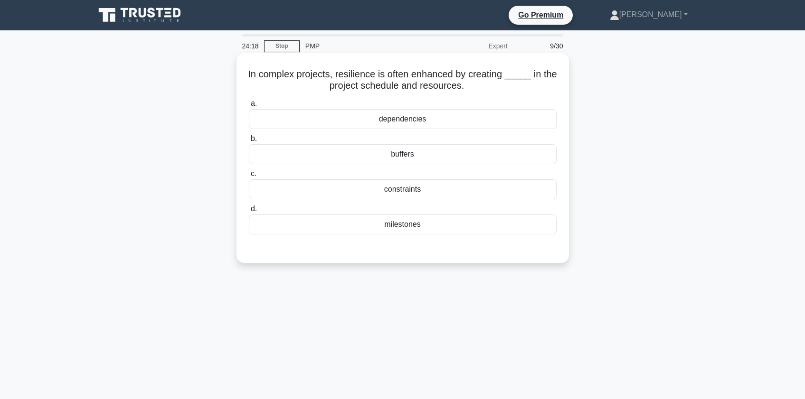
click at [363, 155] on div "buffers" at bounding box center [403, 154] width 308 height 20
click at [249, 142] on input "b. buffers" at bounding box center [249, 139] width 0 height 6
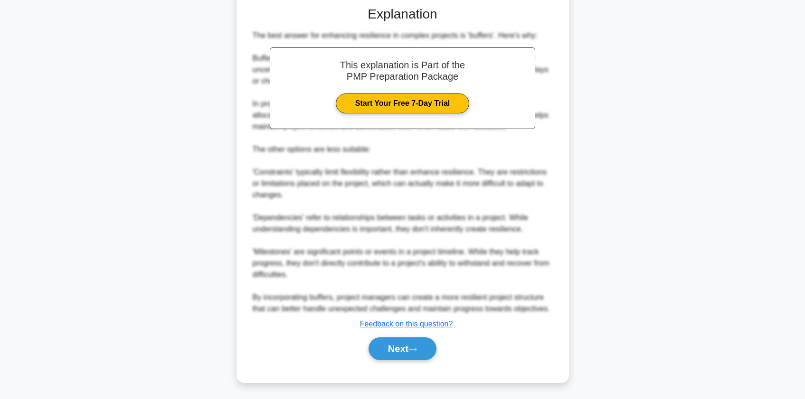
scroll to position [244, 0]
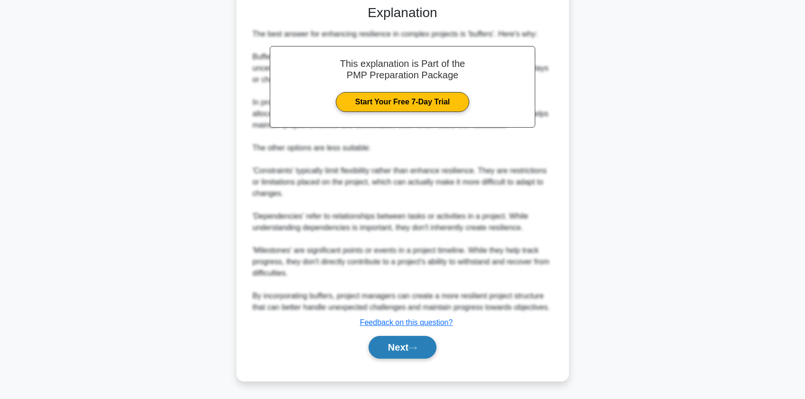
drag, startPoint x: 422, startPoint y: 351, endPoint x: 415, endPoint y: 349, distance: 6.9
click at [422, 351] on button "Next" at bounding box center [403, 347] width 68 height 23
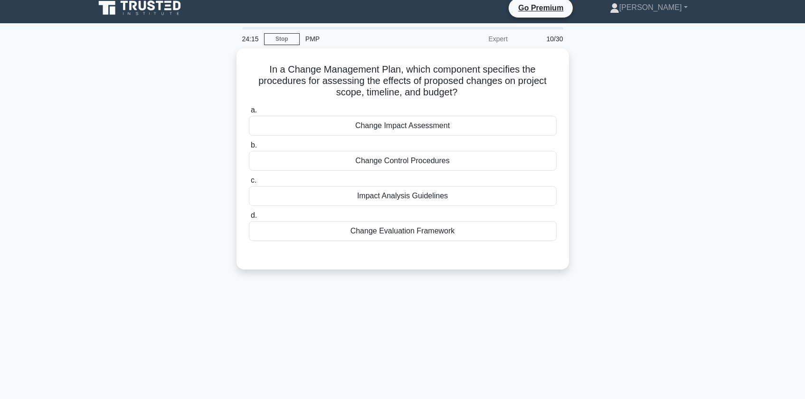
scroll to position [0, 0]
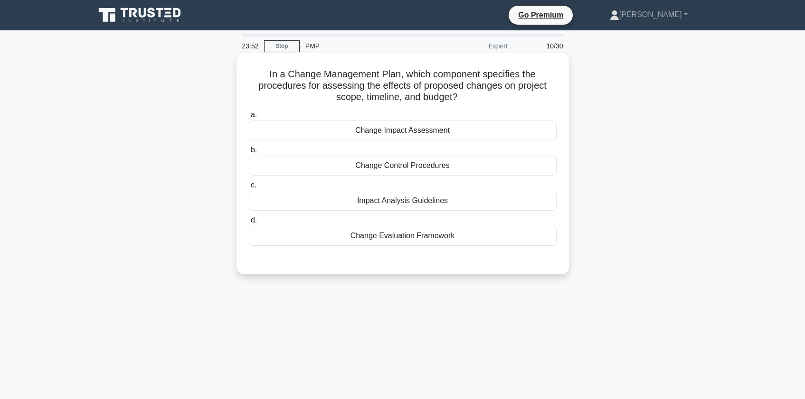
click at [297, 205] on div "Impact Analysis Guidelines" at bounding box center [403, 201] width 308 height 20
click at [249, 189] on input "c. Impact Analysis Guidelines" at bounding box center [249, 185] width 0 height 6
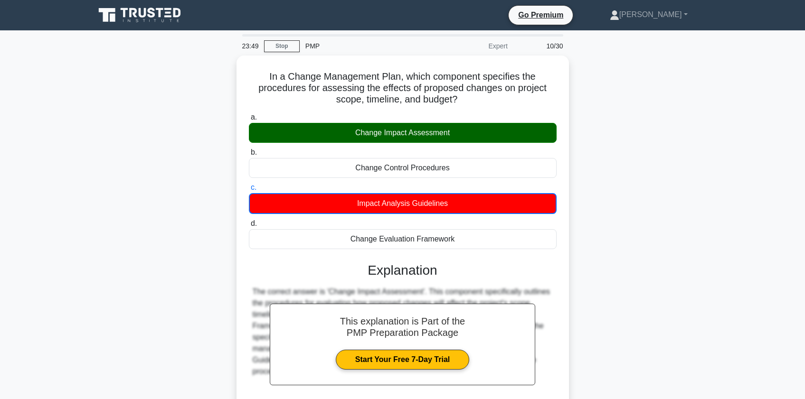
scroll to position [114, 0]
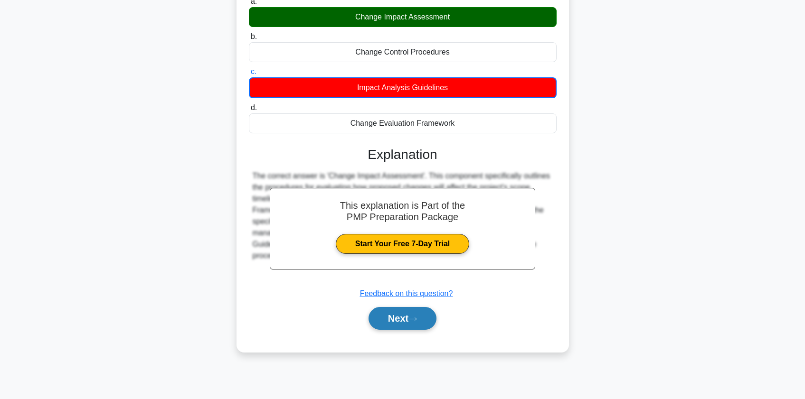
click at [411, 325] on button "Next" at bounding box center [403, 318] width 68 height 23
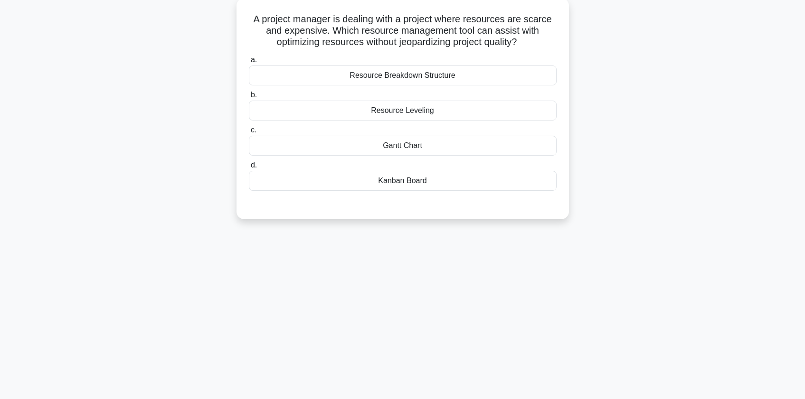
scroll to position [0, 0]
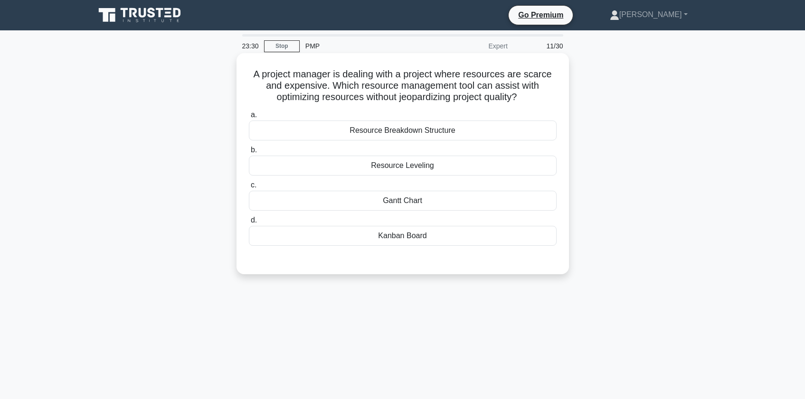
click at [329, 167] on div "Resource Leveling" at bounding box center [403, 166] width 308 height 20
click at [249, 153] on input "b. Resource Leveling" at bounding box center [249, 150] width 0 height 6
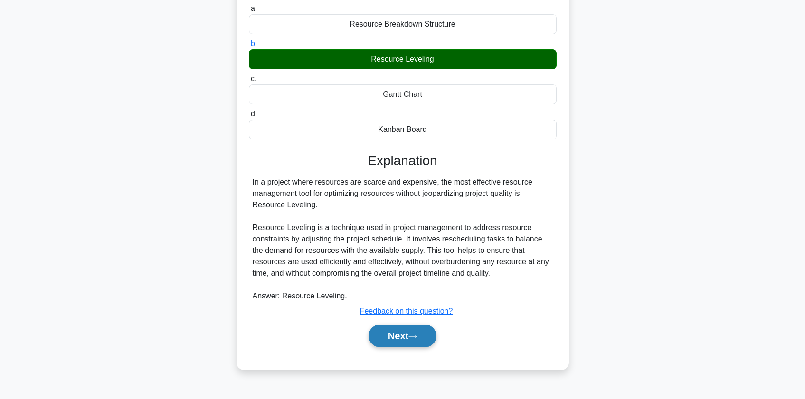
scroll to position [114, 0]
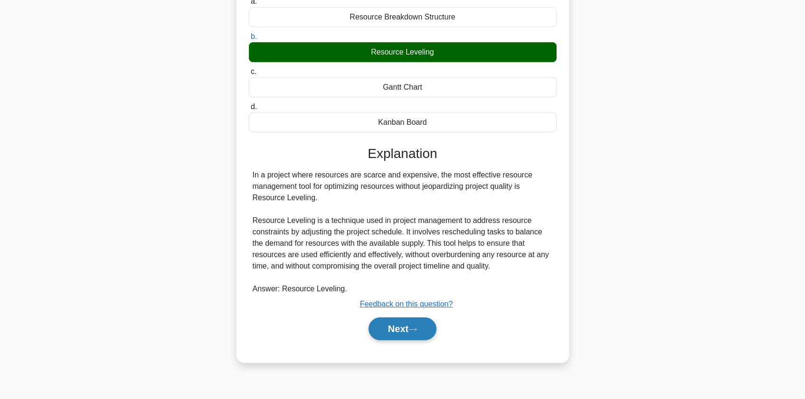
click at [421, 334] on button "Next" at bounding box center [403, 329] width 68 height 23
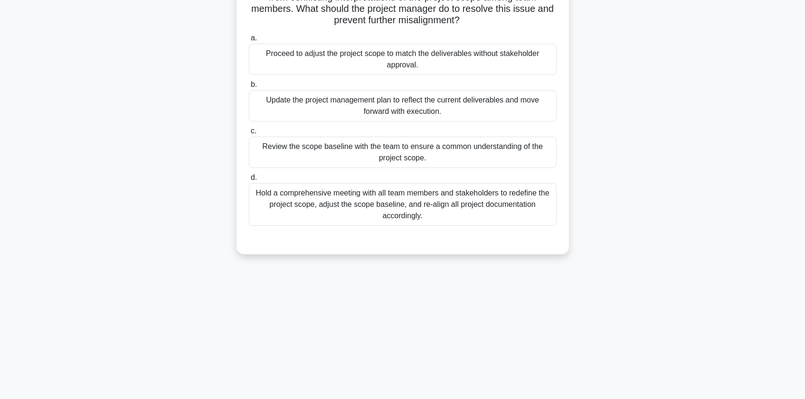
scroll to position [0, 0]
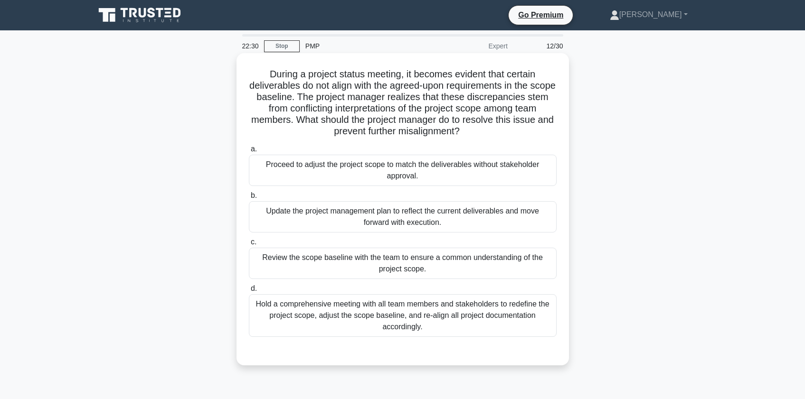
click at [291, 261] on div "Review the scope baseline with the team to ensure a common understanding of the…" at bounding box center [403, 263] width 308 height 31
click at [249, 246] on input "c. Review the scope baseline with the team to ensure a common understanding of …" at bounding box center [249, 242] width 0 height 6
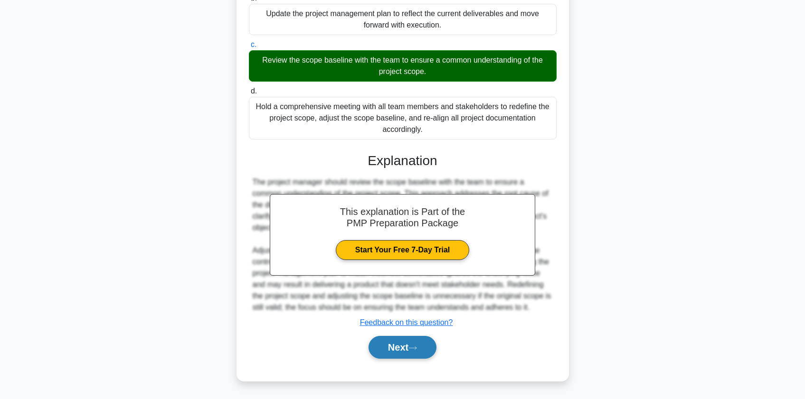
click at [399, 342] on button "Next" at bounding box center [403, 347] width 68 height 23
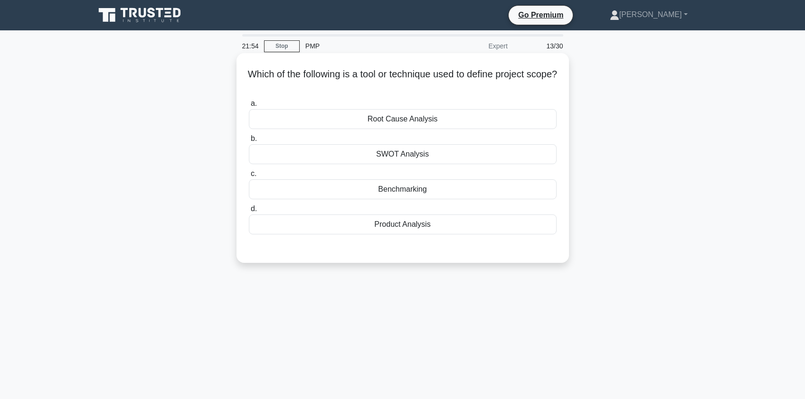
click at [338, 227] on div "Product Analysis" at bounding box center [403, 225] width 308 height 20
click at [249, 212] on input "d. Product Analysis" at bounding box center [249, 209] width 0 height 6
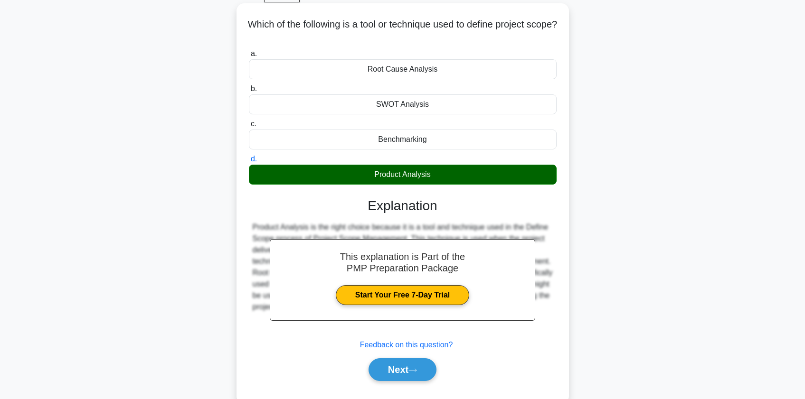
scroll to position [114, 0]
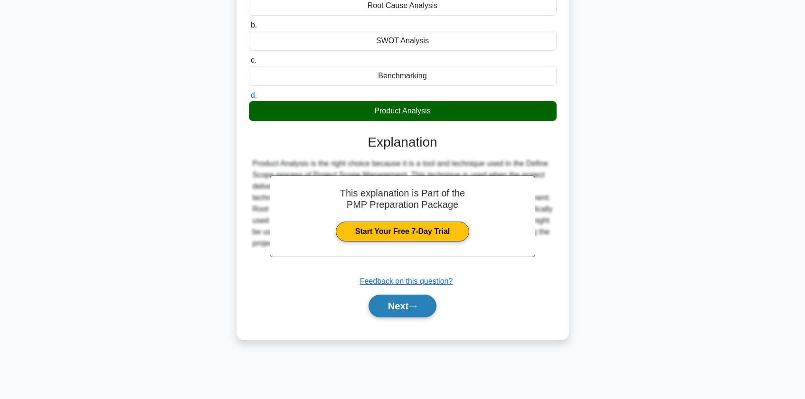
click at [413, 308] on icon at bounding box center [412, 306] width 9 height 5
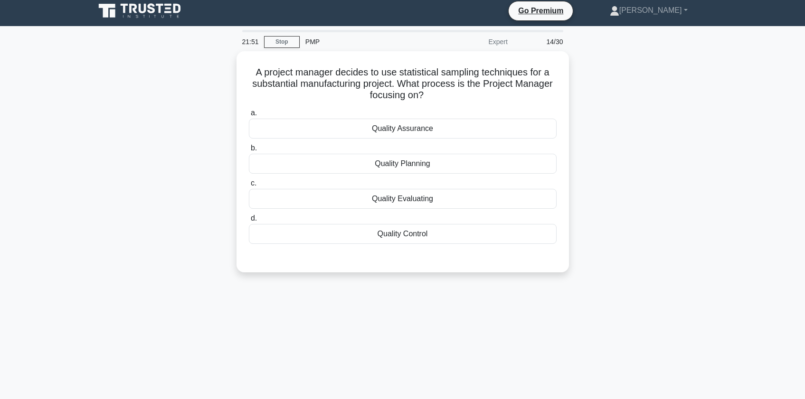
scroll to position [0, 0]
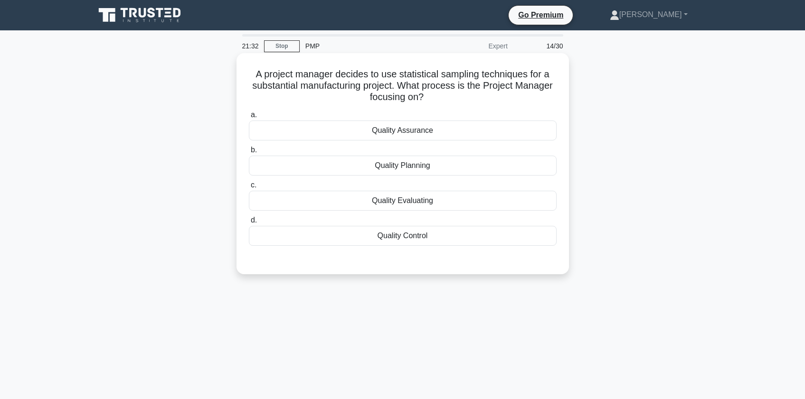
click at [374, 239] on div "Quality Control" at bounding box center [403, 236] width 308 height 20
click at [249, 224] on input "d. Quality Control" at bounding box center [249, 221] width 0 height 6
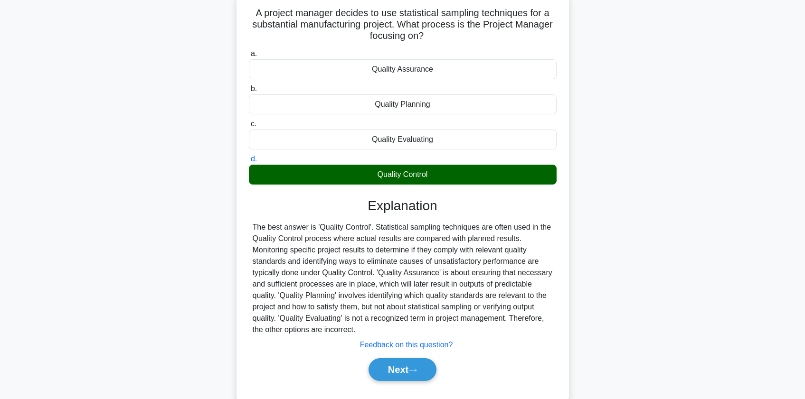
scroll to position [114, 0]
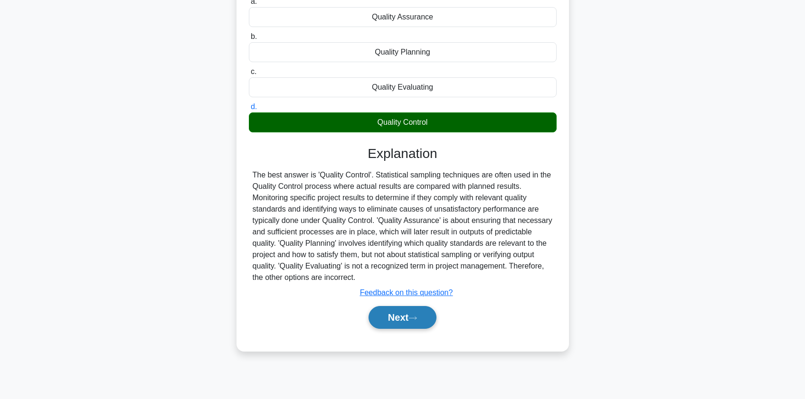
click at [407, 323] on button "Next" at bounding box center [403, 317] width 68 height 23
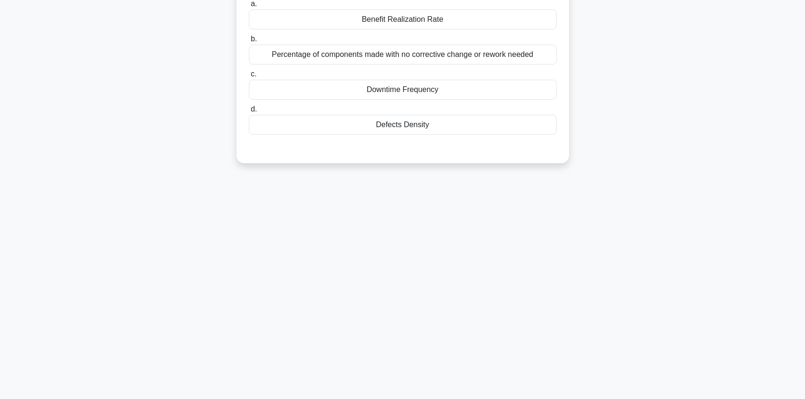
scroll to position [0, 0]
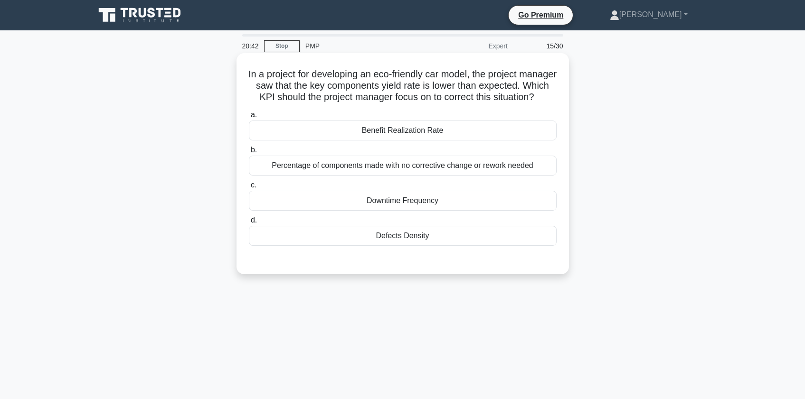
click at [332, 174] on div "Percentage of components made with no corrective change or rework needed" at bounding box center [403, 166] width 308 height 20
click at [249, 153] on input "b. Percentage of components made with no corrective change or rework needed" at bounding box center [249, 150] width 0 height 6
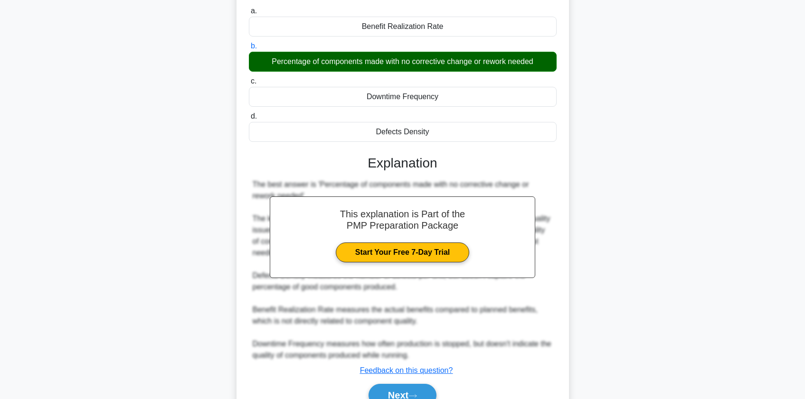
scroll to position [164, 0]
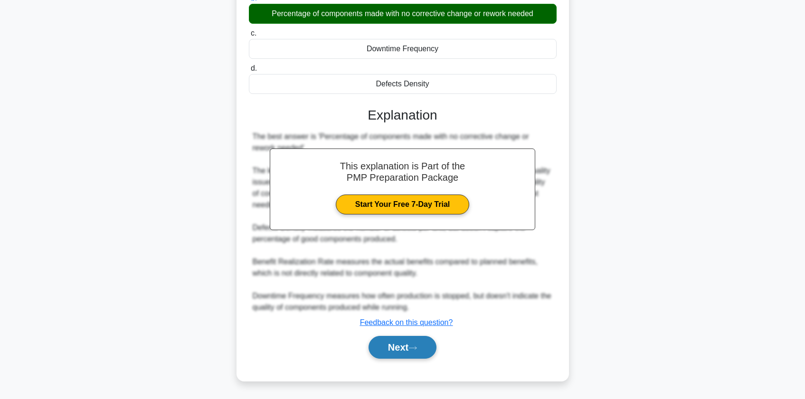
click at [394, 349] on button "Next" at bounding box center [403, 347] width 68 height 23
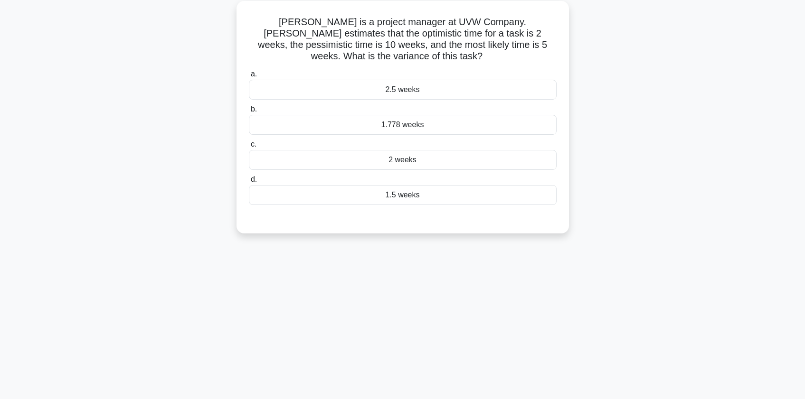
scroll to position [0, 0]
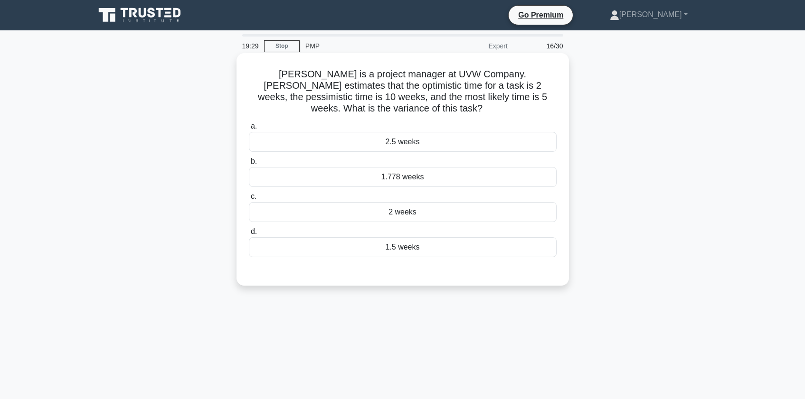
click at [309, 218] on div "2 weeks" at bounding box center [403, 212] width 308 height 20
click at [249, 200] on input "c. 2 weeks" at bounding box center [249, 197] width 0 height 6
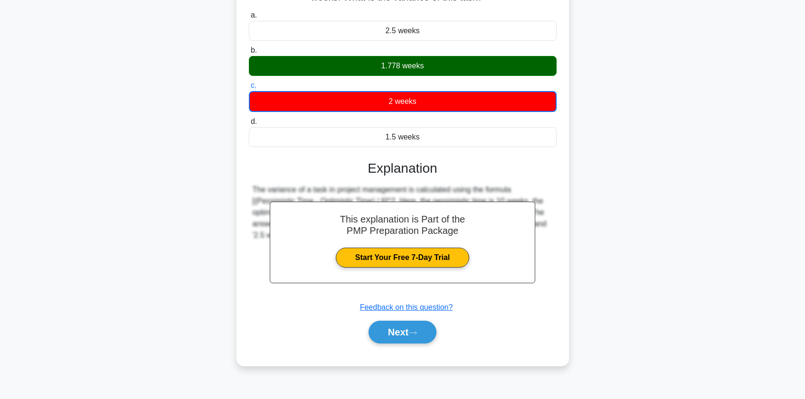
scroll to position [114, 0]
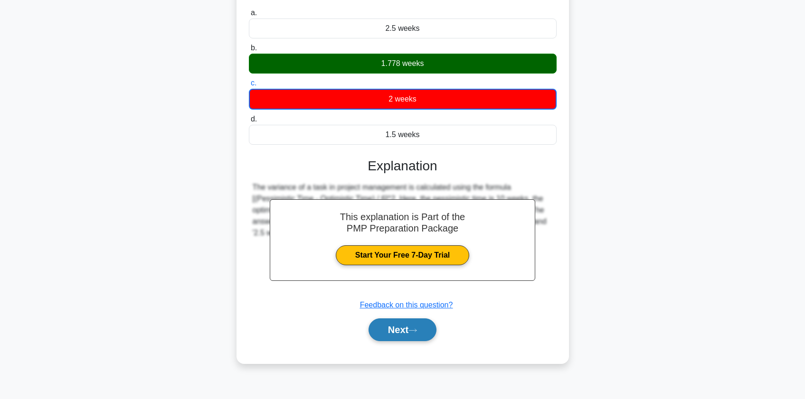
click at [418, 341] on button "Next" at bounding box center [403, 330] width 68 height 23
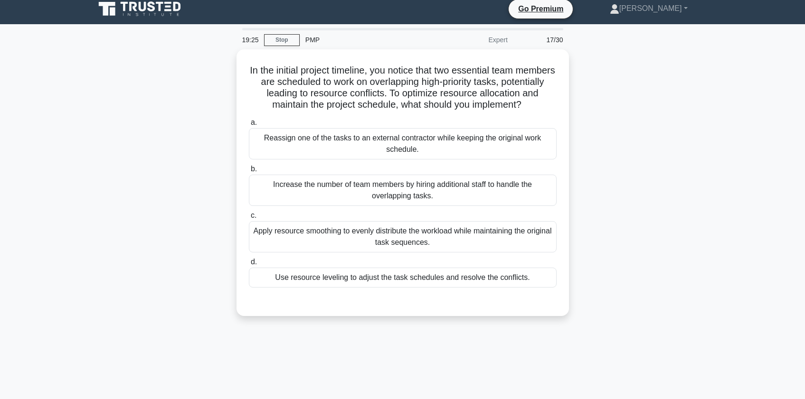
scroll to position [0, 0]
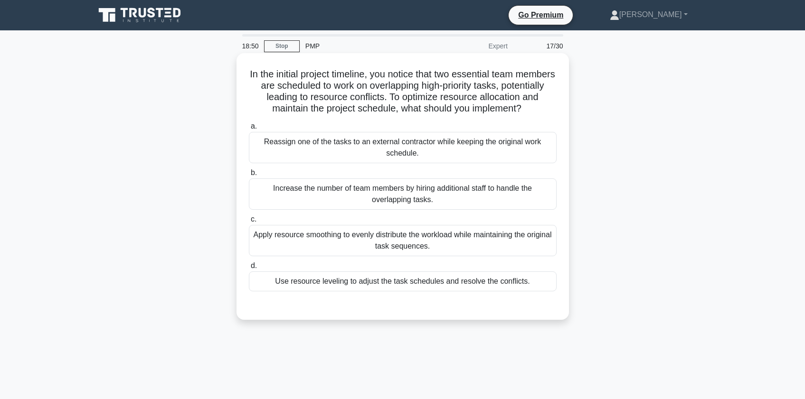
click at [284, 244] on div "Apply resource smoothing to evenly distribute the workload while maintaining th…" at bounding box center [403, 240] width 308 height 31
click at [249, 223] on input "c. Apply resource smoothing to evenly distribute the workload while maintaining…" at bounding box center [249, 220] width 0 height 6
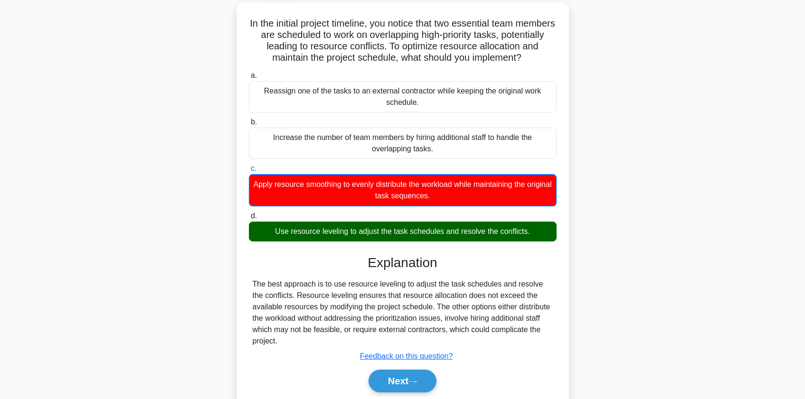
scroll to position [114, 0]
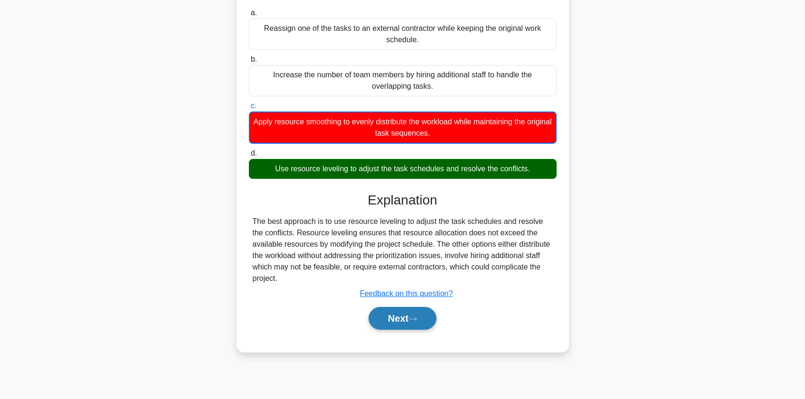
click at [403, 307] on button "Next" at bounding box center [403, 318] width 68 height 23
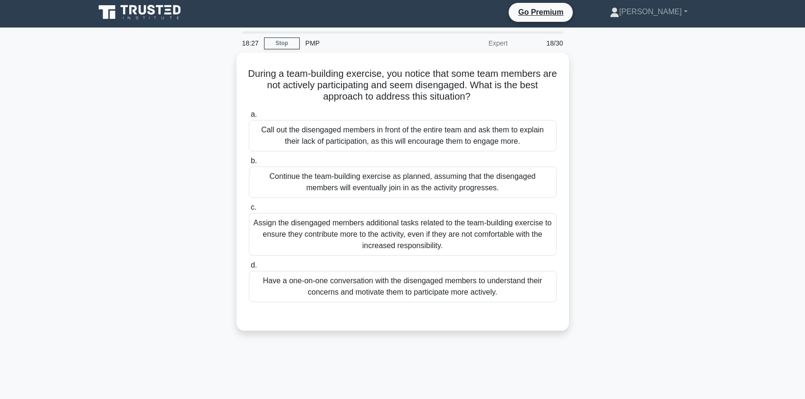
scroll to position [0, 0]
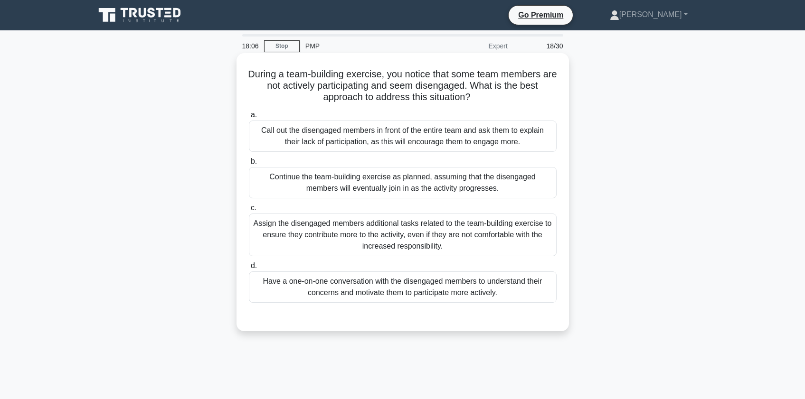
click at [338, 288] on div "Have a one-on-one conversation with the disengaged members to understand their …" at bounding box center [403, 287] width 308 height 31
click at [249, 269] on input "d. Have a one-on-one conversation with the disengaged members to understand the…" at bounding box center [249, 266] width 0 height 6
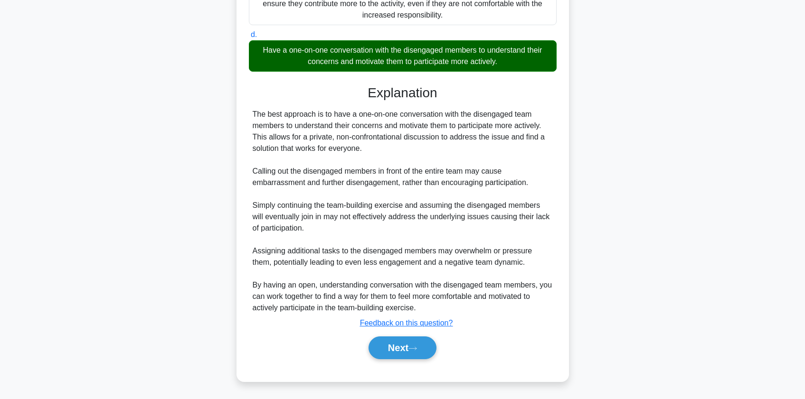
scroll to position [232, 0]
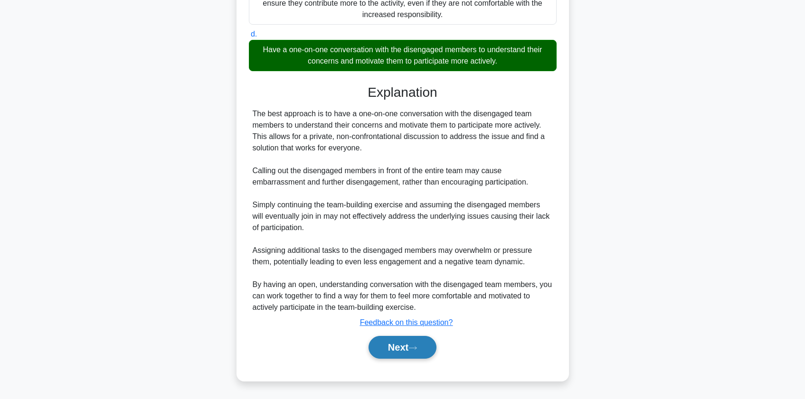
click at [415, 351] on button "Next" at bounding box center [403, 347] width 68 height 23
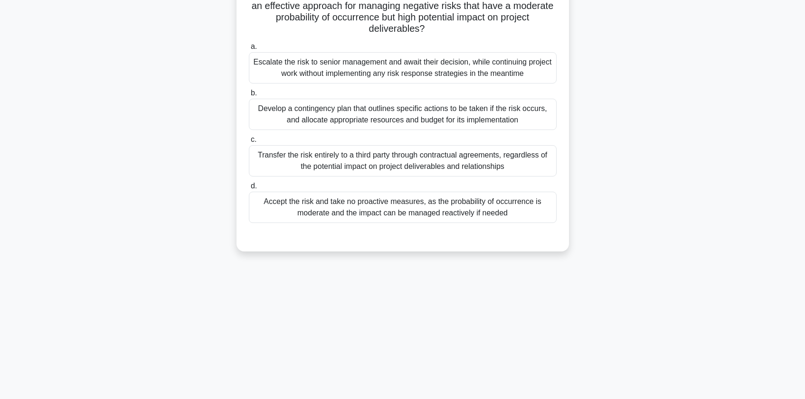
scroll to position [0, 0]
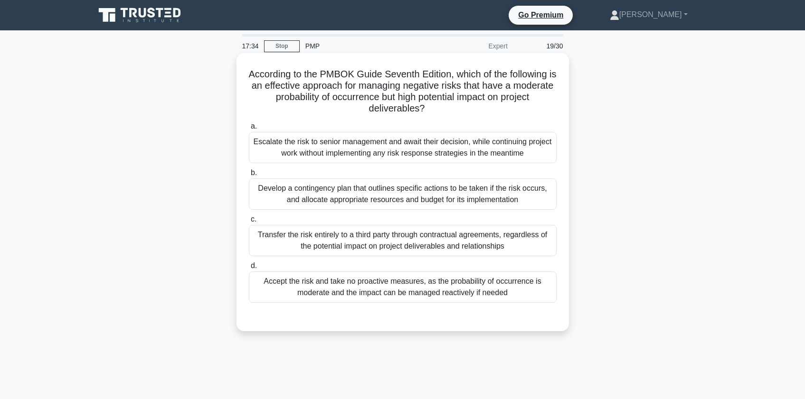
click at [317, 196] on div "Develop a contingency plan that outlines specific actions to be taken if the ri…" at bounding box center [403, 194] width 308 height 31
click at [249, 176] on input "b. Develop a contingency plan that outlines specific actions to be taken if the…" at bounding box center [249, 173] width 0 height 6
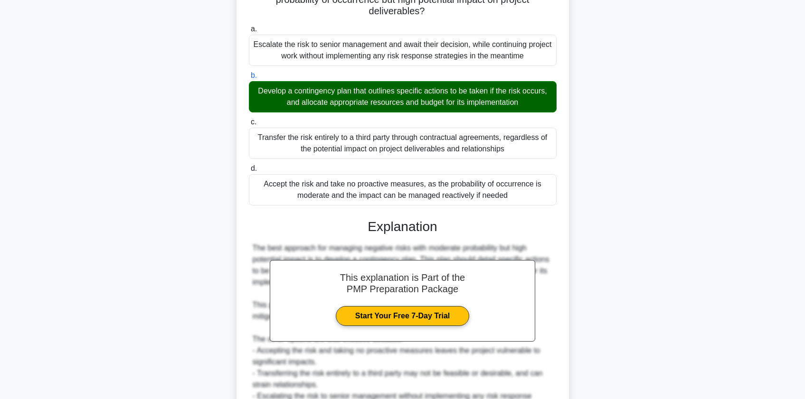
scroll to position [209, 0]
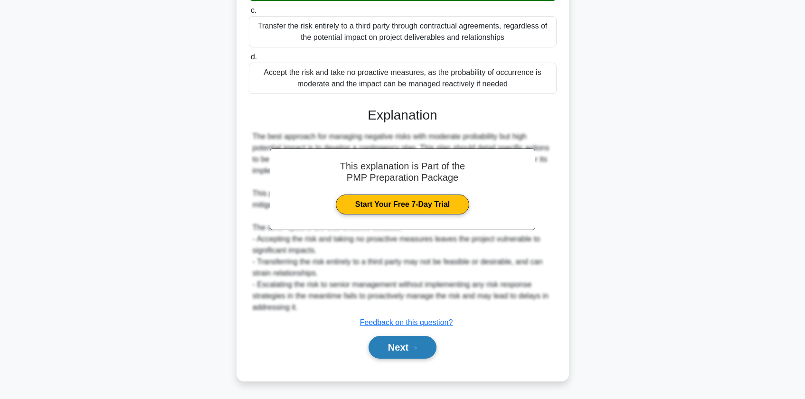
click at [417, 350] on icon at bounding box center [412, 348] width 9 height 5
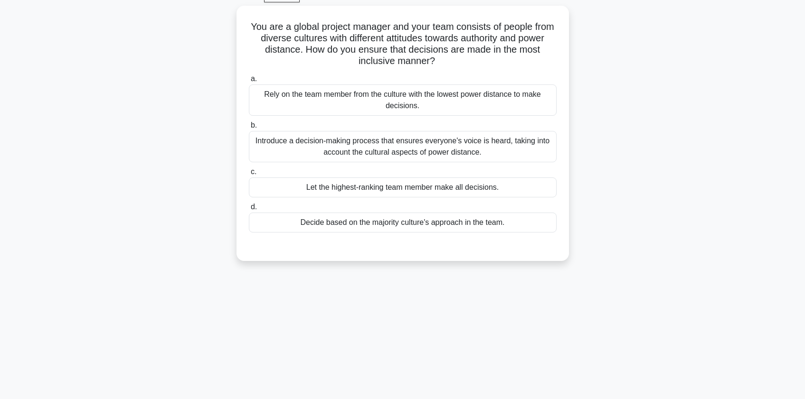
scroll to position [0, 0]
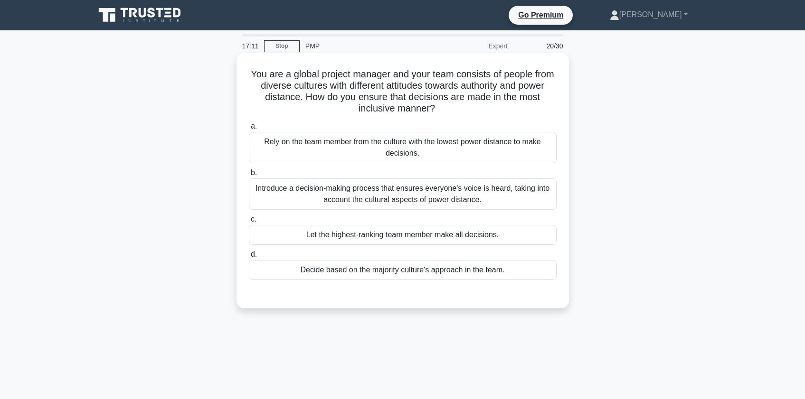
click at [299, 189] on div "Introduce a decision-making process that ensures everyone's voice is heard, tak…" at bounding box center [403, 194] width 308 height 31
click at [249, 176] on input "b. Introduce a decision-making process that ensures everyone's voice is heard, …" at bounding box center [249, 173] width 0 height 6
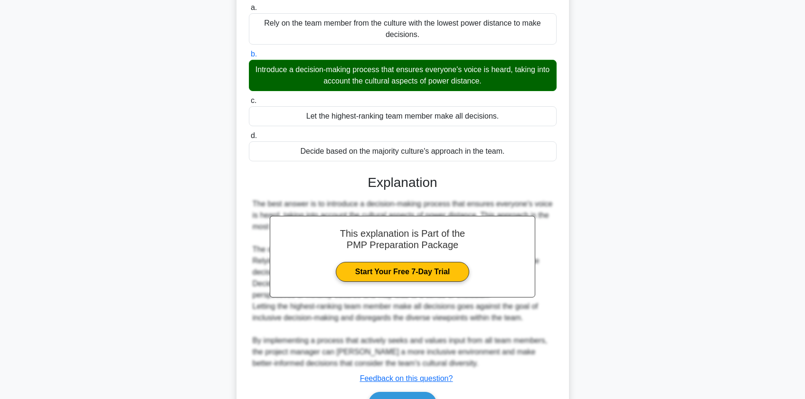
scroll to position [175, 0]
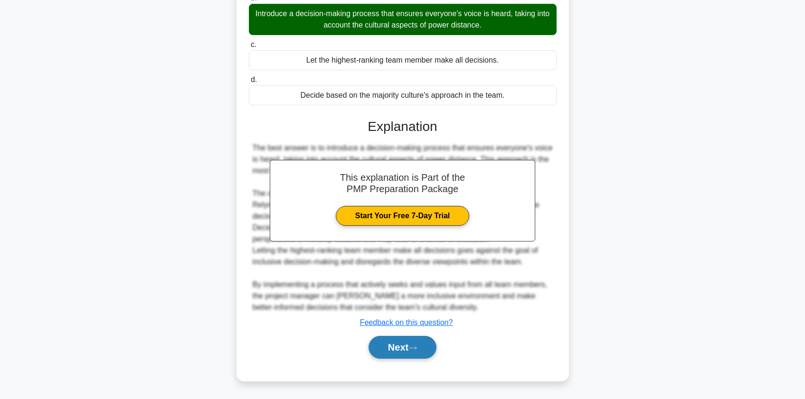
click at [403, 345] on button "Next" at bounding box center [403, 347] width 68 height 23
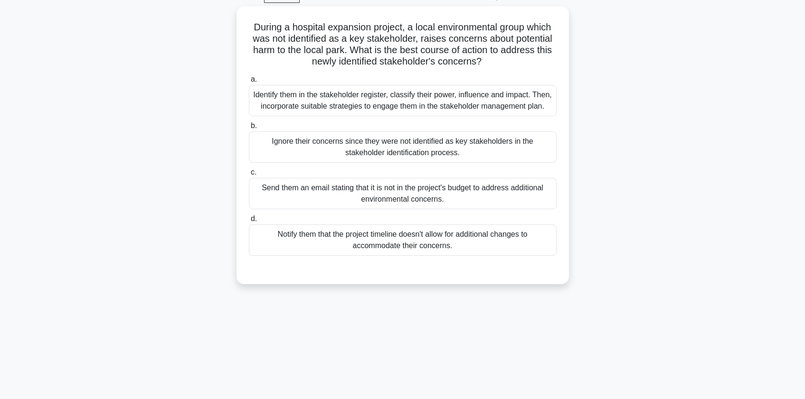
scroll to position [0, 0]
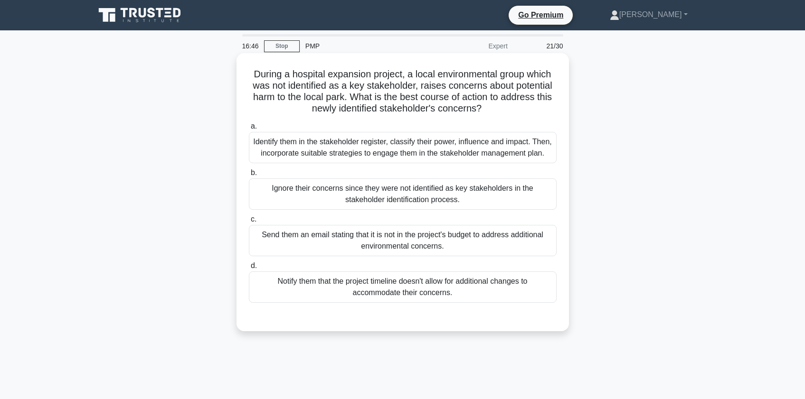
click at [271, 156] on div "Identify them in the stakeholder register, classify their power, influence and …" at bounding box center [403, 147] width 308 height 31
click at [249, 130] on input "a. Identify them in the stakeholder register, classify their power, influence a…" at bounding box center [249, 126] width 0 height 6
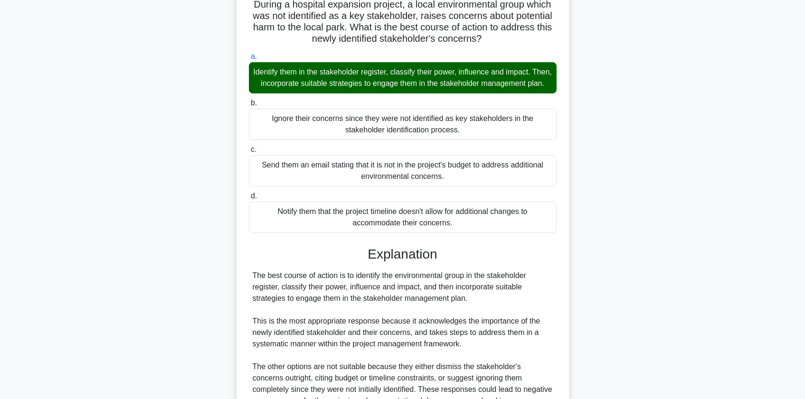
scroll to position [190, 0]
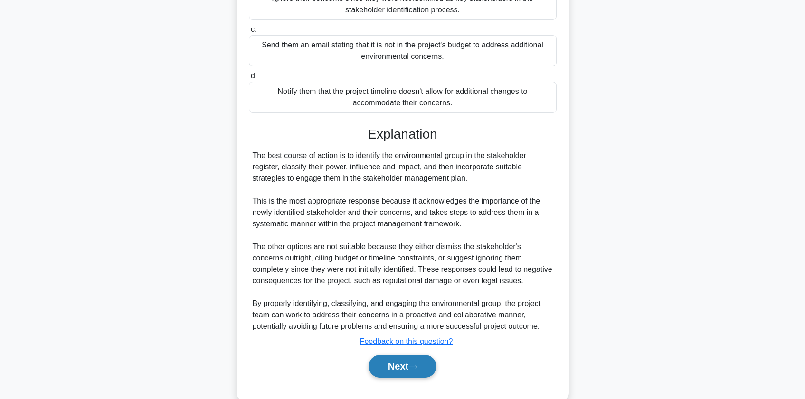
drag, startPoint x: 411, startPoint y: 381, endPoint x: 406, endPoint y: 381, distance: 5.7
click at [411, 378] on button "Next" at bounding box center [403, 366] width 68 height 23
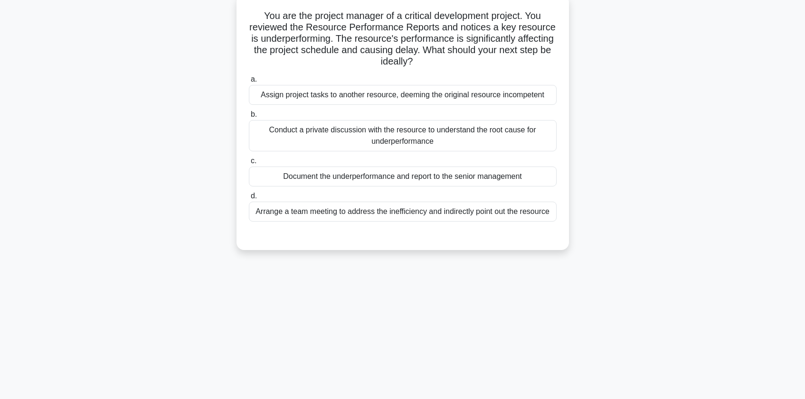
scroll to position [0, 0]
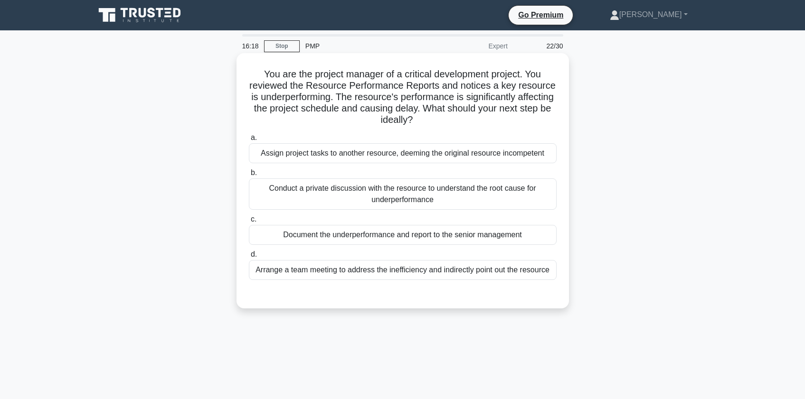
click at [348, 197] on div "Conduct a private discussion with the resource to understand the root cause for…" at bounding box center [403, 194] width 308 height 31
click at [249, 176] on input "b. Conduct a private discussion with the resource to understand the root cause …" at bounding box center [249, 173] width 0 height 6
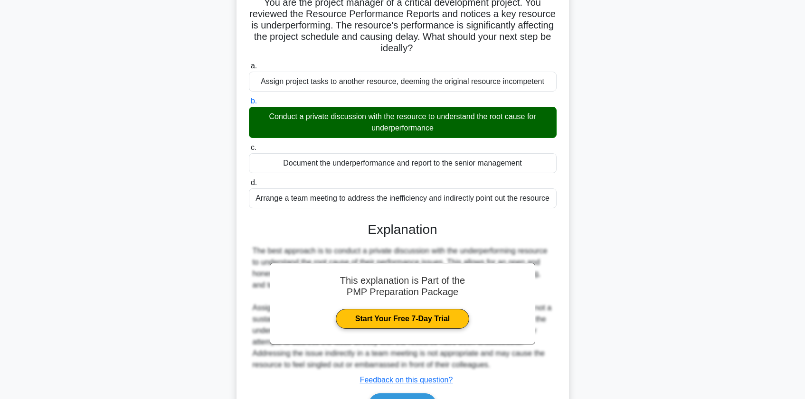
scroll to position [130, 0]
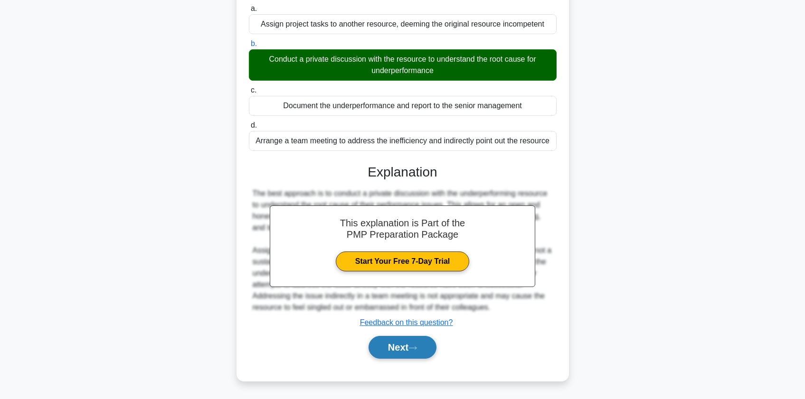
click at [385, 350] on button "Next" at bounding box center [403, 347] width 68 height 23
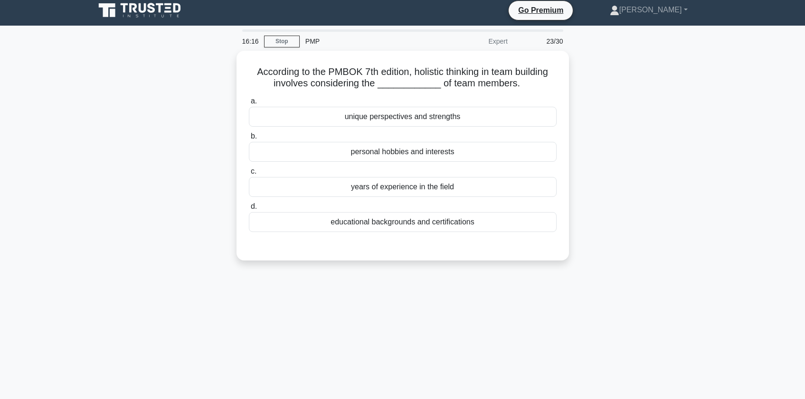
scroll to position [0, 0]
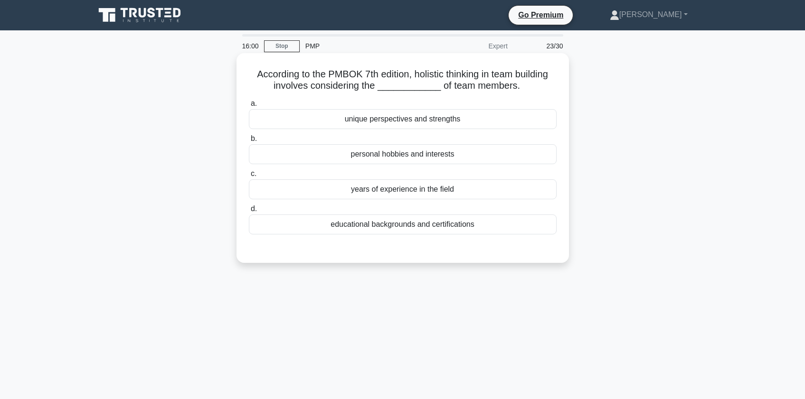
click at [372, 119] on div "unique perspectives and strengths" at bounding box center [403, 119] width 308 height 20
click at [249, 107] on input "a. unique perspectives and strengths" at bounding box center [249, 104] width 0 height 6
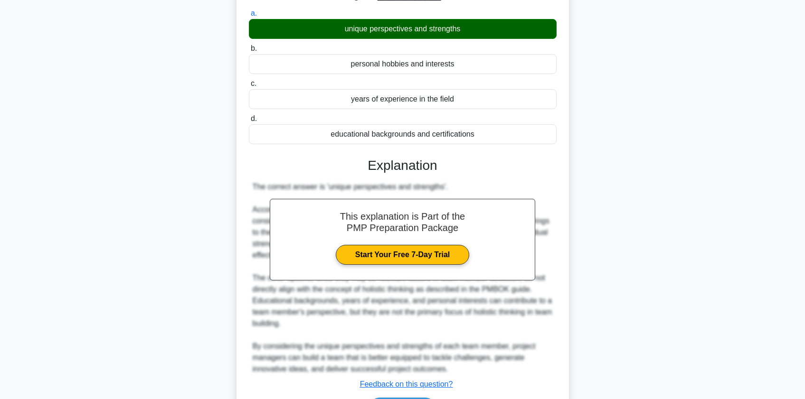
scroll to position [152, 0]
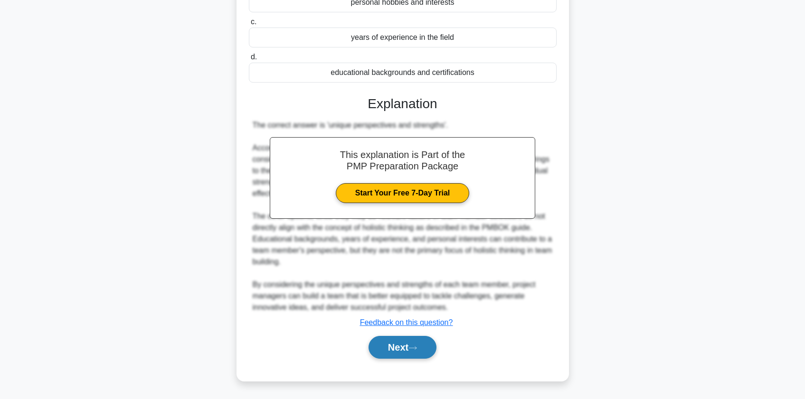
click at [407, 341] on button "Next" at bounding box center [403, 347] width 68 height 23
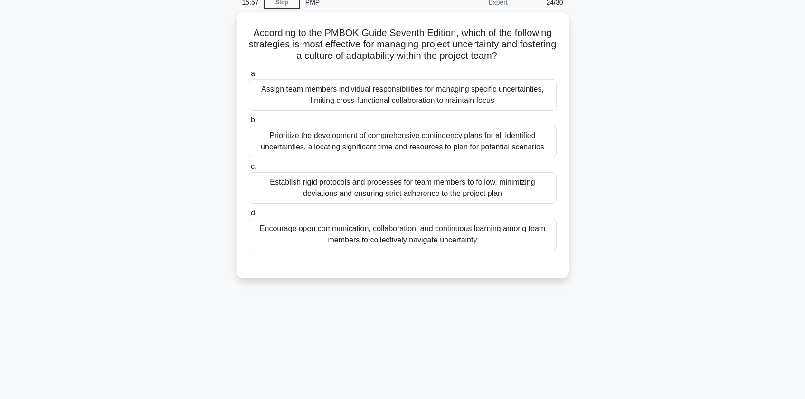
scroll to position [0, 0]
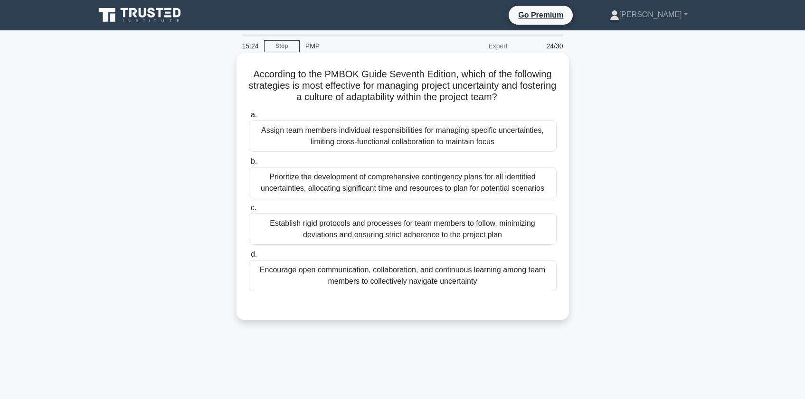
click at [322, 275] on div "Encourage open communication, collaboration, and continuous learning among team…" at bounding box center [403, 275] width 308 height 31
click at [249, 258] on input "d. Encourage open communication, collaboration, and continuous learning among t…" at bounding box center [249, 255] width 0 height 6
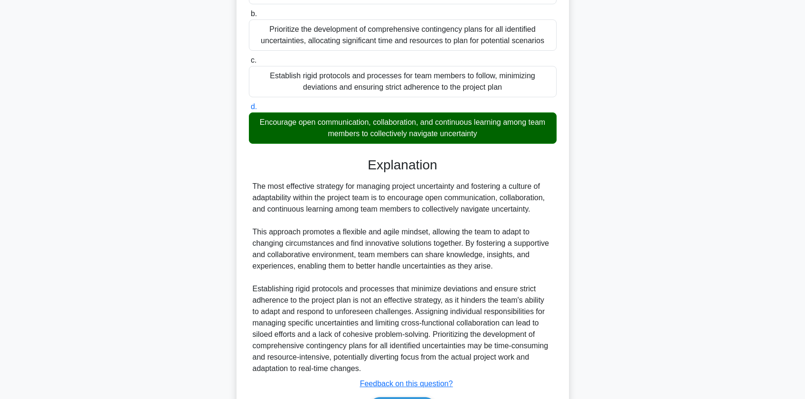
scroll to position [209, 0]
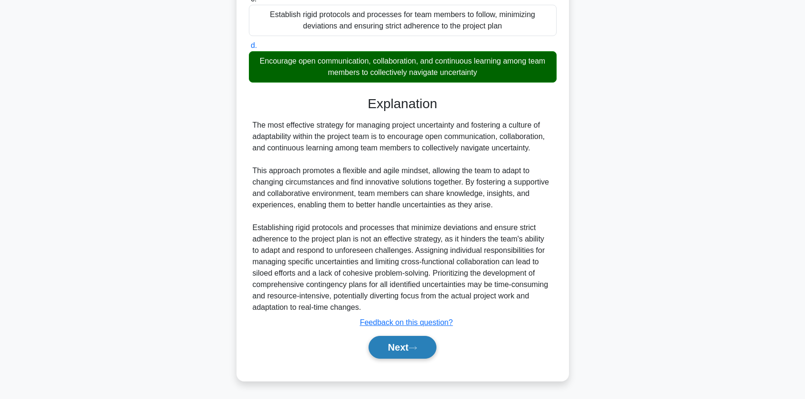
click at [381, 351] on button "Next" at bounding box center [403, 347] width 68 height 23
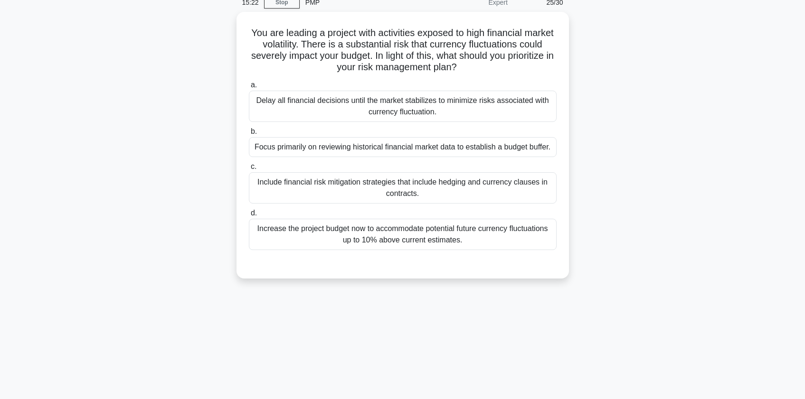
scroll to position [0, 0]
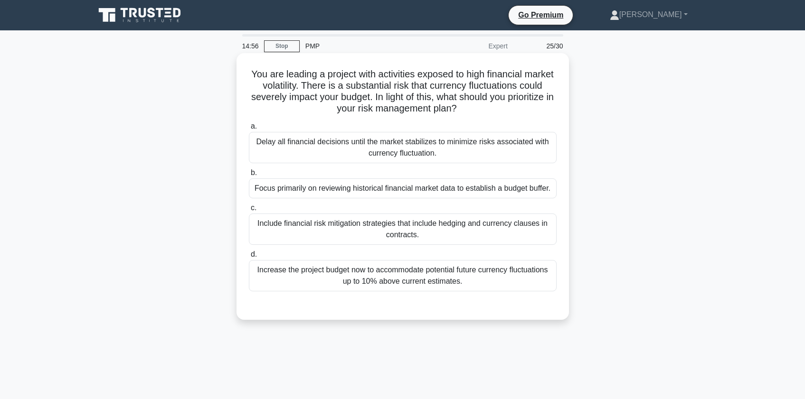
click at [318, 223] on div "Include financial risk mitigation strategies that include hedging and currency …" at bounding box center [403, 229] width 308 height 31
click at [249, 211] on input "c. Include financial risk mitigation strategies that include hedging and curren…" at bounding box center [249, 208] width 0 height 6
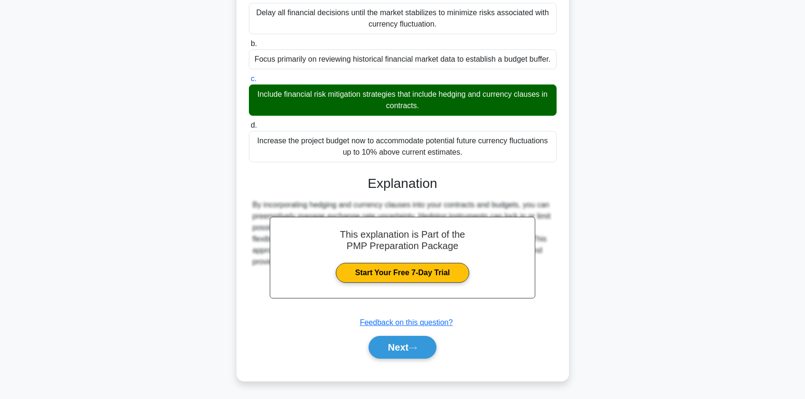
scroll to position [130, 0]
click at [417, 351] on icon at bounding box center [412, 348] width 9 height 5
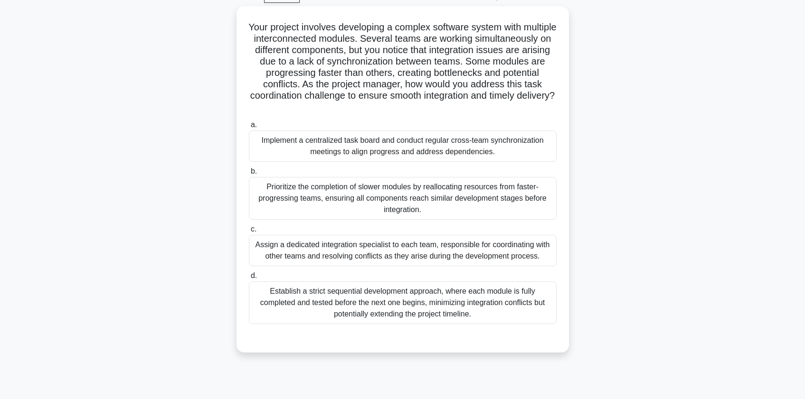
scroll to position [0, 0]
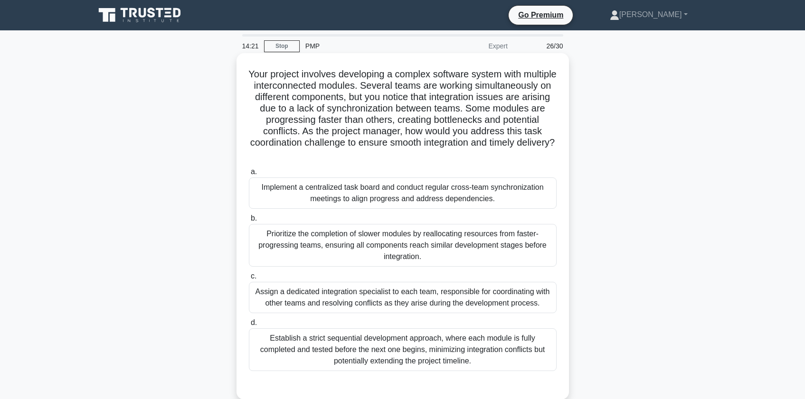
click at [325, 199] on div "Implement a centralized task board and conduct regular cross-team synchronizati…" at bounding box center [403, 193] width 308 height 31
click at [249, 175] on input "a. Implement a centralized task board and conduct regular cross-team synchroniz…" at bounding box center [249, 172] width 0 height 6
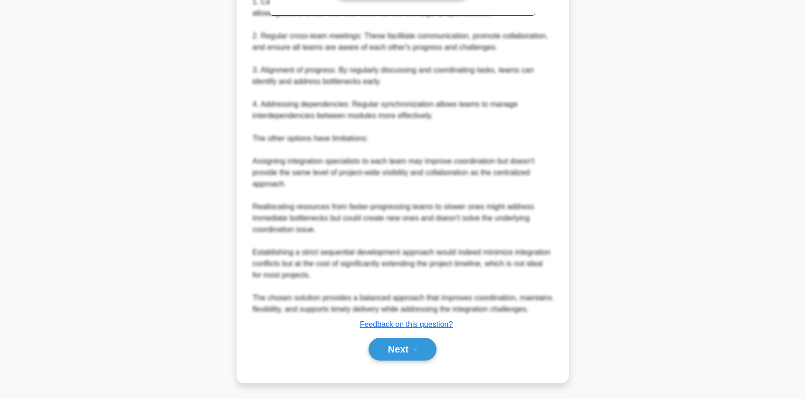
scroll to position [494, 0]
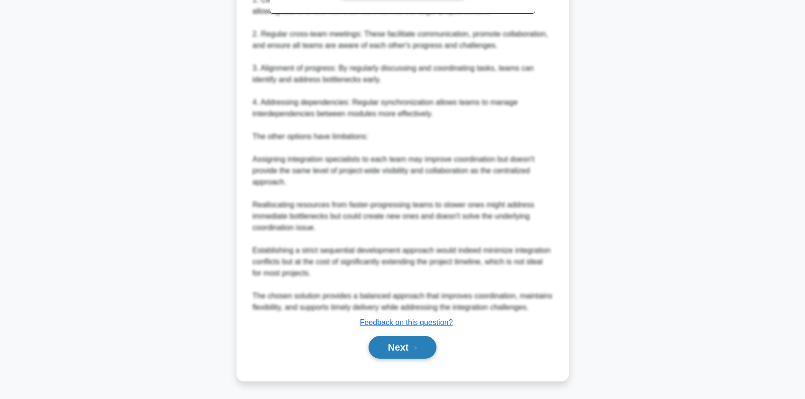
click at [404, 340] on button "Next" at bounding box center [403, 347] width 68 height 23
click at [408, 350] on button "Next" at bounding box center [403, 347] width 68 height 23
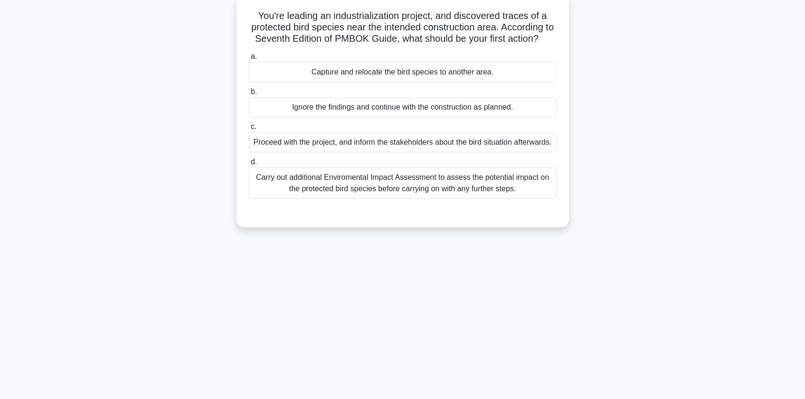
scroll to position [0, 0]
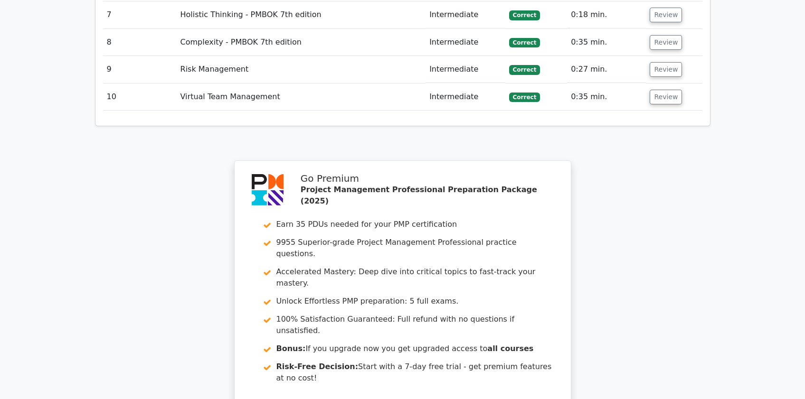
scroll to position [1594, 0]
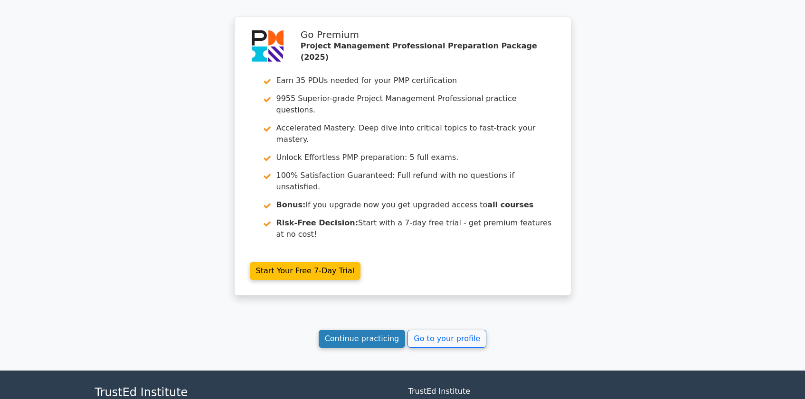
click at [370, 330] on link "Continue practicing" at bounding box center [362, 339] width 87 height 18
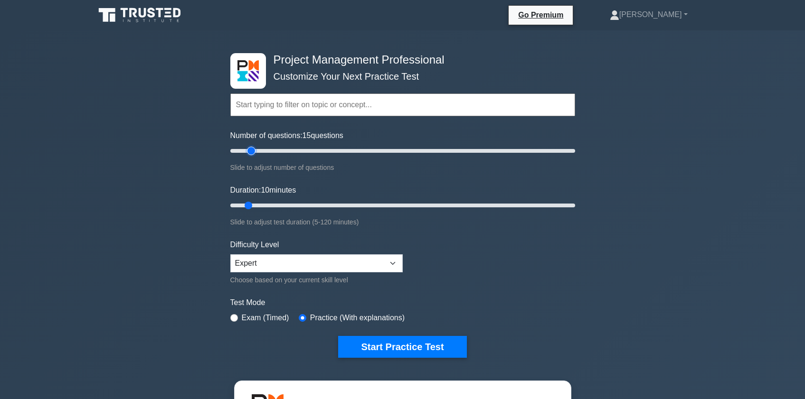
type input "15"
click at [255, 150] on input "Number of questions: 15 questions" at bounding box center [402, 150] width 345 height 11
type input "15"
click at [257, 203] on input "Duration: 10 minutes" at bounding box center [402, 205] width 345 height 11
click at [238, 317] on div "Exam (Timed)" at bounding box center [259, 318] width 59 height 11
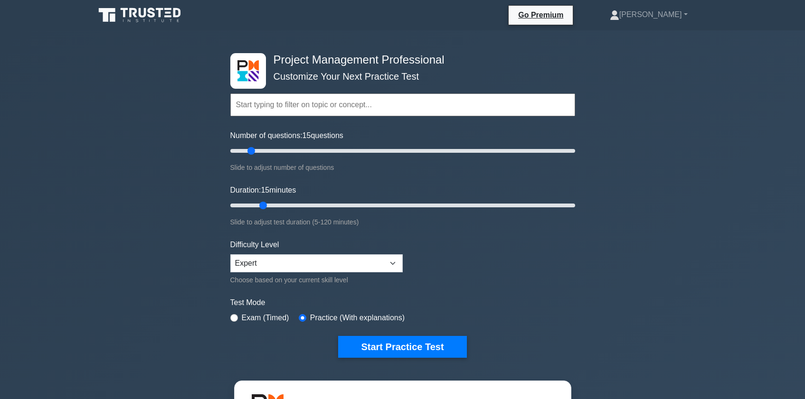
click at [237, 316] on div "Exam (Timed)" at bounding box center [259, 318] width 59 height 11
click at [236, 318] on input "radio" at bounding box center [234, 318] width 8 height 8
radio input "true"
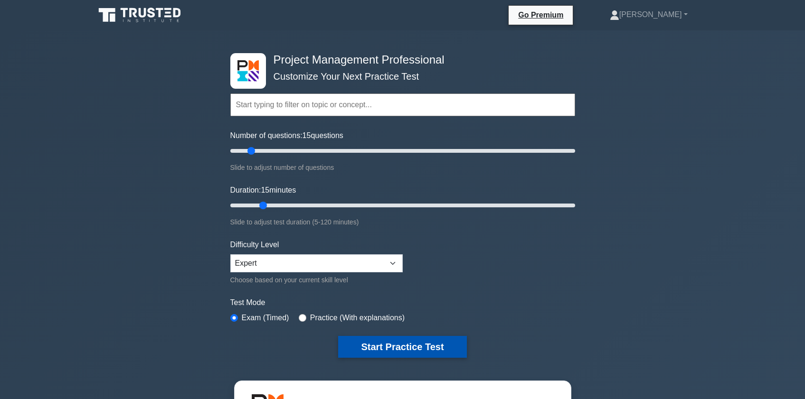
click at [416, 347] on button "Start Practice Test" at bounding box center [402, 347] width 128 height 22
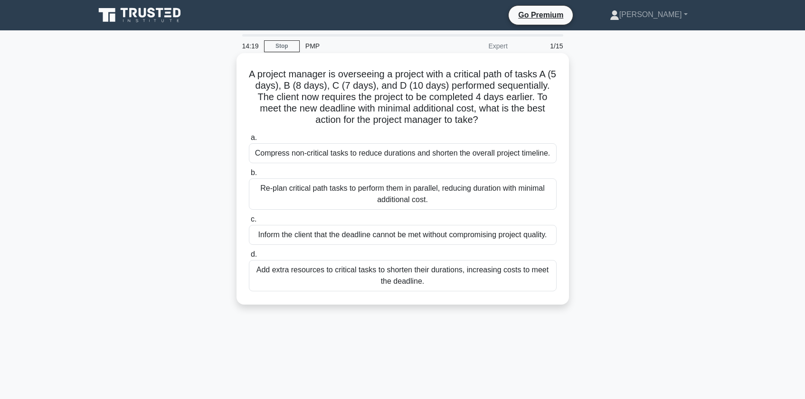
click at [275, 199] on div "Re-plan critical path tasks to perform them in parallel, reducing duration with…" at bounding box center [403, 194] width 308 height 31
click at [249, 176] on input "b. Re-plan critical path tasks to perform them in parallel, reducing duration w…" at bounding box center [249, 173] width 0 height 6
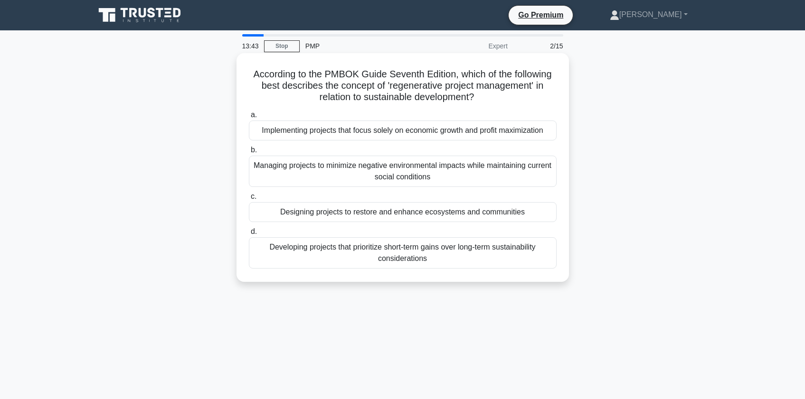
click at [294, 175] on div "Managing projects to minimize negative environmental impacts while maintaining …" at bounding box center [403, 171] width 308 height 31
click at [249, 153] on input "b. Managing projects to minimize negative environmental impacts while maintaini…" at bounding box center [249, 150] width 0 height 6
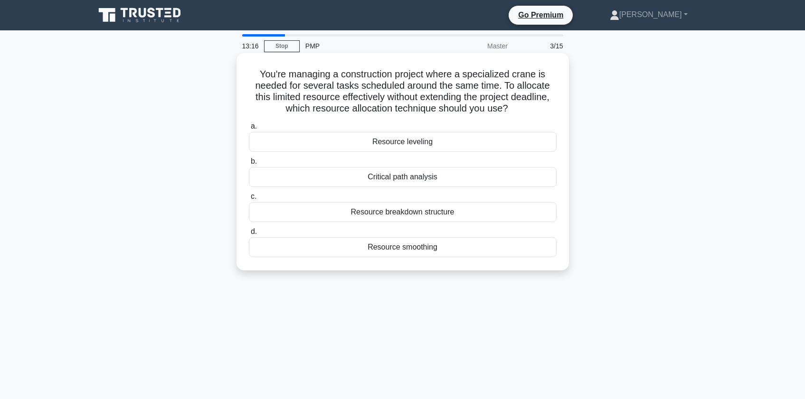
click at [346, 251] on div "Resource smoothing" at bounding box center [403, 247] width 308 height 20
click at [249, 235] on input "d. Resource smoothing" at bounding box center [249, 232] width 0 height 6
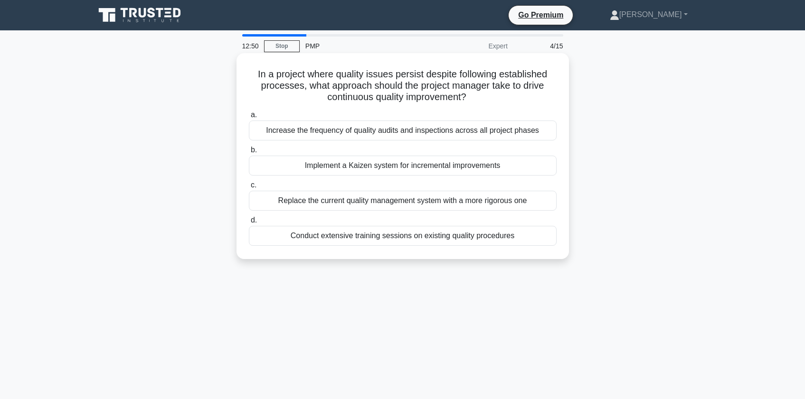
click at [379, 133] on div "Increase the frequency of quality audits and inspections across all project pha…" at bounding box center [403, 131] width 308 height 20
click at [249, 118] on input "a. Increase the frequency of quality audits and inspections across all project …" at bounding box center [249, 115] width 0 height 6
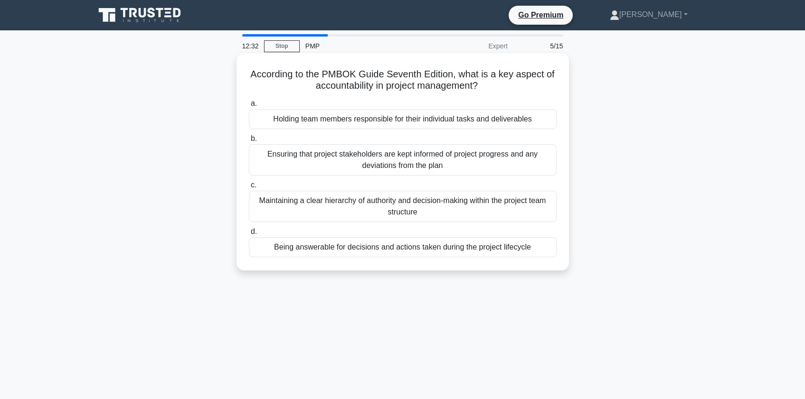
click at [303, 120] on div "Holding team members responsible for their individual tasks and deliverables" at bounding box center [403, 119] width 308 height 20
click at [249, 107] on input "a. Holding team members responsible for their individual tasks and deliverables" at bounding box center [249, 104] width 0 height 6
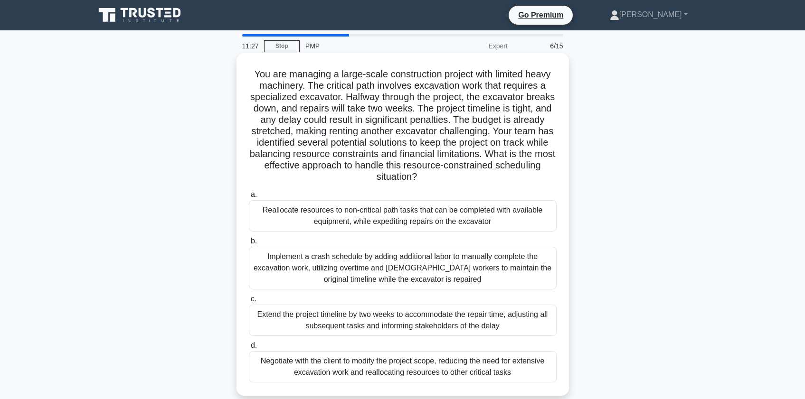
click at [310, 272] on div "Implement a crash schedule by adding additional labor to manually complete the …" at bounding box center [403, 268] width 308 height 43
click at [249, 245] on input "b. Implement a crash schedule by adding additional labor to manually complete t…" at bounding box center [249, 241] width 0 height 6
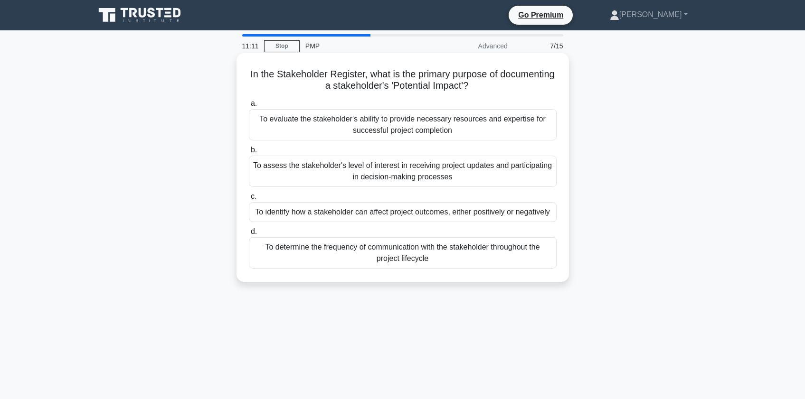
click at [271, 209] on div "To identify how a stakeholder can affect project outcomes, either positively or…" at bounding box center [403, 212] width 308 height 20
click at [249, 200] on input "c. To identify how a stakeholder can affect project outcomes, either positively…" at bounding box center [249, 197] width 0 height 6
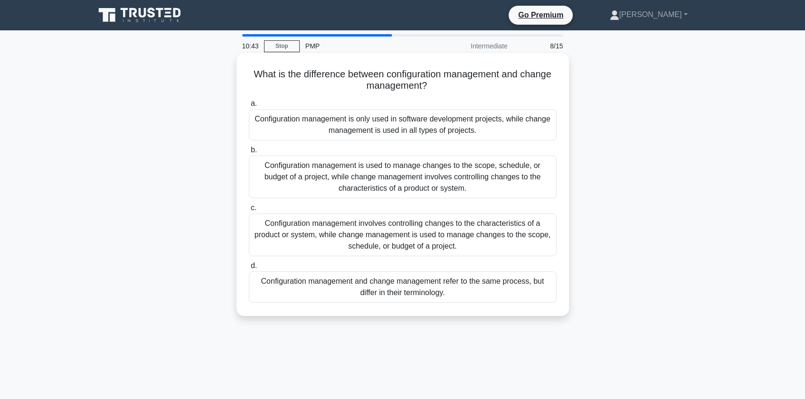
click at [292, 238] on div "Configuration management involves controlling changes to the characteristics of…" at bounding box center [403, 235] width 308 height 43
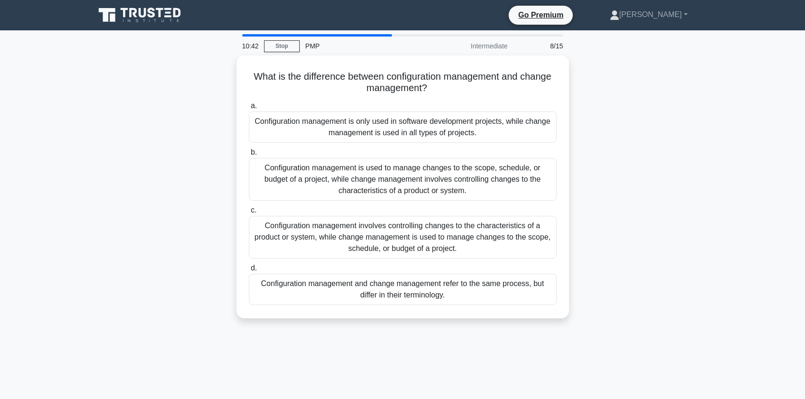
click at [173, 255] on div "What is the difference between configuration management and change management? …" at bounding box center [402, 193] width 627 height 275
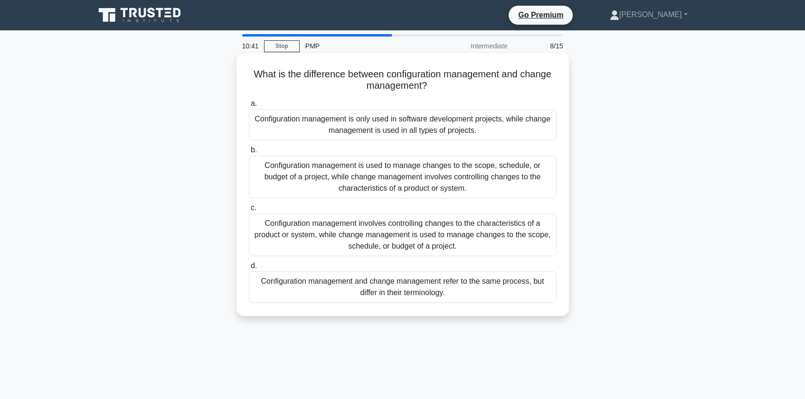
click at [302, 236] on div "Configuration management involves controlling changes to the characteristics of…" at bounding box center [403, 235] width 308 height 43
click at [249, 211] on input "c. Configuration management involves controlling changes to the characteristics…" at bounding box center [249, 208] width 0 height 6
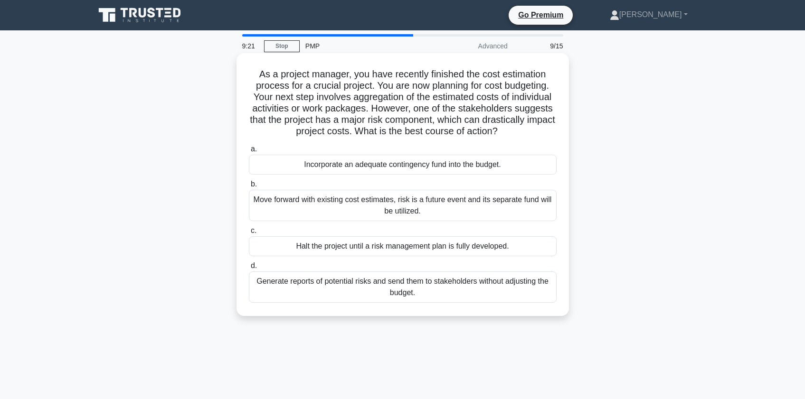
click at [378, 164] on div "Incorporate an adequate contingency fund into the budget." at bounding box center [403, 165] width 308 height 20
click at [249, 152] on input "a. Incorporate an adequate contingency fund into the budget." at bounding box center [249, 149] width 0 height 6
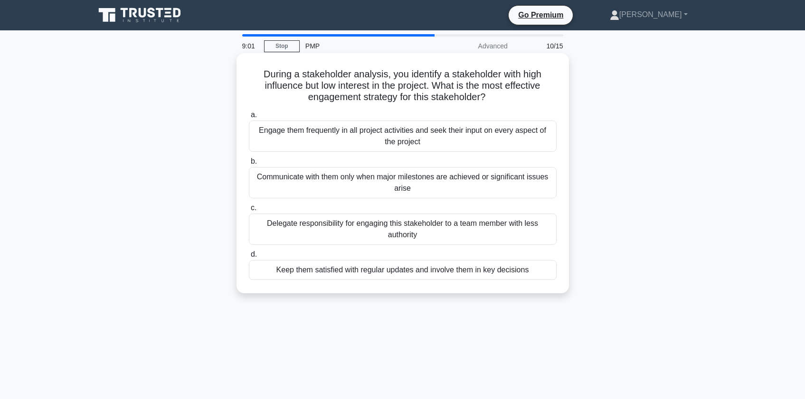
click at [322, 175] on div "Communicate with them only when major milestones are achieved or significant is…" at bounding box center [403, 182] width 308 height 31
click at [249, 165] on input "b. Communicate with them only when major milestones are achieved or significant…" at bounding box center [249, 162] width 0 height 6
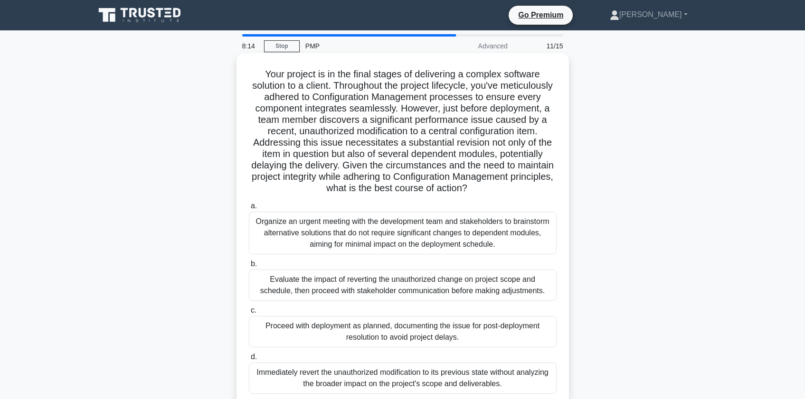
click at [299, 287] on div "Evaluate the impact of reverting the unauthorized change on project scope and s…" at bounding box center [403, 285] width 308 height 31
click at [249, 267] on input "b. Evaluate the impact of reverting the unauthorized change on project scope an…" at bounding box center [249, 264] width 0 height 6
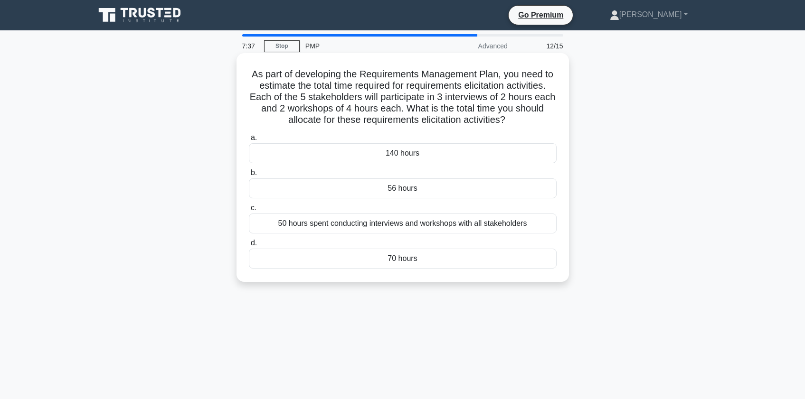
click at [417, 258] on div "70 hours" at bounding box center [403, 259] width 308 height 20
click at [249, 247] on input "d. 70 hours" at bounding box center [249, 243] width 0 height 6
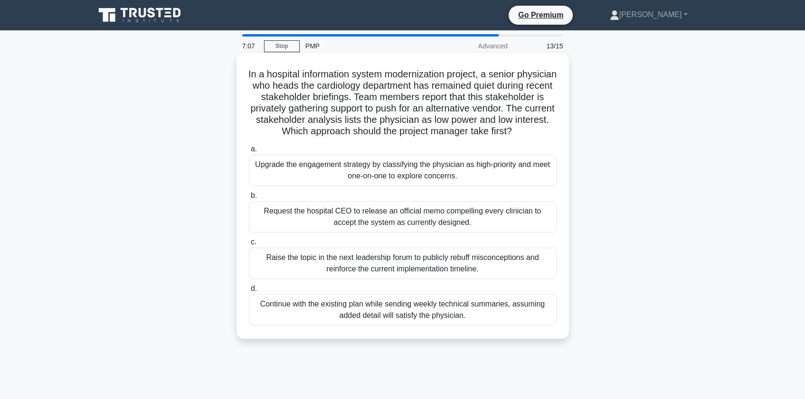
click at [321, 186] on div "Upgrade the engagement strategy by classifying the physician as high-priority a…" at bounding box center [403, 170] width 308 height 31
click at [249, 152] on input "a. Upgrade the engagement strategy by classifying the physician as high-priorit…" at bounding box center [249, 149] width 0 height 6
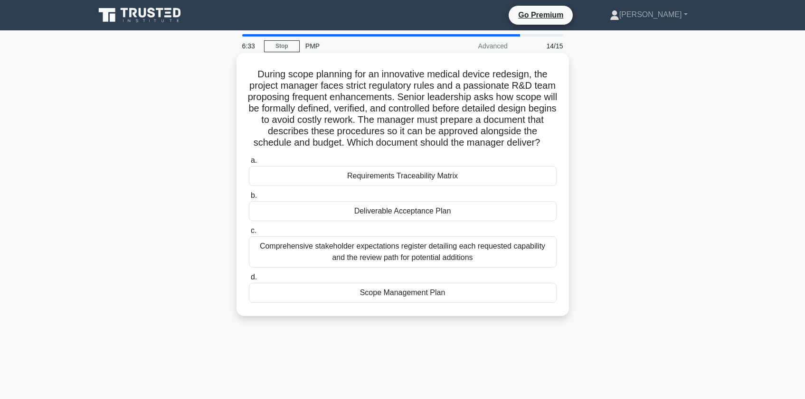
click at [340, 303] on div "Scope Management Plan" at bounding box center [403, 293] width 308 height 20
click at [249, 281] on input "d. Scope Management Plan" at bounding box center [249, 278] width 0 height 6
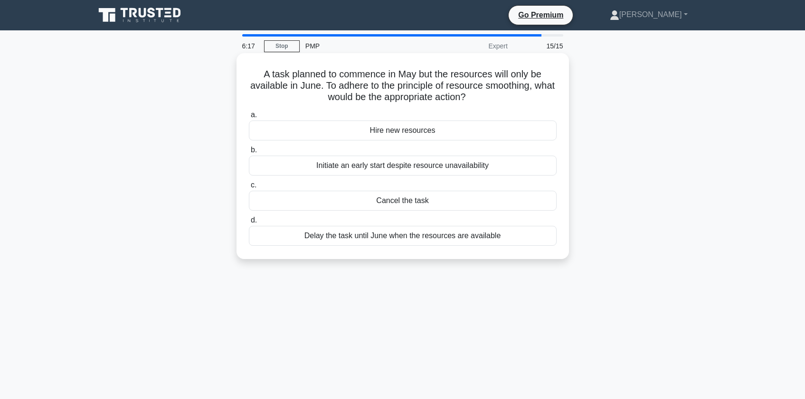
click at [298, 235] on div "Delay the task until June when the resources are available" at bounding box center [403, 236] width 308 height 20
click at [249, 224] on input "d. Delay the task until June when the resources are available" at bounding box center [249, 221] width 0 height 6
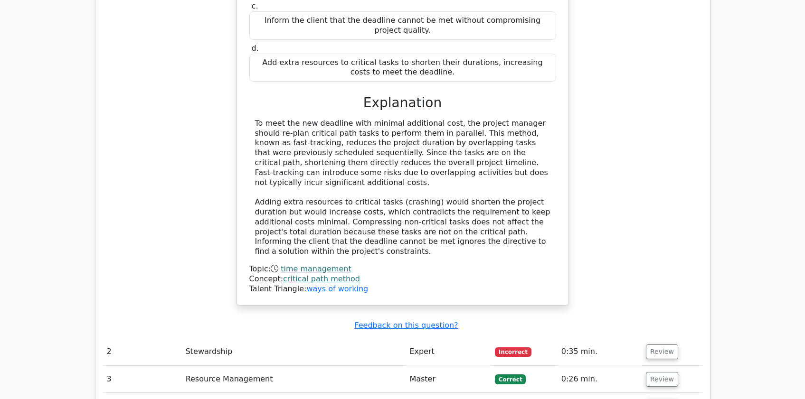
scroll to position [1267, 0]
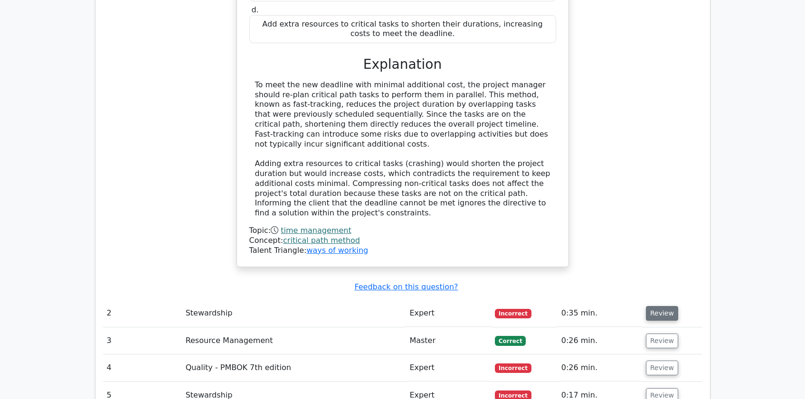
click at [669, 306] on button "Review" at bounding box center [662, 313] width 32 height 15
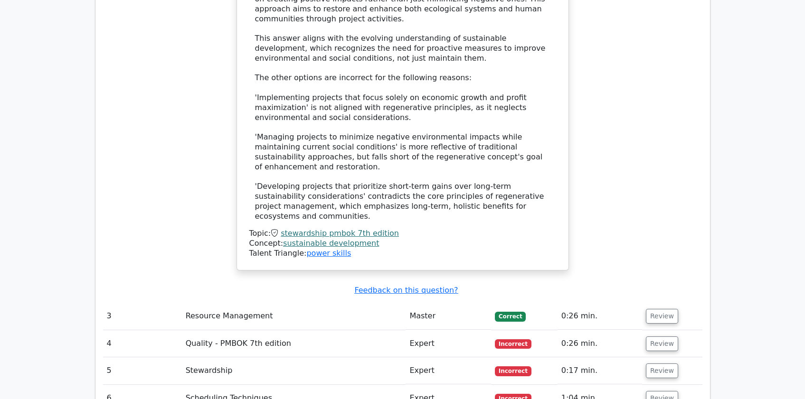
scroll to position [1900, 0]
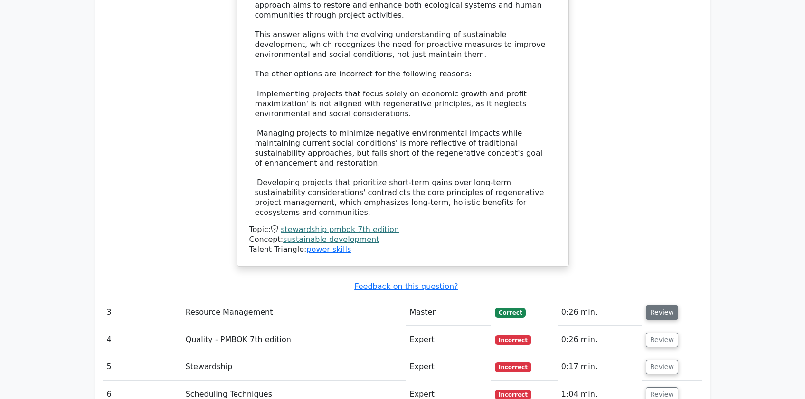
click at [666, 305] on button "Review" at bounding box center [662, 312] width 32 height 15
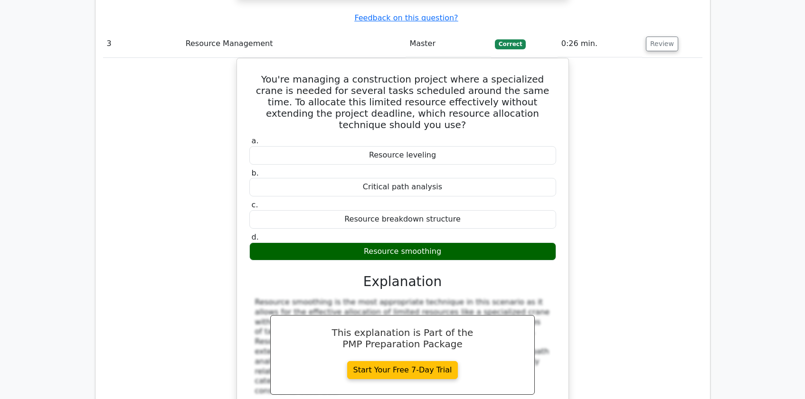
scroll to position [2343, 0]
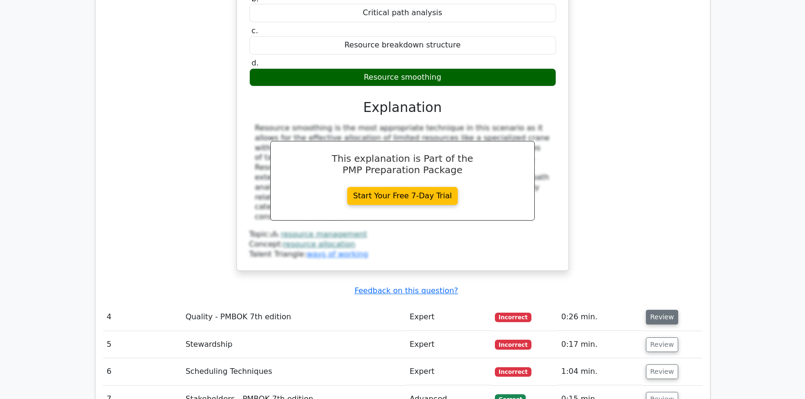
click at [657, 304] on td "Review" at bounding box center [672, 317] width 60 height 27
click at [659, 310] on button "Review" at bounding box center [662, 317] width 32 height 15
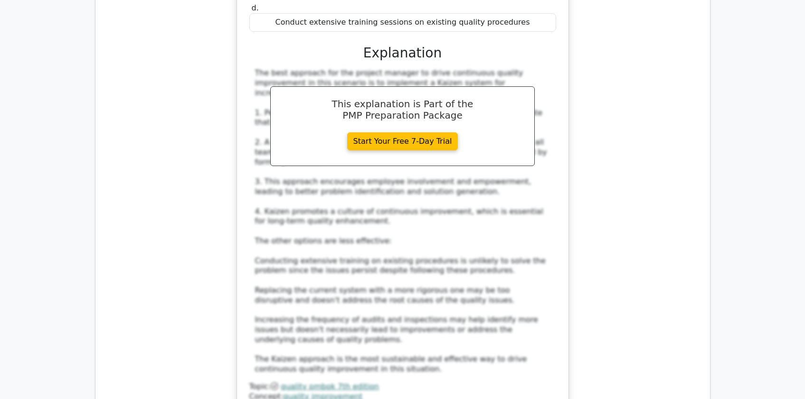
scroll to position [2977, 0]
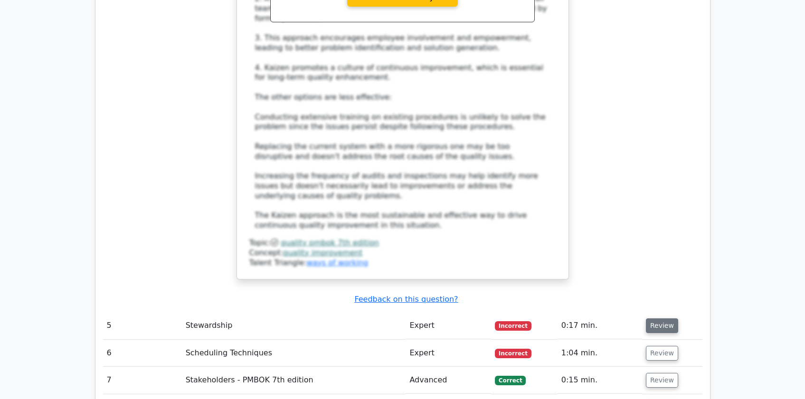
click at [665, 319] on button "Review" at bounding box center [662, 326] width 32 height 15
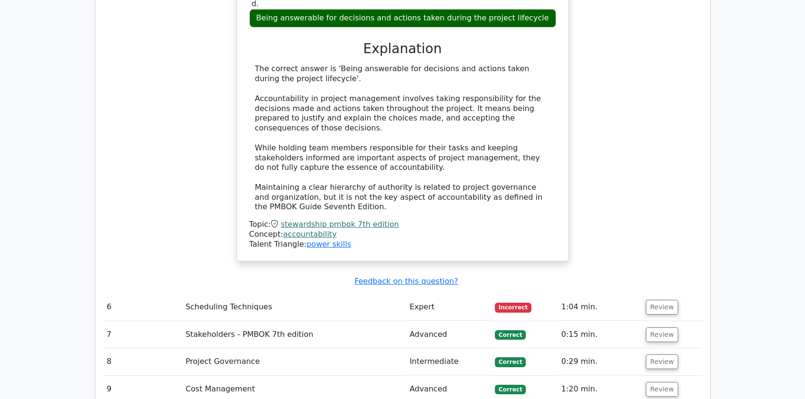
scroll to position [3483, 0]
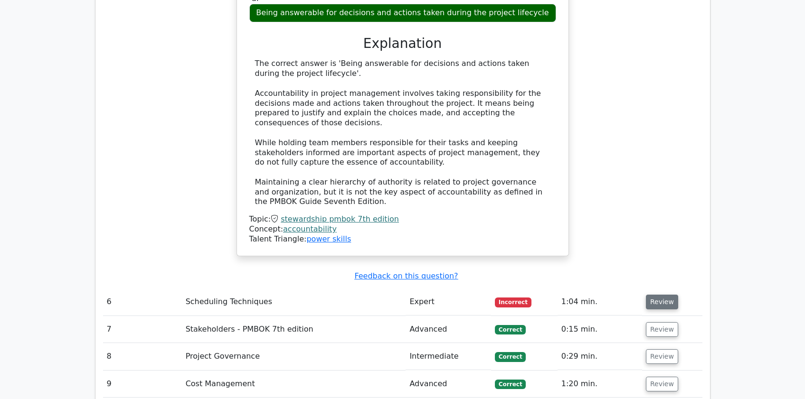
click at [660, 295] on button "Review" at bounding box center [662, 302] width 32 height 15
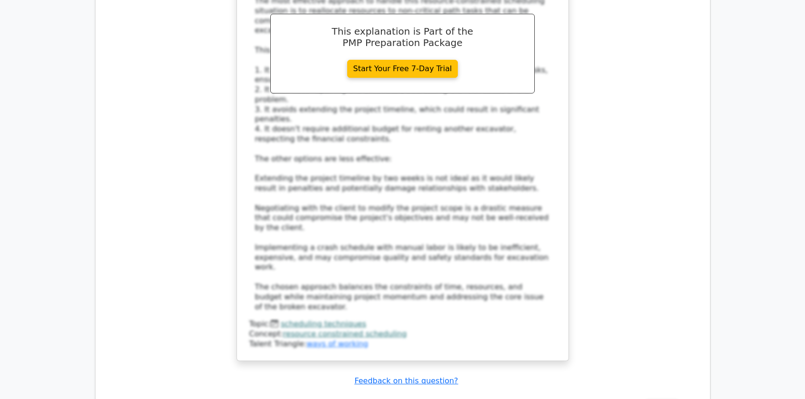
scroll to position [4180, 0]
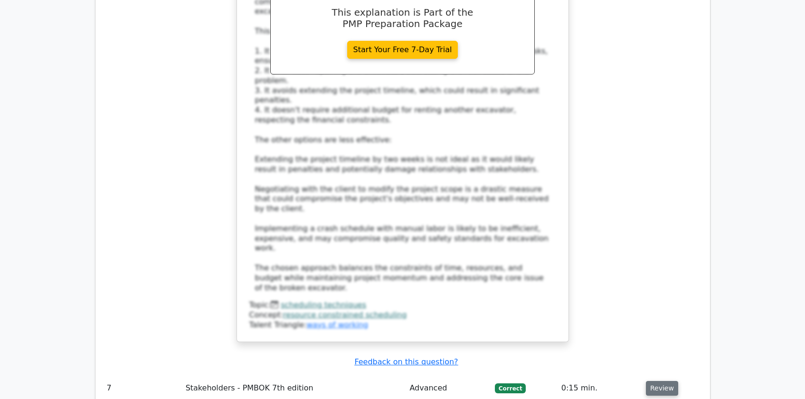
click at [666, 381] on button "Review" at bounding box center [662, 388] width 32 height 15
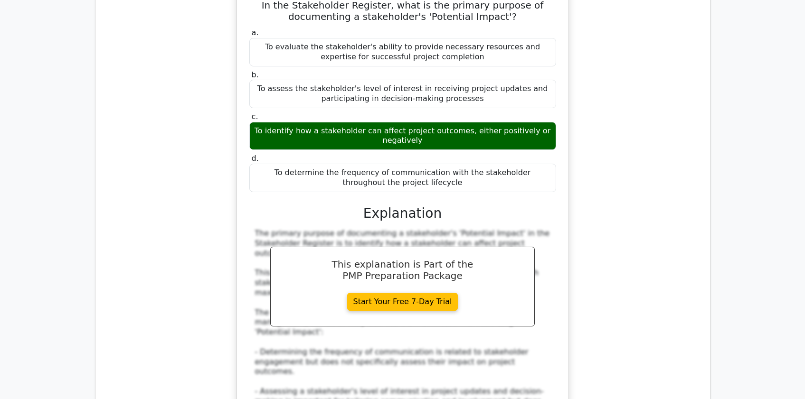
scroll to position [4623, 0]
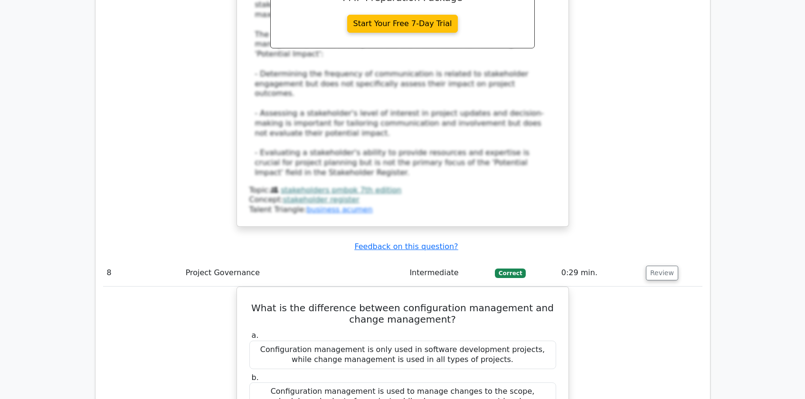
scroll to position [5193, 0]
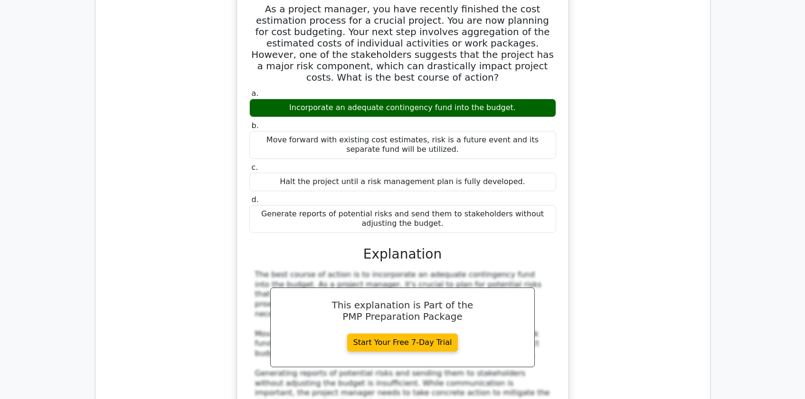
scroll to position [5763, 0]
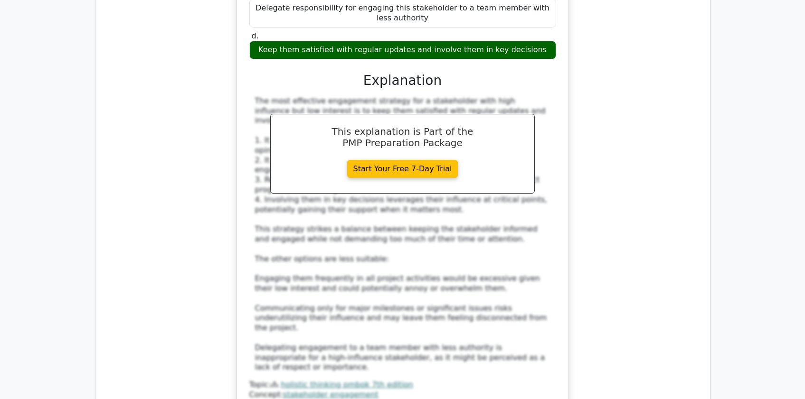
scroll to position [6396, 0]
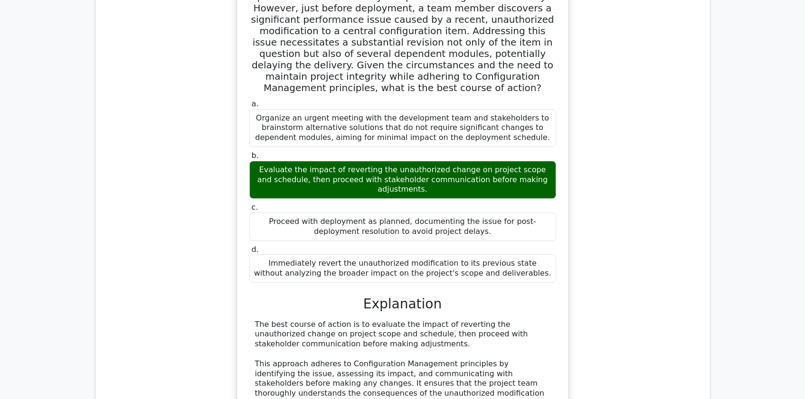
scroll to position [7029, 0]
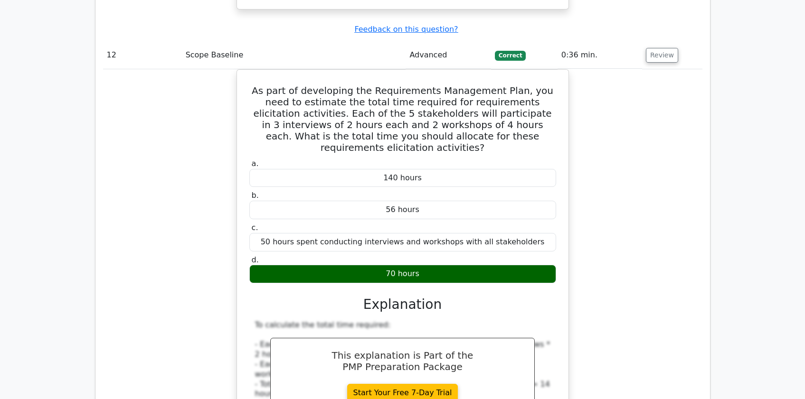
scroll to position [7473, 0]
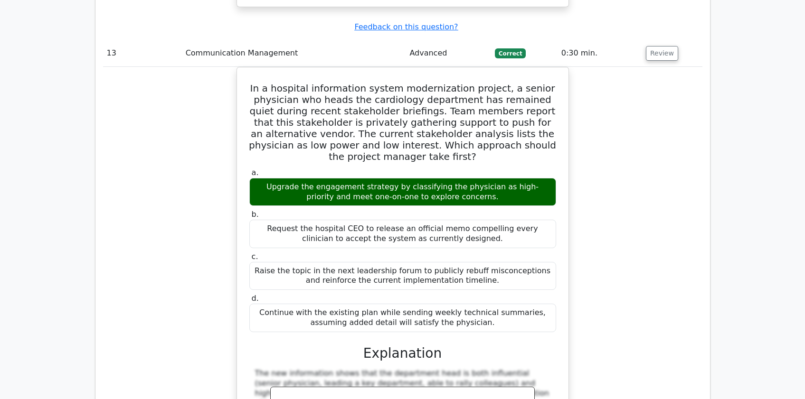
scroll to position [8043, 0]
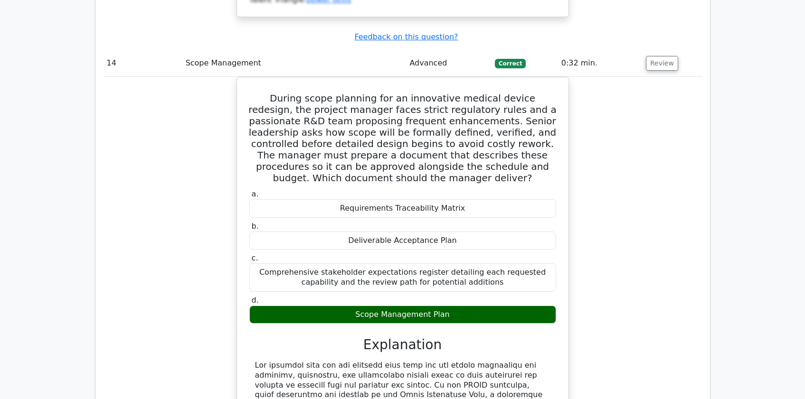
scroll to position [8549, 0]
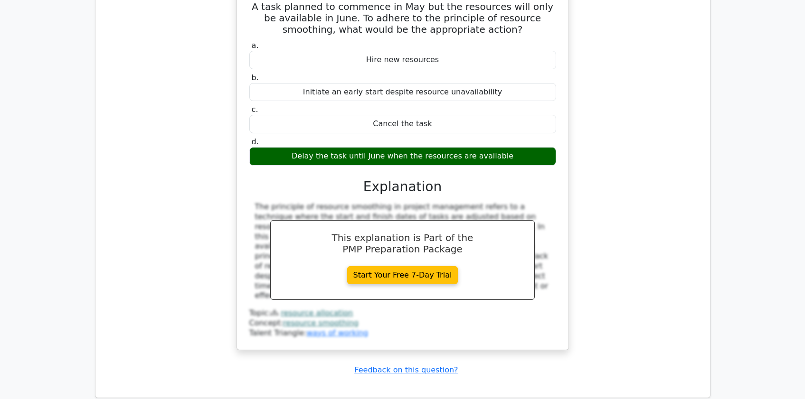
scroll to position [9224, 0]
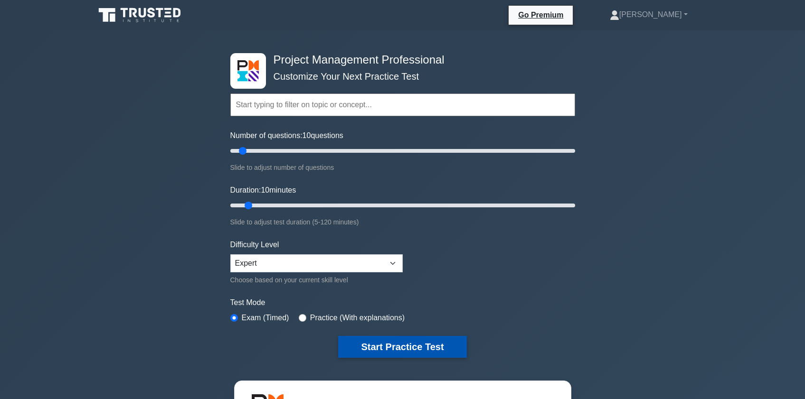
click at [406, 342] on button "Start Practice Test" at bounding box center [402, 347] width 128 height 22
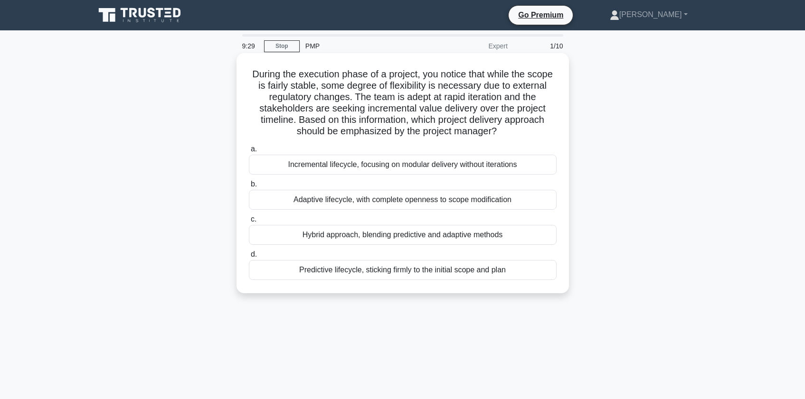
click at [314, 204] on div "Adaptive lifecycle, with complete openness to scope modification" at bounding box center [403, 200] width 308 height 20
click at [249, 188] on input "b. Adaptive lifecycle, with complete openness to scope modification" at bounding box center [249, 184] width 0 height 6
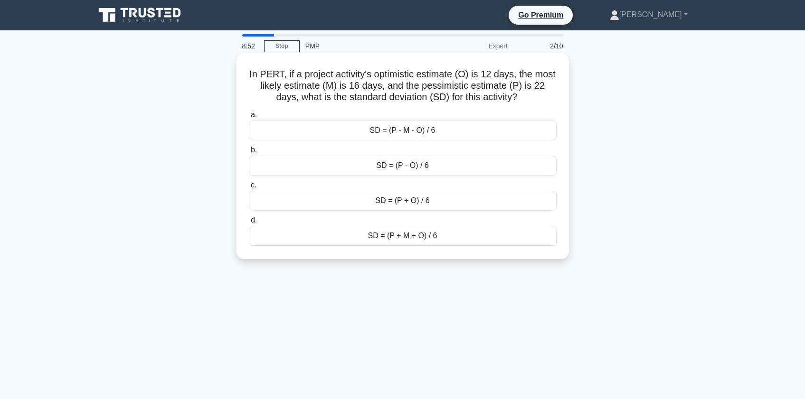
click at [351, 238] on div "SD = (P + M + O) / 6" at bounding box center [403, 236] width 308 height 20
click at [249, 224] on input "d. SD = (P + M + O) / 6" at bounding box center [249, 221] width 0 height 6
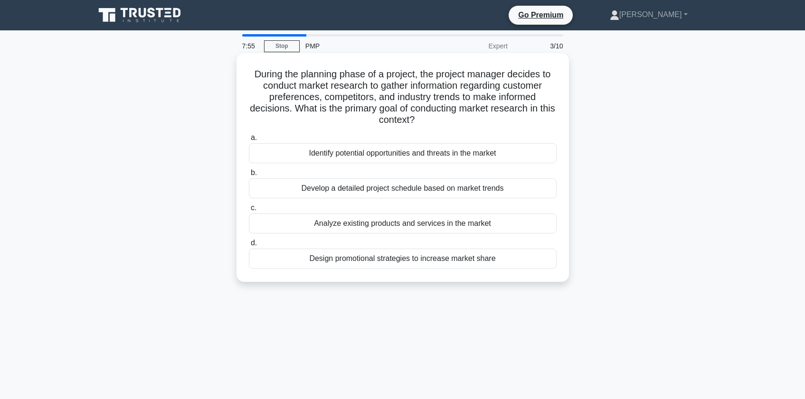
click at [504, 157] on div "Identify potential opportunities and threats in the market" at bounding box center [403, 153] width 308 height 20
click at [249, 141] on input "a. Identify potential opportunities and threats in the market" at bounding box center [249, 138] width 0 height 6
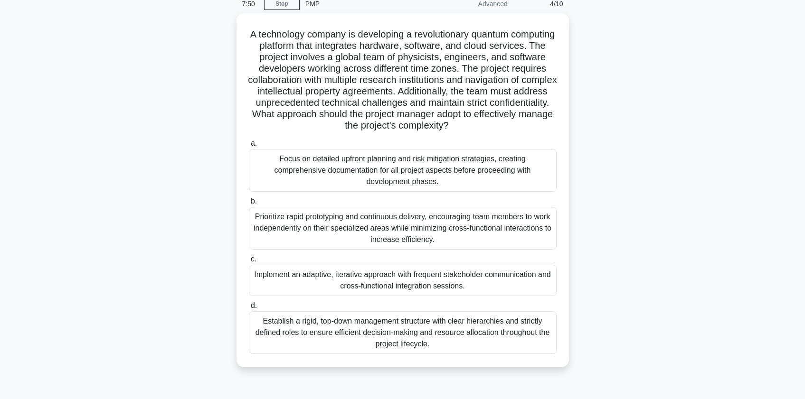
scroll to position [63, 0]
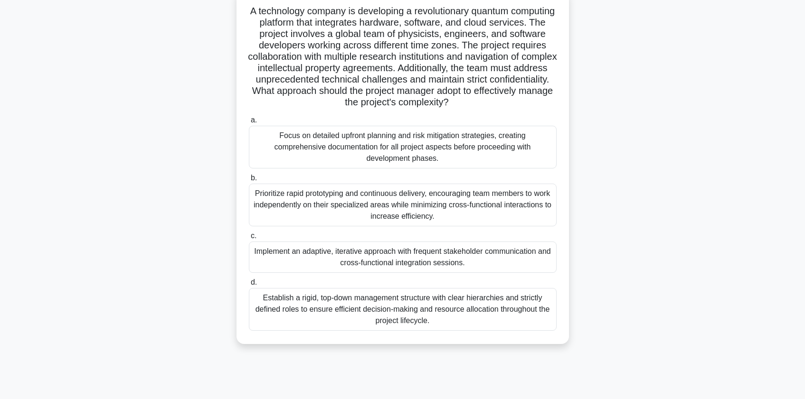
click at [506, 254] on div "Implement an adaptive, iterative approach with frequent stakeholder communicati…" at bounding box center [403, 257] width 308 height 31
click at [249, 239] on input "c. Implement an adaptive, iterative approach with frequent stakeholder communic…" at bounding box center [249, 236] width 0 height 6
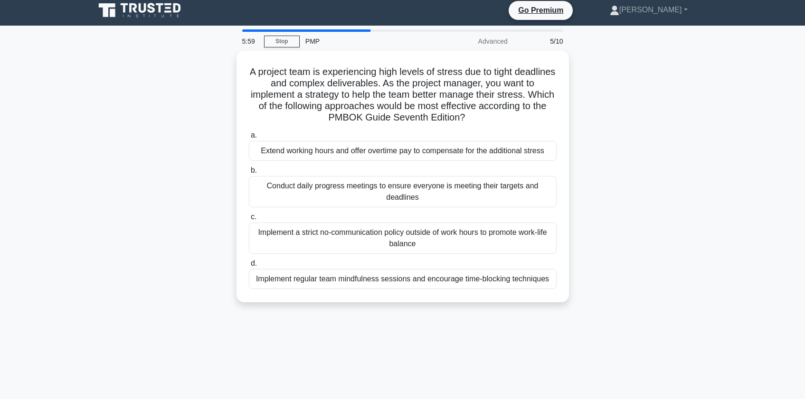
scroll to position [0, 0]
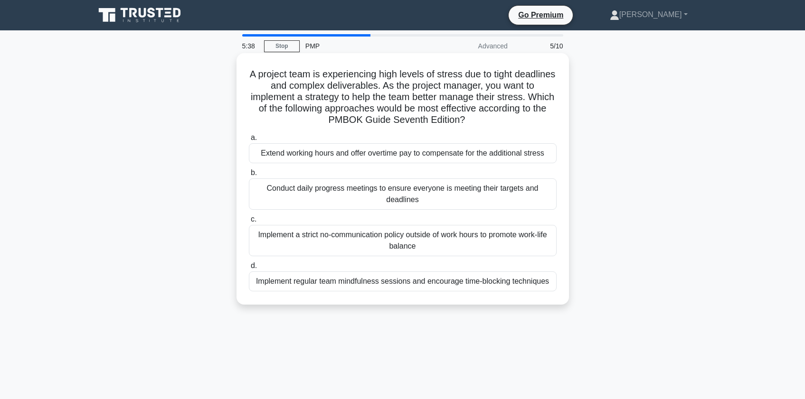
click at [506, 281] on div "Implement regular team mindfulness sessions and encourage time-blocking techniq…" at bounding box center [403, 282] width 308 height 20
click at [249, 269] on input "d. Implement regular team mindfulness sessions and encourage time-blocking tech…" at bounding box center [249, 266] width 0 height 6
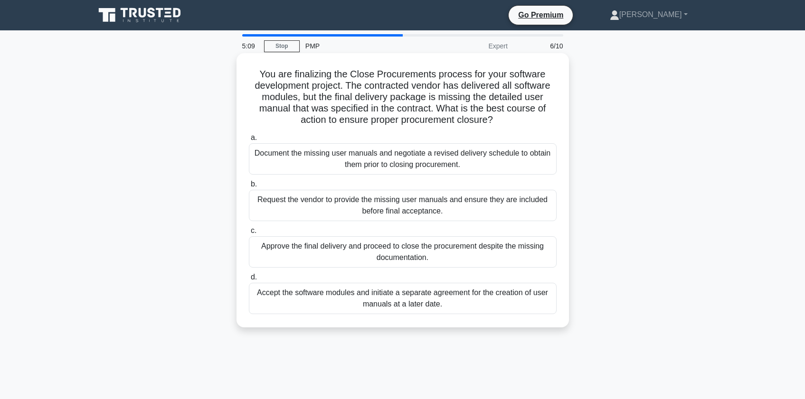
click at [423, 209] on div "Request the vendor to provide the missing user manuals and ensure they are incl…" at bounding box center [403, 205] width 308 height 31
click at [249, 188] on input "b. Request the vendor to provide the missing user manuals and ensure they are i…" at bounding box center [249, 184] width 0 height 6
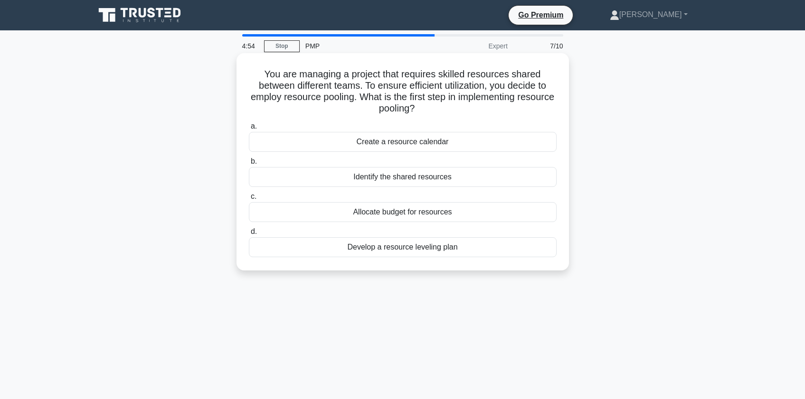
click at [472, 177] on div "Identify the shared resources" at bounding box center [403, 177] width 308 height 20
click at [249, 165] on input "b. Identify the shared resources" at bounding box center [249, 162] width 0 height 6
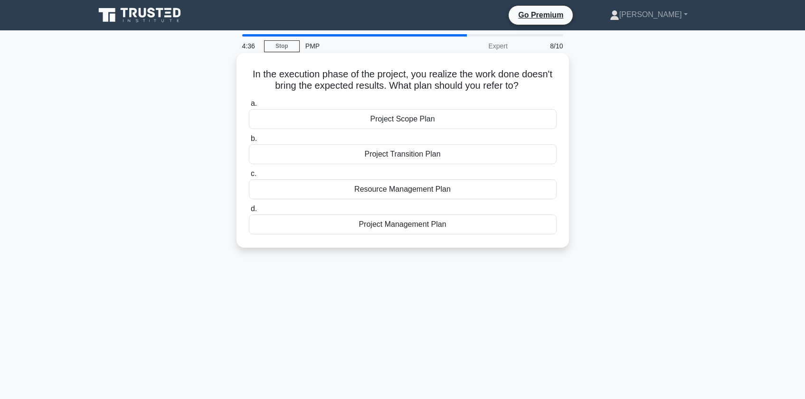
click at [440, 123] on div "Project Scope Plan" at bounding box center [403, 119] width 308 height 20
click at [249, 107] on input "a. Project Scope Plan" at bounding box center [249, 104] width 0 height 6
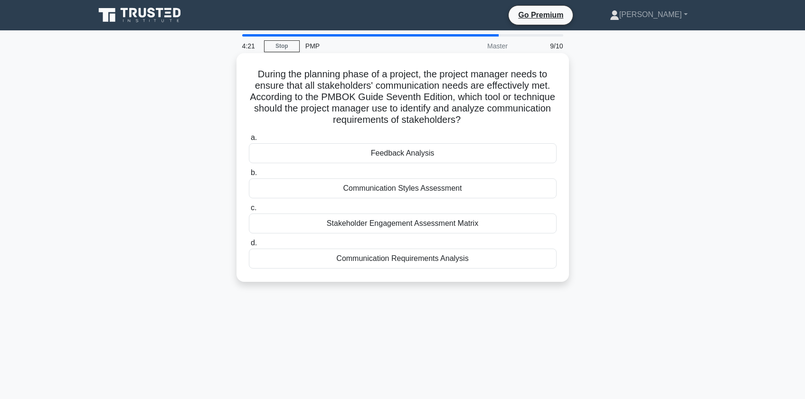
click at [420, 222] on div "Stakeholder Engagement Assessment Matrix" at bounding box center [403, 224] width 308 height 20
click at [249, 211] on input "c. Stakeholder Engagement Assessment Matrix" at bounding box center [249, 208] width 0 height 6
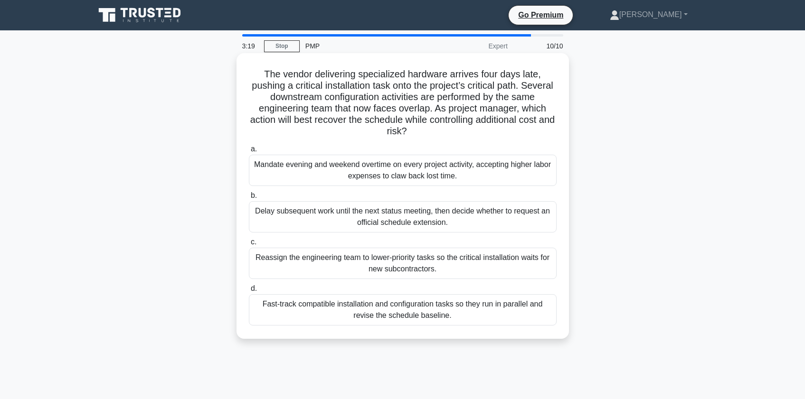
click at [445, 311] on div "Fast-track compatible installation and configuration tasks so they run in paral…" at bounding box center [403, 309] width 308 height 31
click at [249, 292] on input "d. Fast-track compatible installation and configuration tasks so they run in pa…" at bounding box center [249, 289] width 0 height 6
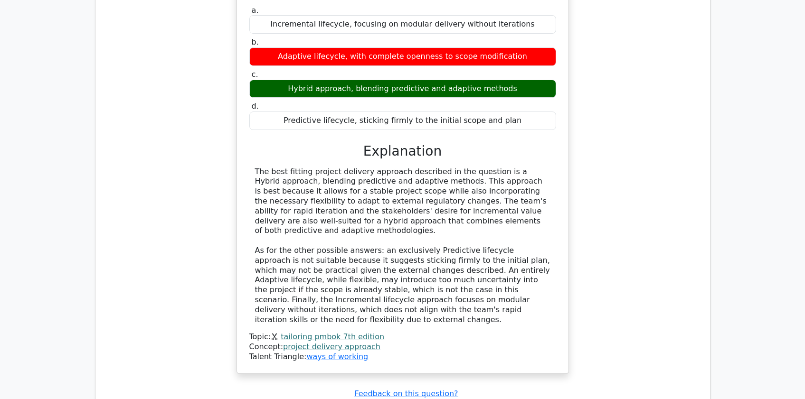
scroll to position [1203, 0]
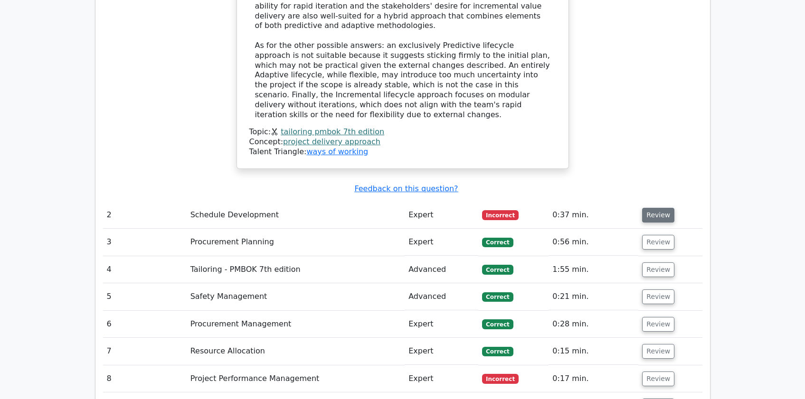
click at [652, 208] on button "Review" at bounding box center [658, 215] width 32 height 15
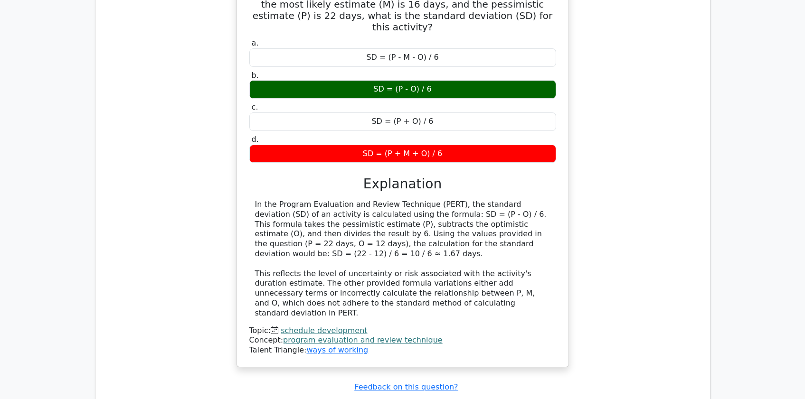
scroll to position [1520, 0]
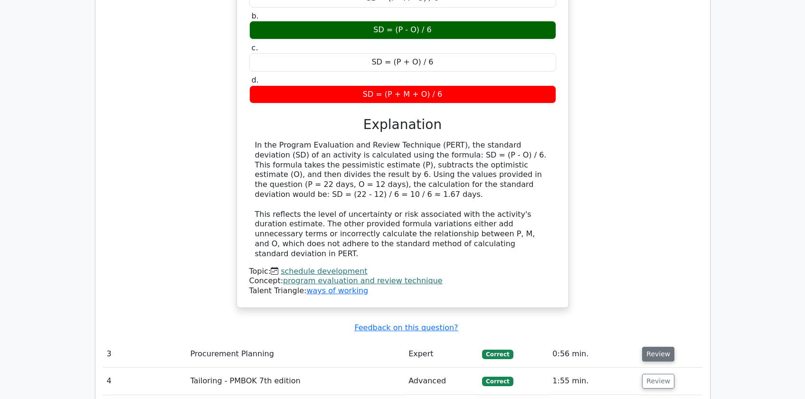
click at [659, 347] on button "Review" at bounding box center [658, 354] width 32 height 15
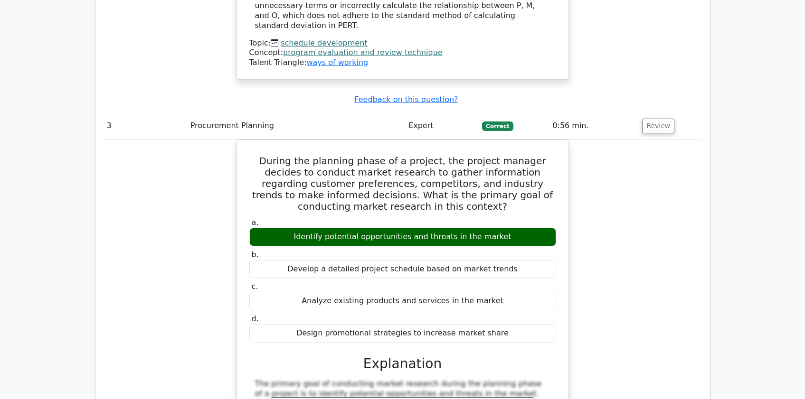
scroll to position [1900, 0]
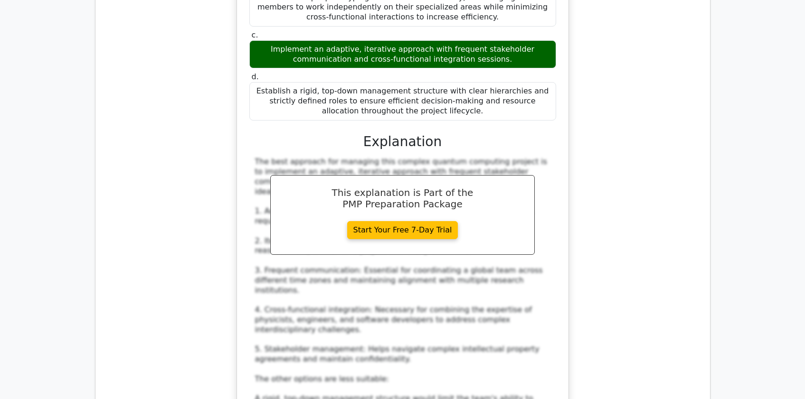
scroll to position [2723, 0]
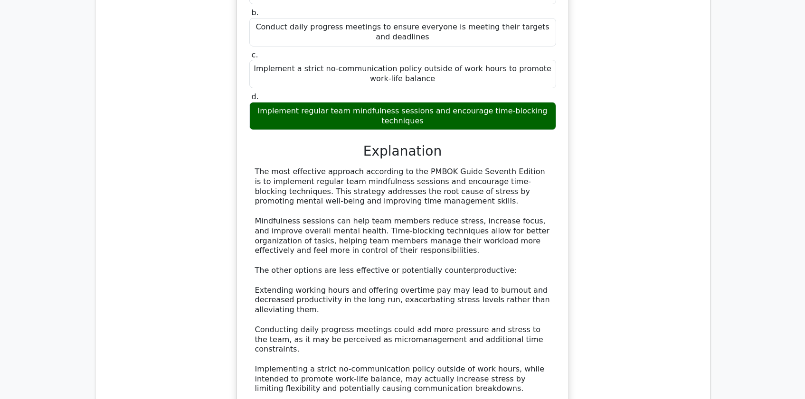
scroll to position [3293, 0]
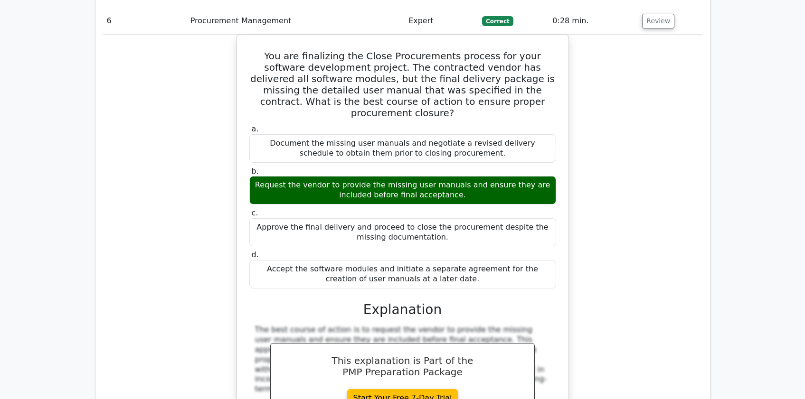
scroll to position [3990, 0]
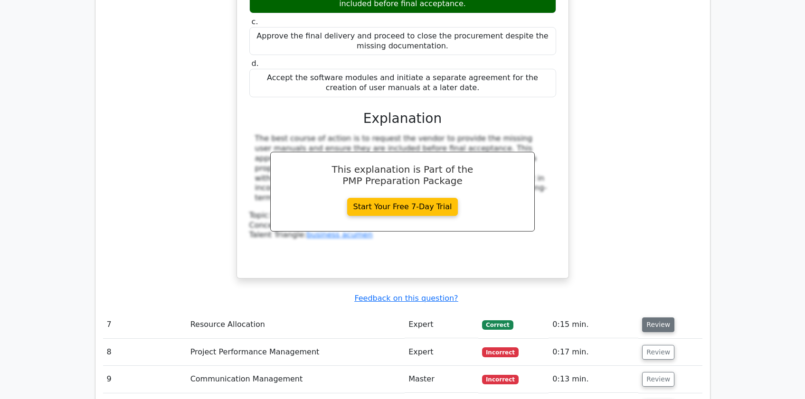
click at [653, 318] on button "Review" at bounding box center [658, 325] width 32 height 15
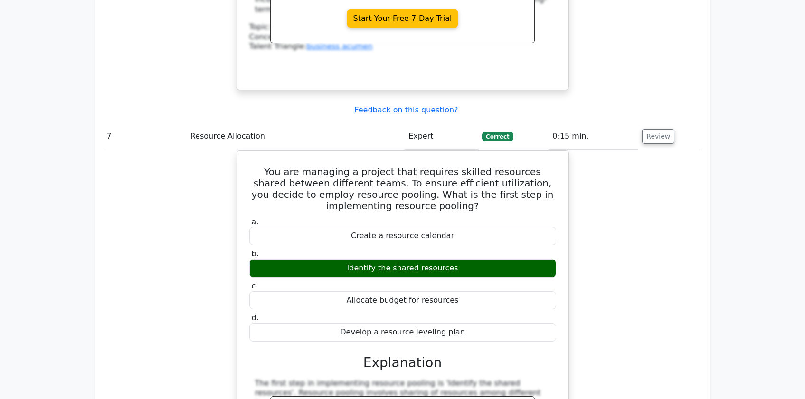
scroll to position [4433, 0]
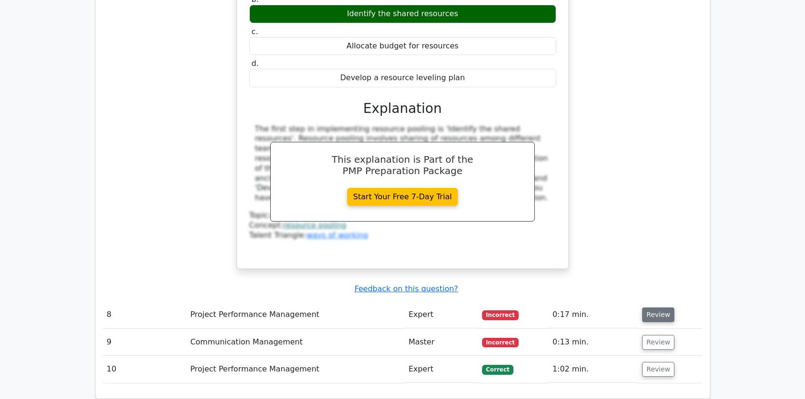
click at [650, 308] on button "Review" at bounding box center [658, 315] width 32 height 15
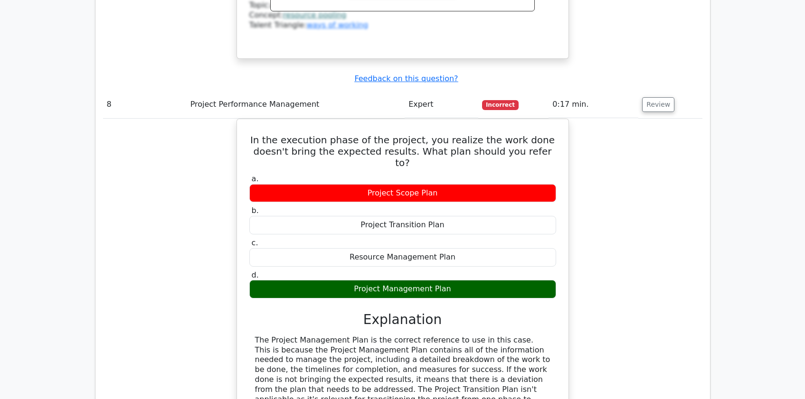
scroll to position [4876, 0]
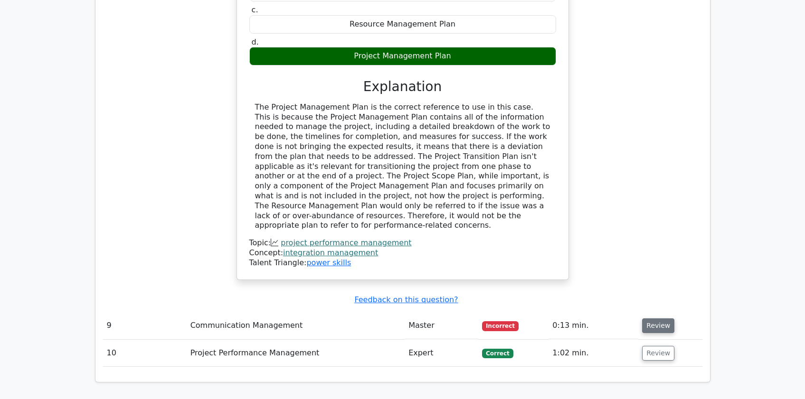
click at [656, 313] on td "Review" at bounding box center [670, 326] width 64 height 27
click at [656, 319] on button "Review" at bounding box center [658, 326] width 32 height 15
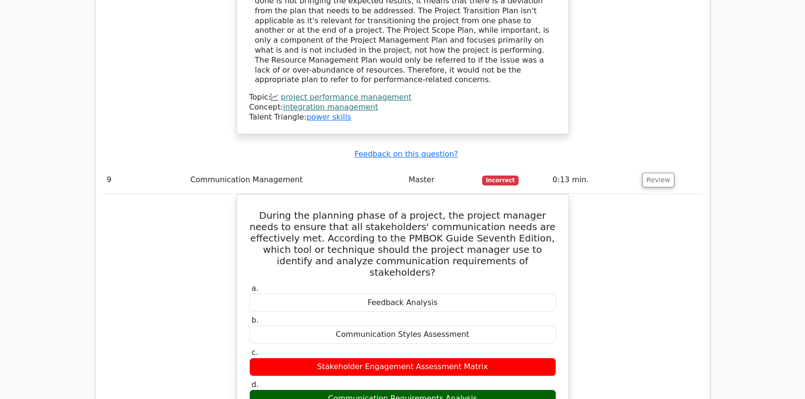
scroll to position [5320, 0]
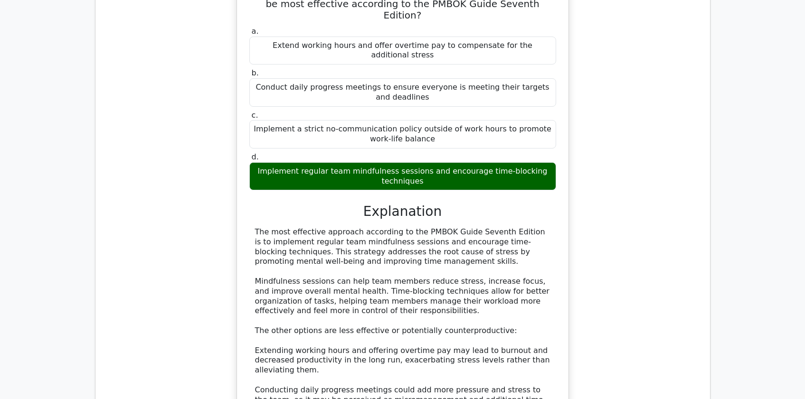
scroll to position [2723, 0]
